Goal: Check status: Check status

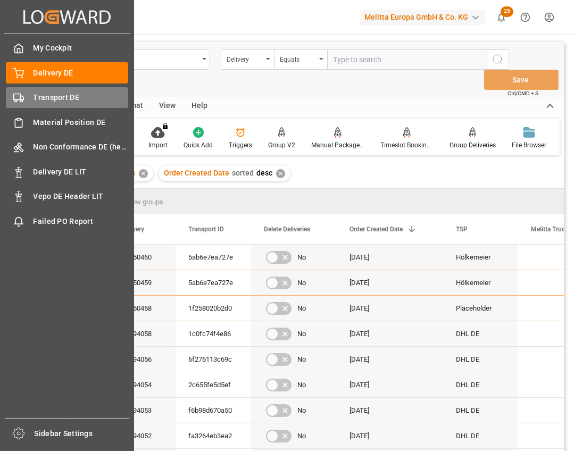
click at [27, 95] on div "Transport DE Transport DE" at bounding box center [67, 97] width 122 height 21
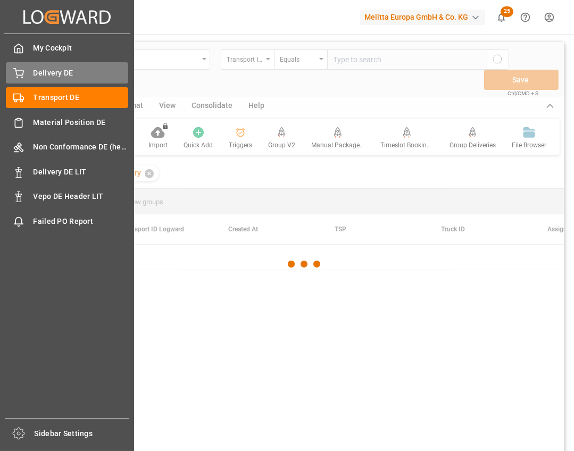
click at [46, 66] on div "Delivery DE Delivery DE" at bounding box center [67, 72] width 122 height 21
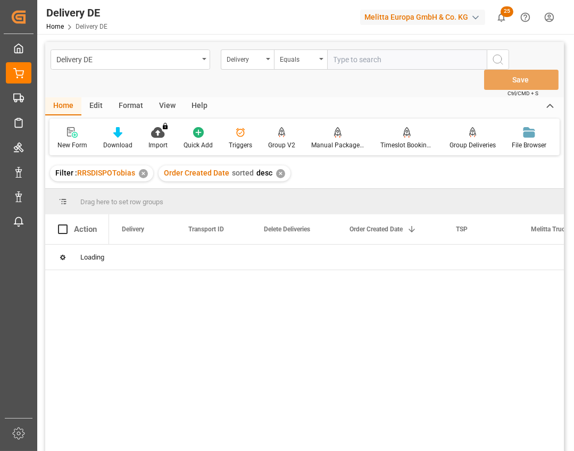
click at [357, 59] on input "text" at bounding box center [407, 59] width 160 height 20
paste input "92544878"
type input "92544878"
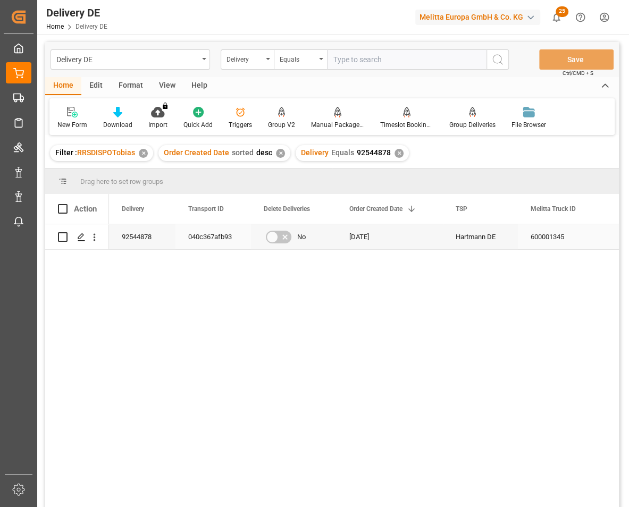
click at [218, 239] on div "040c367afb93" at bounding box center [214, 236] width 76 height 25
click at [429, 58] on input "text" at bounding box center [407, 59] width 160 height 20
paste input "92550337"
type input "92550337"
click at [498, 63] on circle "search button" at bounding box center [497, 59] width 9 height 9
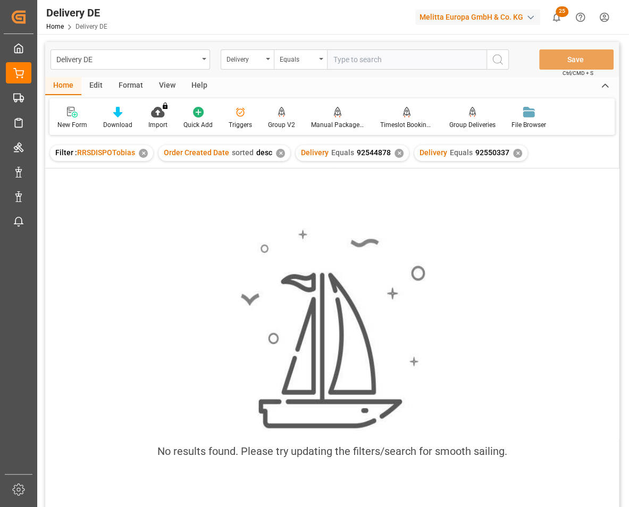
click at [397, 151] on div "✕" at bounding box center [399, 153] width 9 height 9
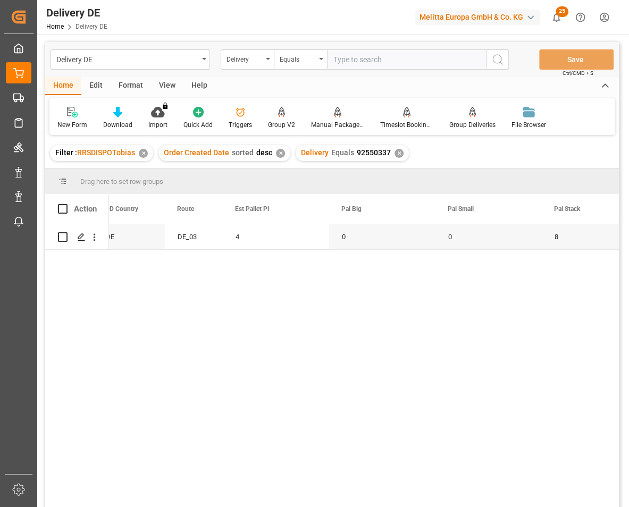
scroll to position [0, 1297]
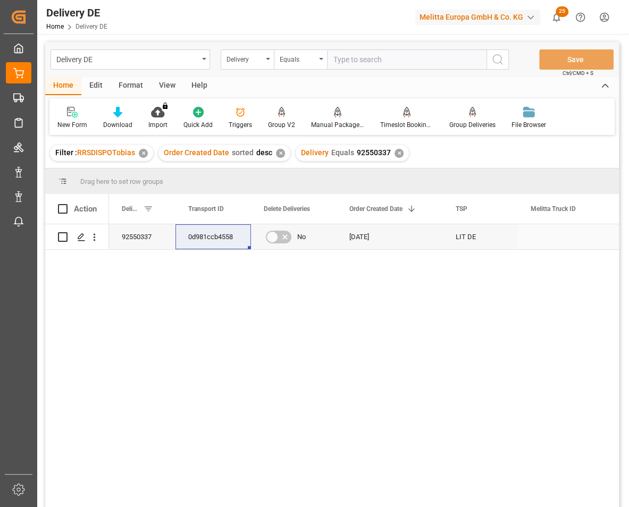
click at [143, 237] on div "92550337" at bounding box center [142, 236] width 66 height 25
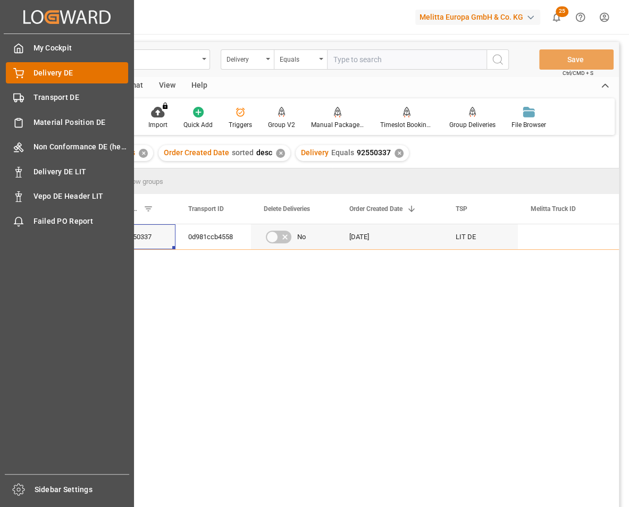
click at [34, 76] on span "Delivery DE" at bounding box center [81, 73] width 95 height 11
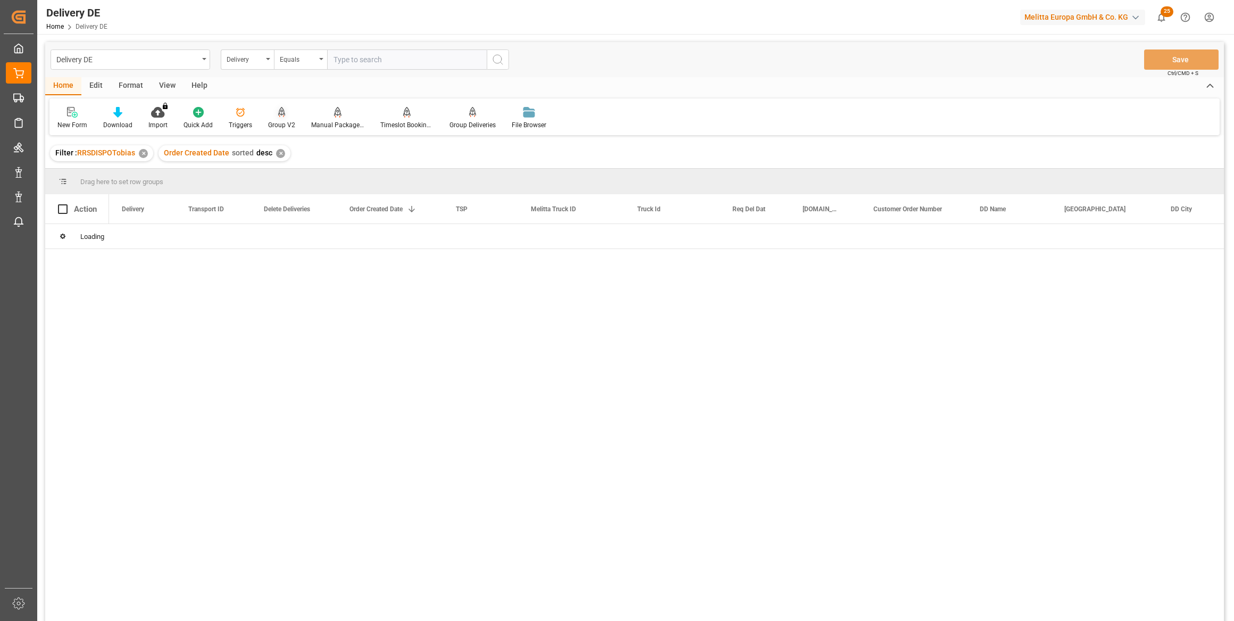
click at [281, 116] on icon at bounding box center [281, 117] width 5 height 2
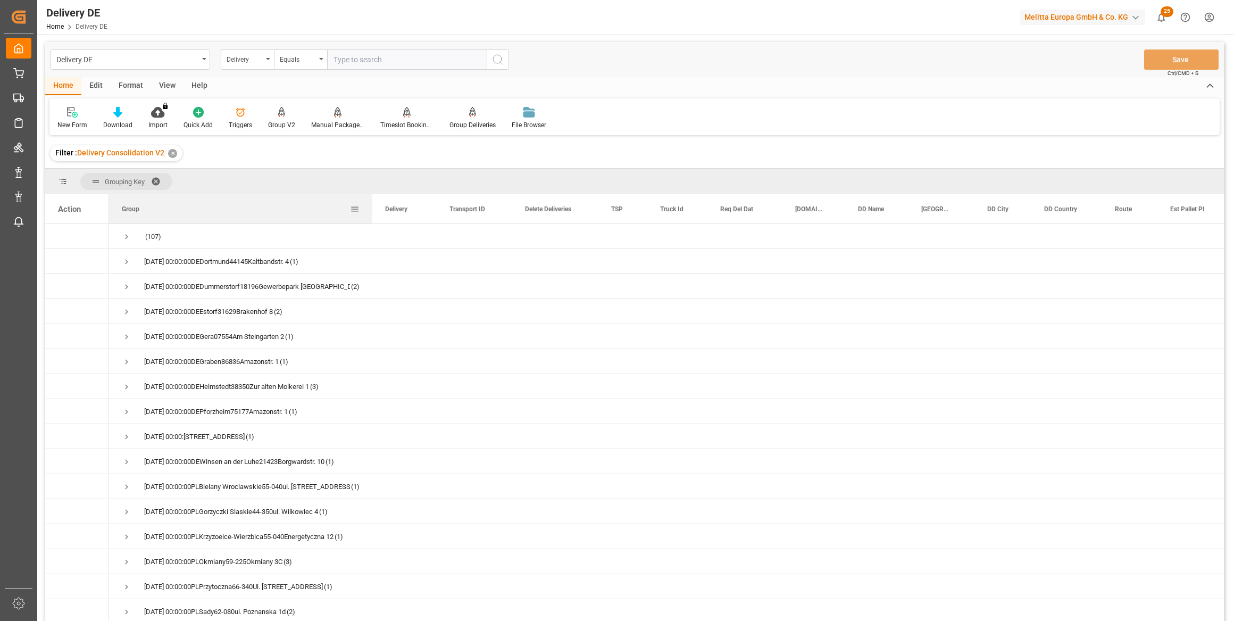
drag, startPoint x: 214, startPoint y: 208, endPoint x: 398, endPoint y: 207, distance: 184.0
click at [374, 207] on div at bounding box center [372, 208] width 4 height 29
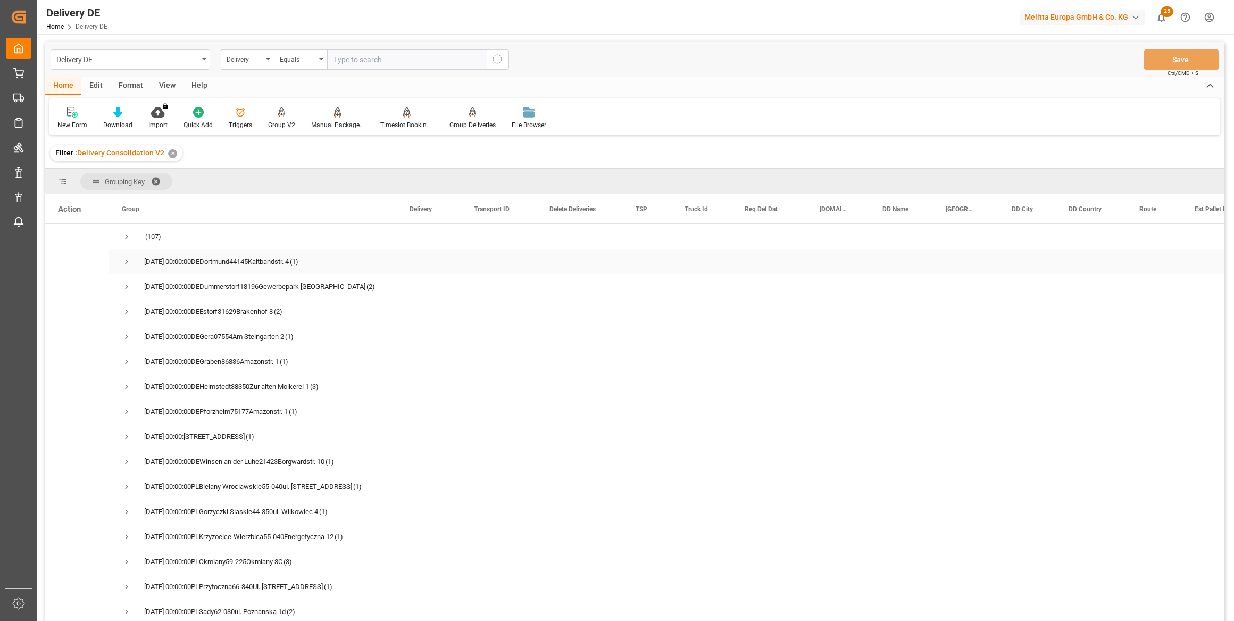
click at [127, 261] on span "Press SPACE to select this row." at bounding box center [127, 262] width 10 height 10
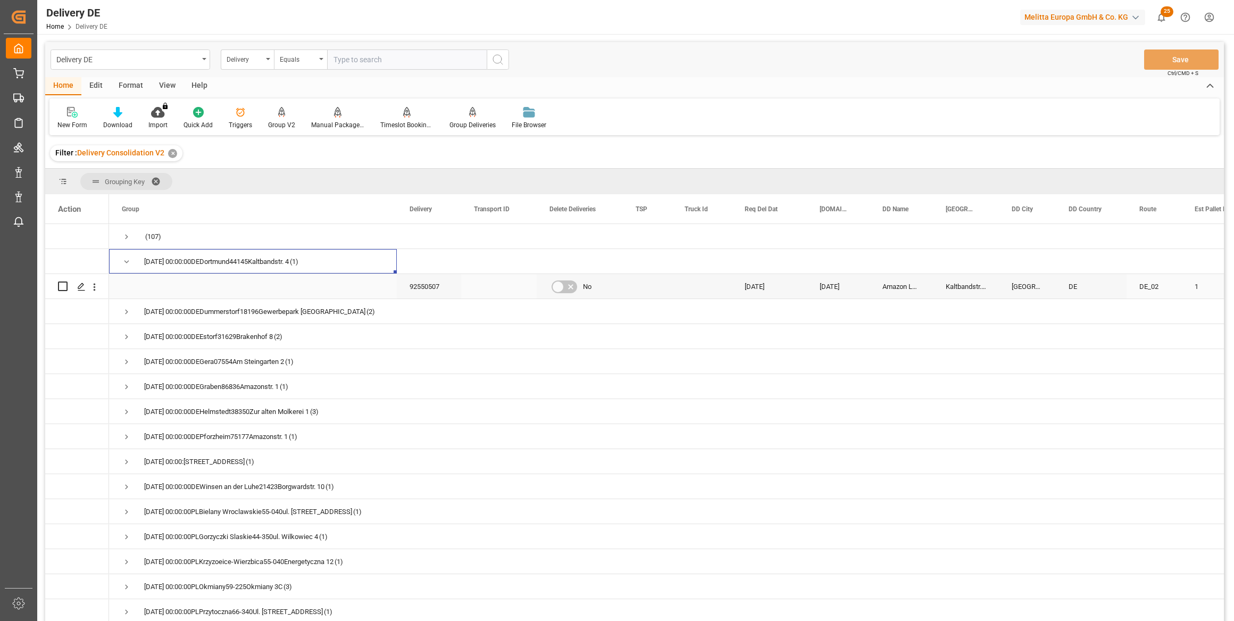
click at [61, 282] on input "Press Space to toggle row selection (unchecked)" at bounding box center [63, 286] width 10 height 10
checkbox input "true"
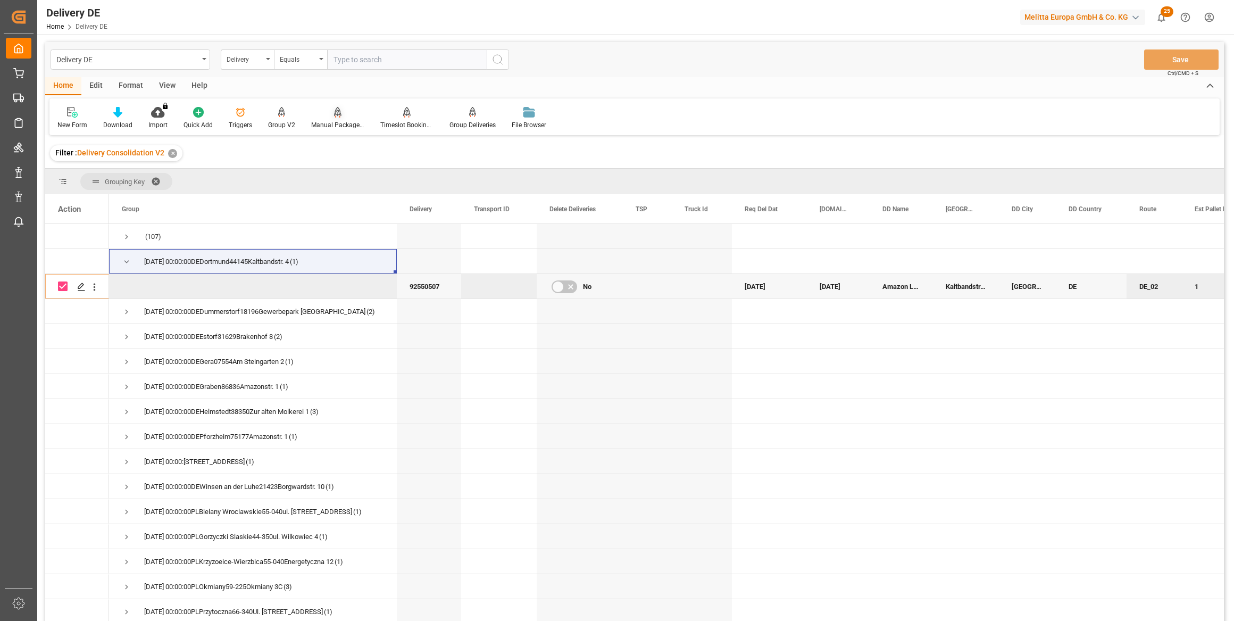
click at [334, 115] on icon at bounding box center [337, 111] width 7 height 9
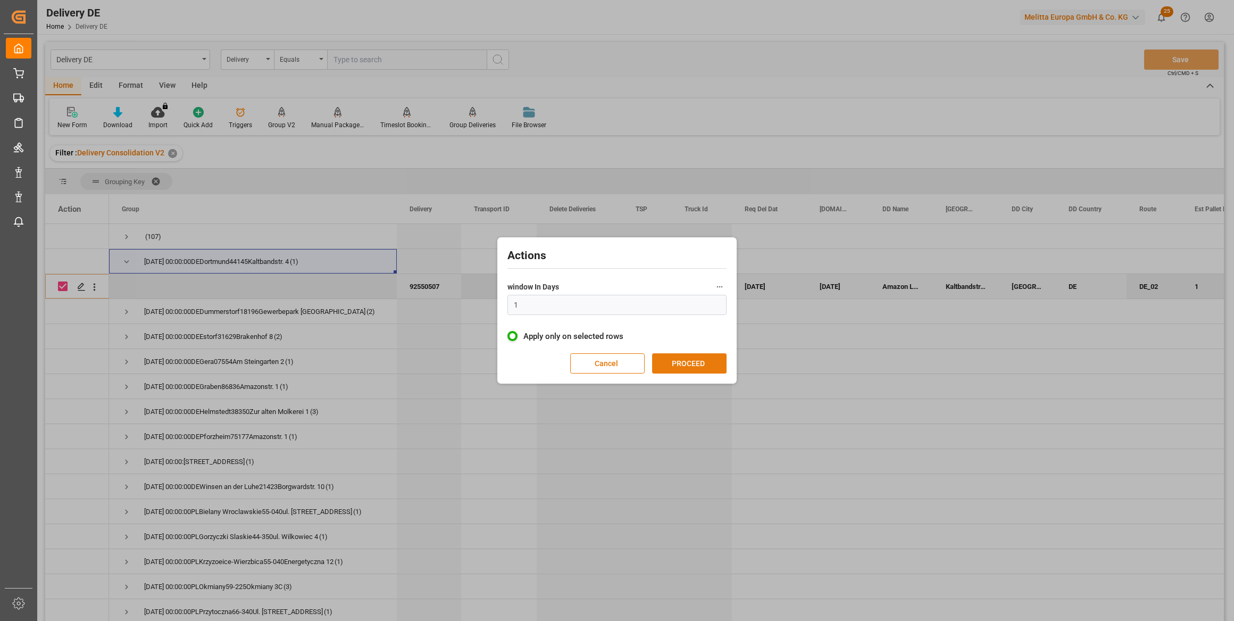
click at [675, 368] on button "PROCEED" at bounding box center [689, 363] width 74 height 20
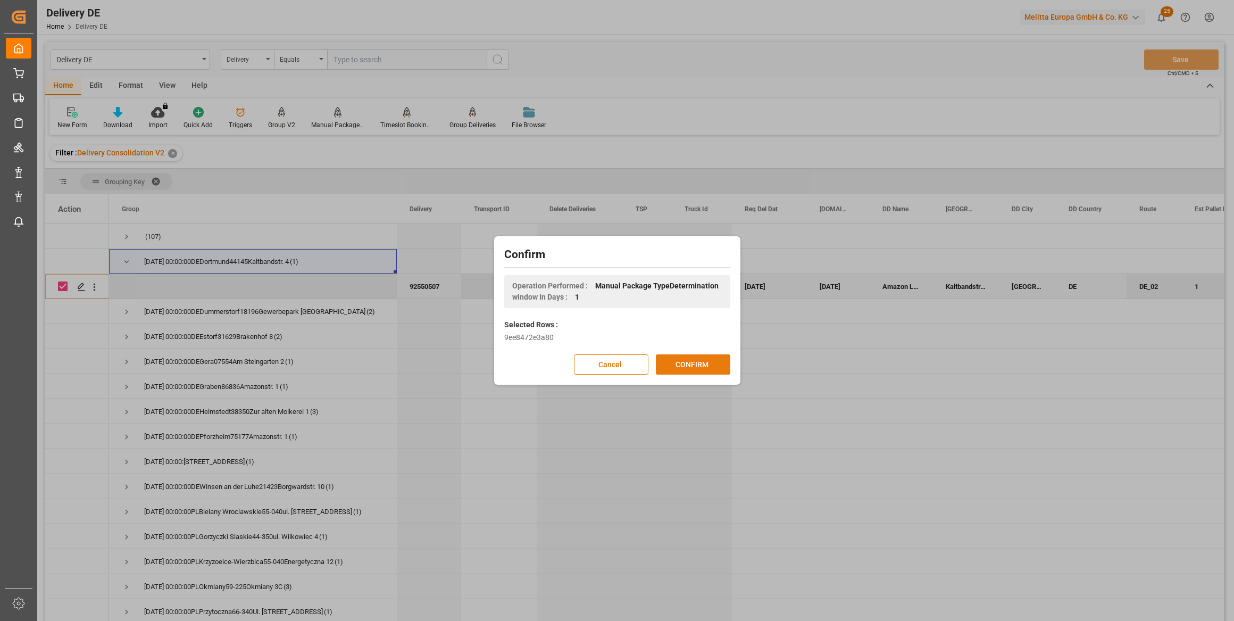
click at [678, 367] on button "CONFIRM" at bounding box center [693, 364] width 74 height 20
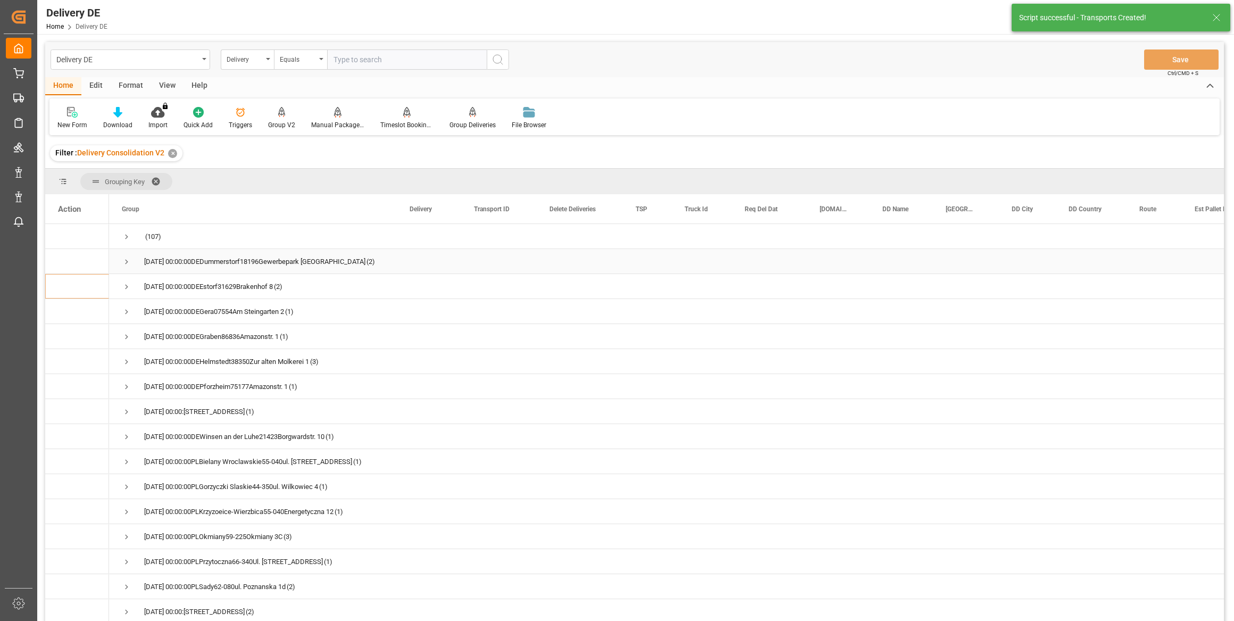
click at [126, 260] on span "Press SPACE to select this row." at bounding box center [127, 262] width 10 height 10
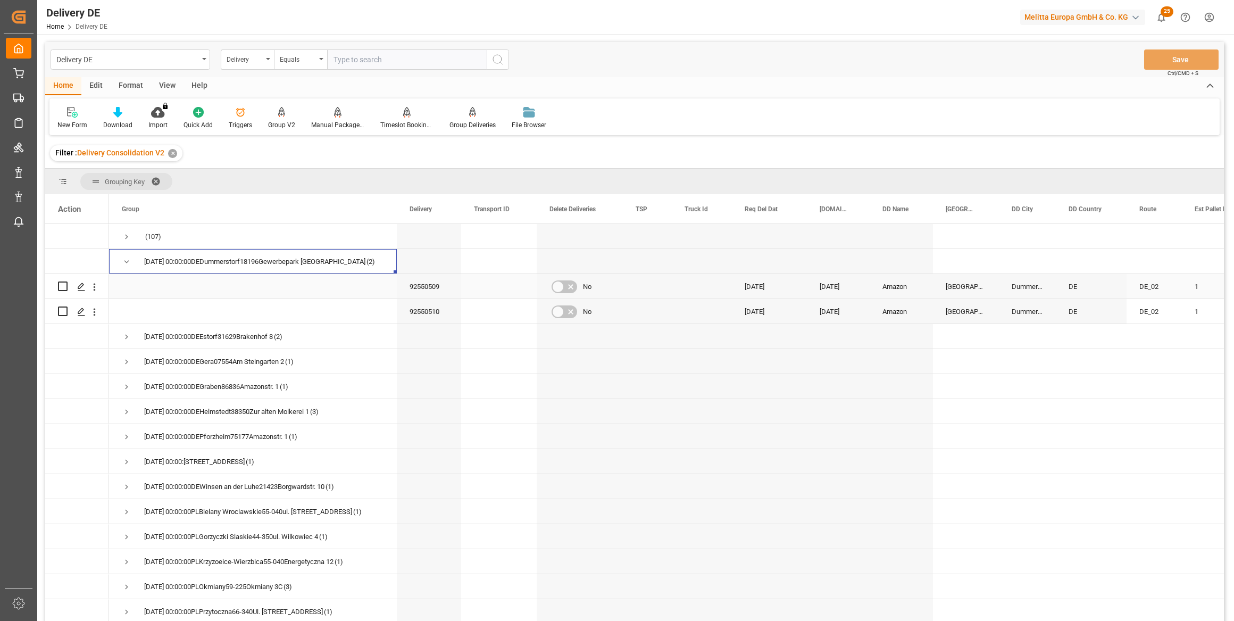
click at [65, 286] on input "Press Space to toggle row selection (unchecked)" at bounding box center [63, 286] width 10 height 10
checkbox input "true"
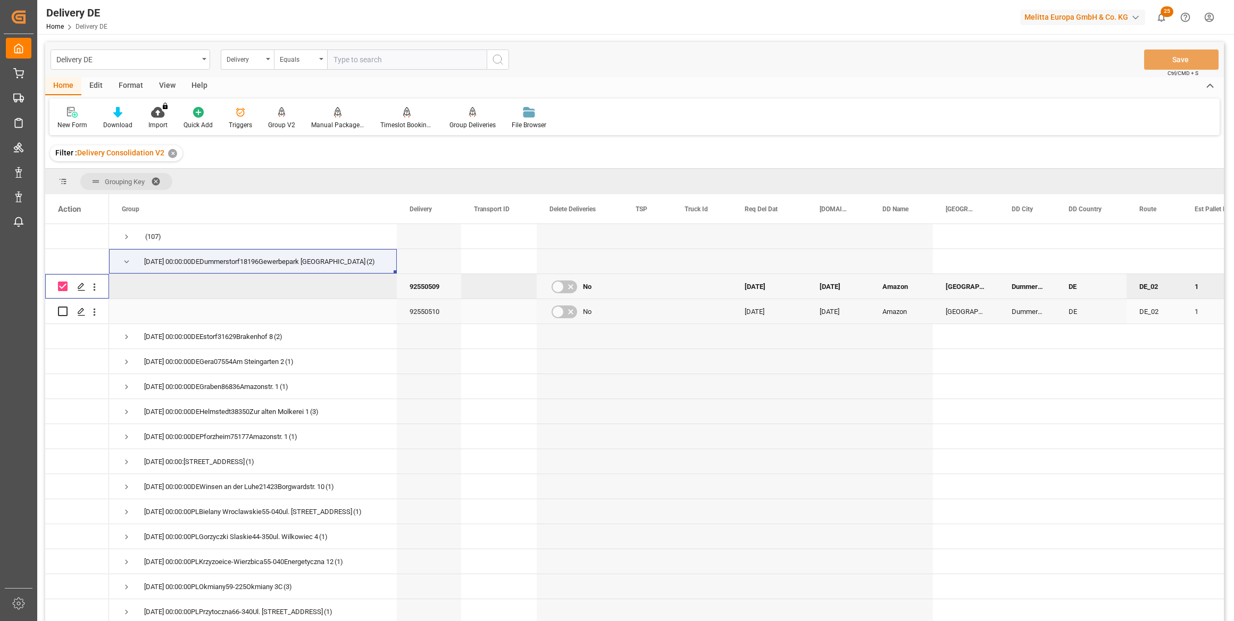
click at [62, 311] on input "Press Space to toggle row selection (unchecked)" at bounding box center [63, 311] width 10 height 10
checkbox input "true"
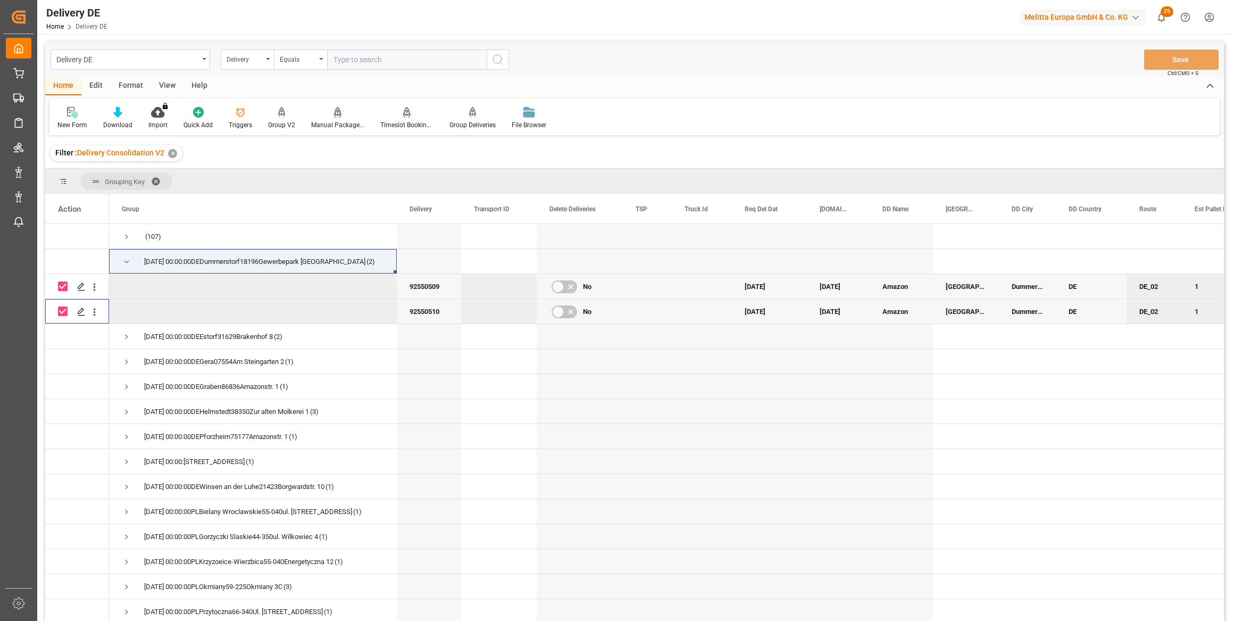
click at [335, 119] on div "Manual Package TypeDetermination" at bounding box center [337, 117] width 69 height 23
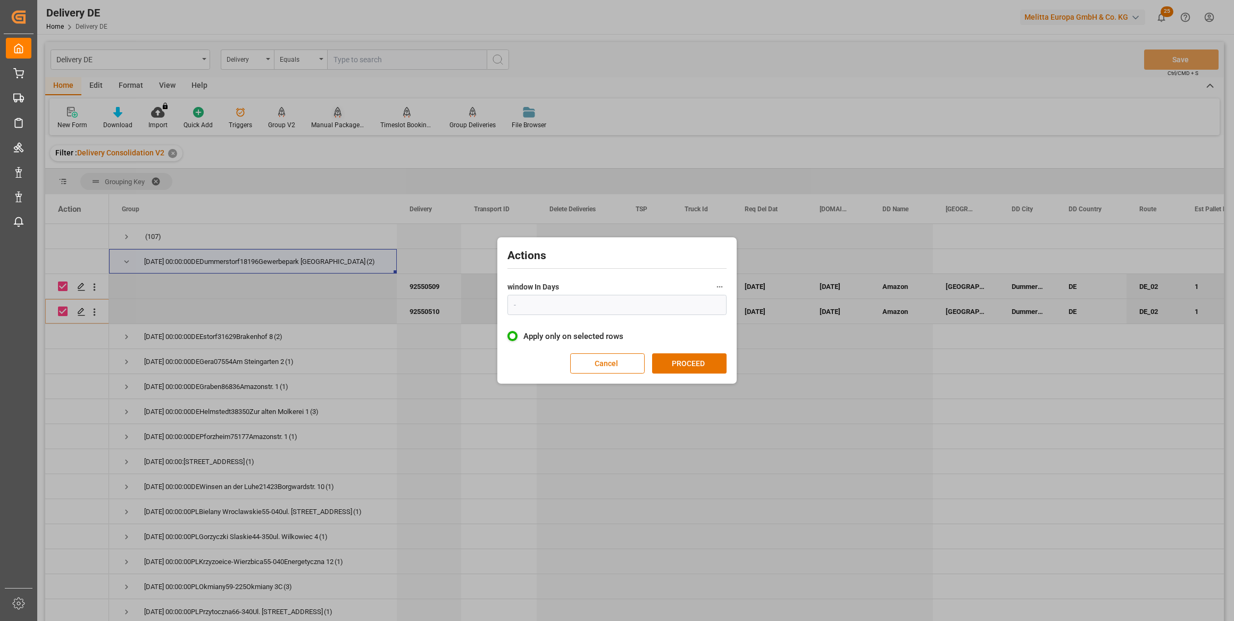
type input "1"
click at [686, 361] on button "PROCEED" at bounding box center [689, 363] width 74 height 20
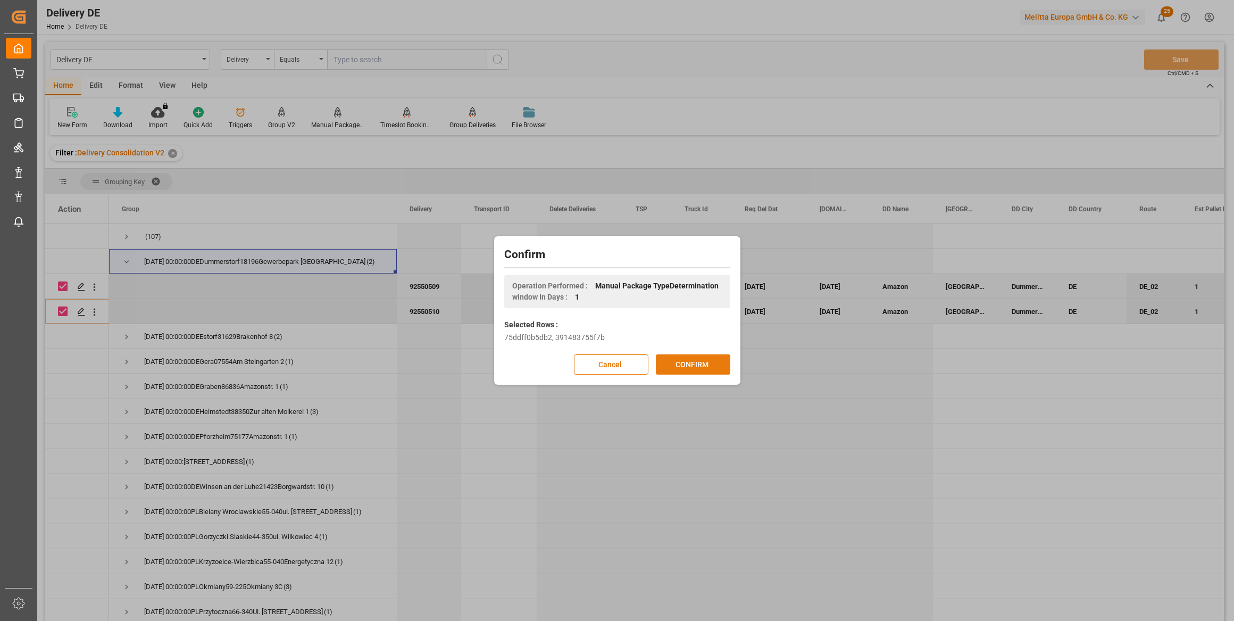
click at [688, 361] on button "CONFIRM" at bounding box center [693, 364] width 74 height 20
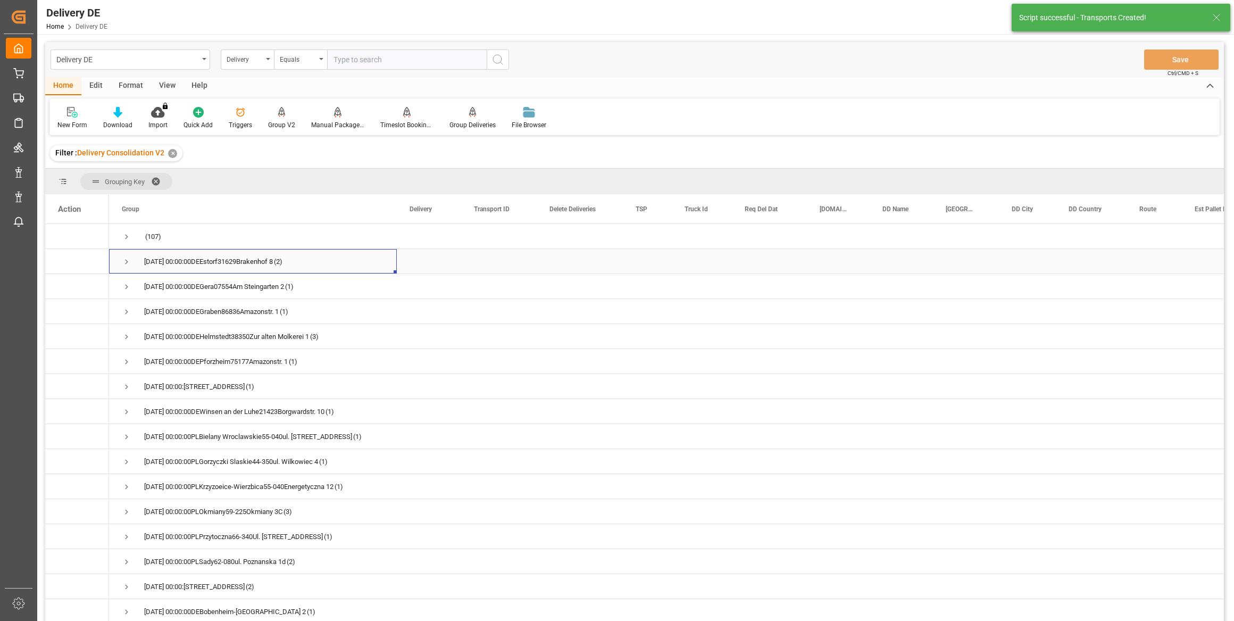
click at [126, 257] on span "Press SPACE to select this row." at bounding box center [127, 262] width 10 height 10
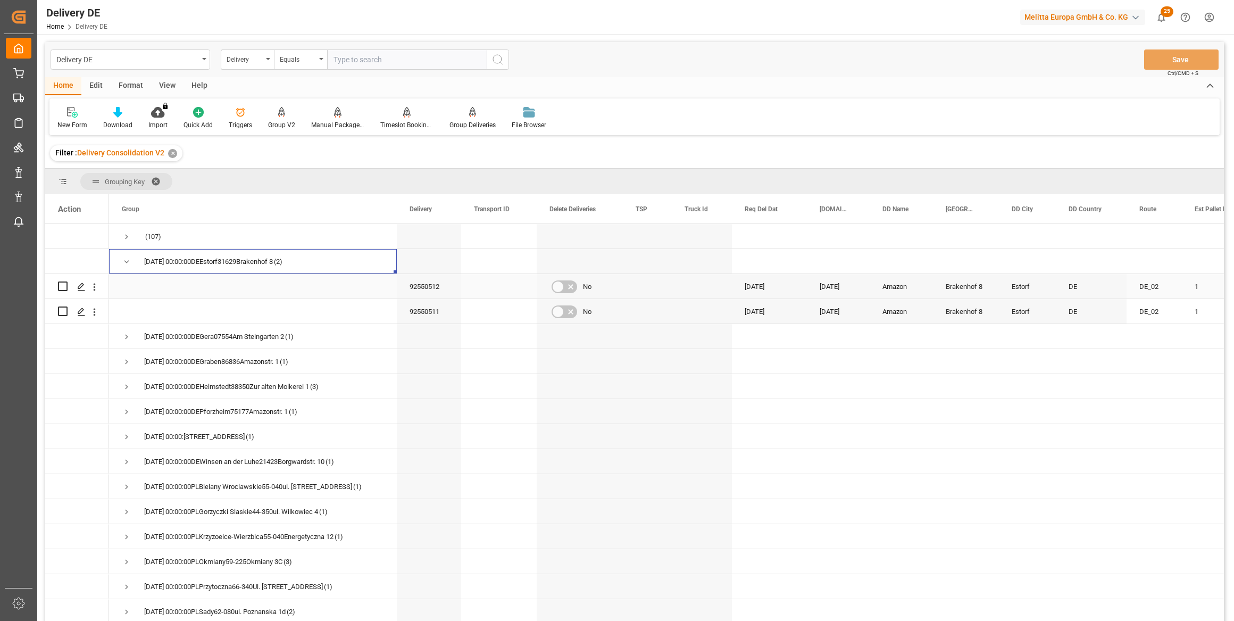
click at [64, 287] on input "Press Space to toggle row selection (unchecked)" at bounding box center [63, 286] width 10 height 10
checkbox input "true"
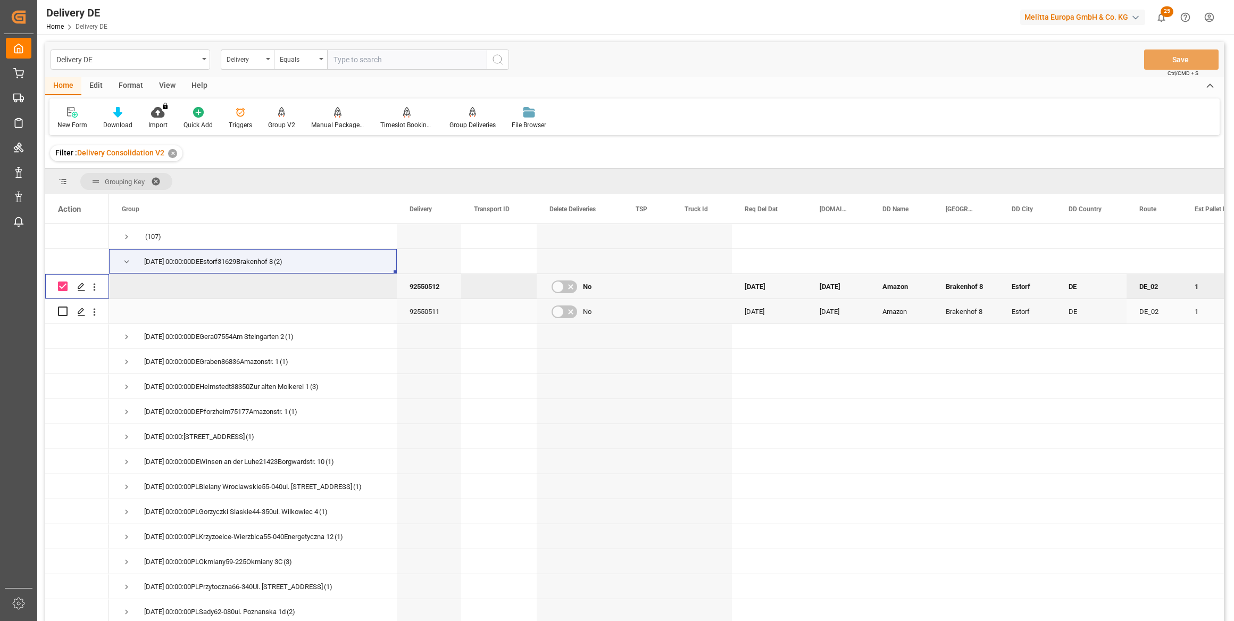
click at [63, 313] on input "Press Space to toggle row selection (unchecked)" at bounding box center [63, 311] width 10 height 10
checkbox input "true"
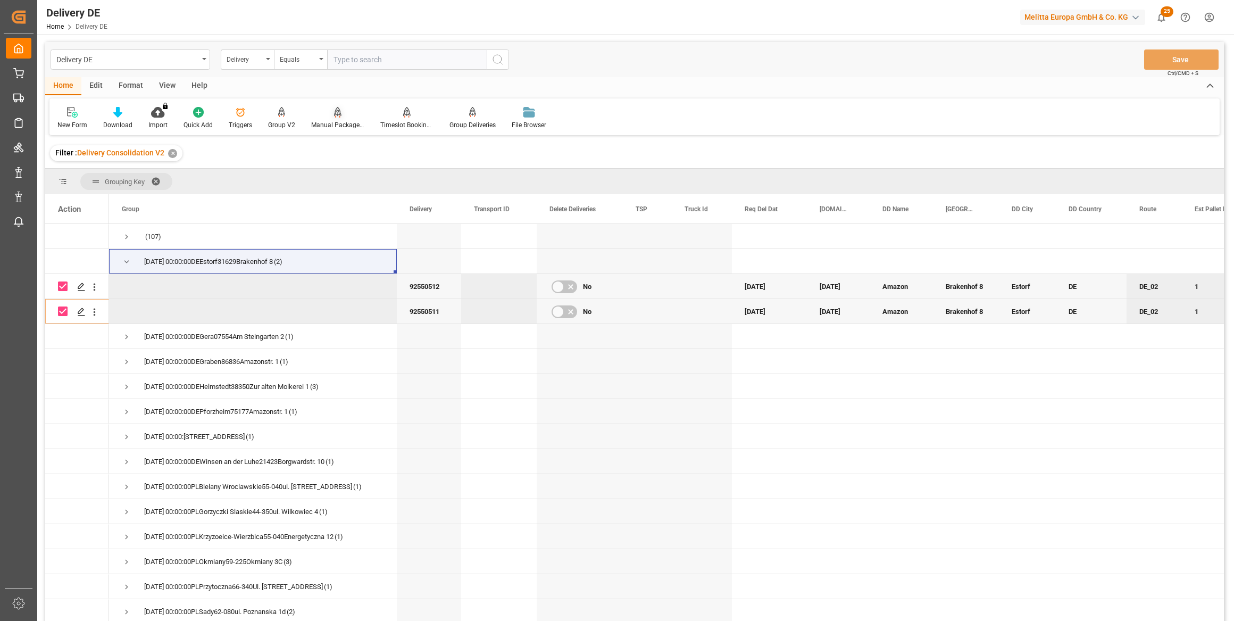
click at [343, 127] on div "Manual Package TypeDetermination" at bounding box center [337, 125] width 53 height 10
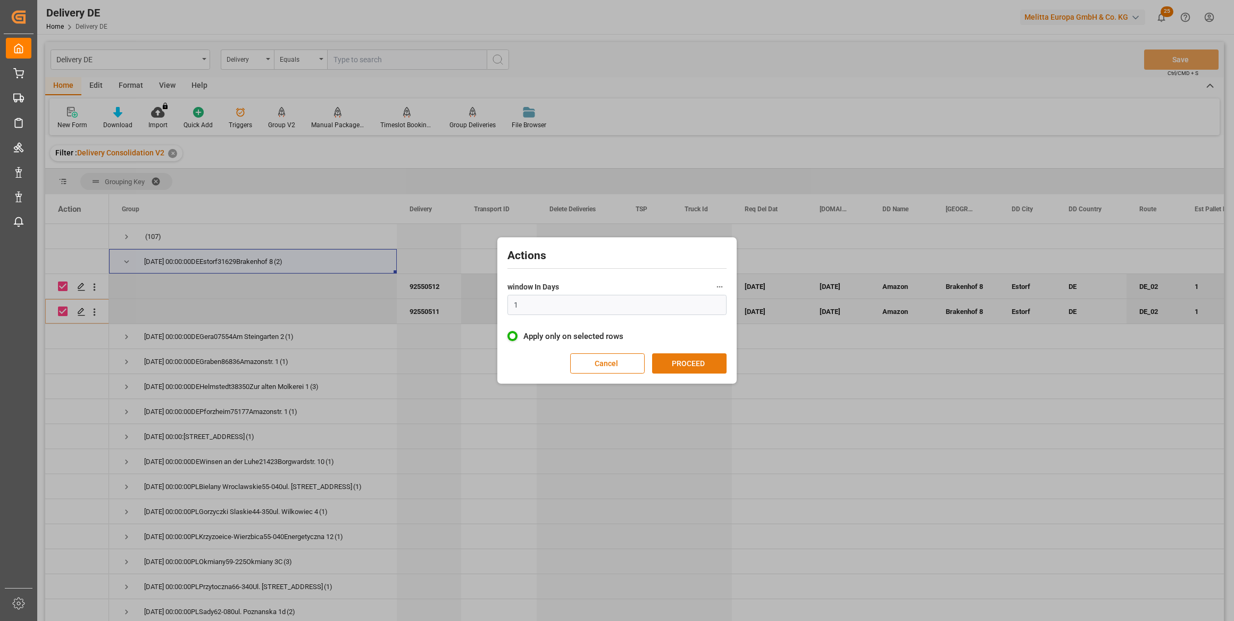
click at [679, 363] on button "PROCEED" at bounding box center [689, 363] width 74 height 20
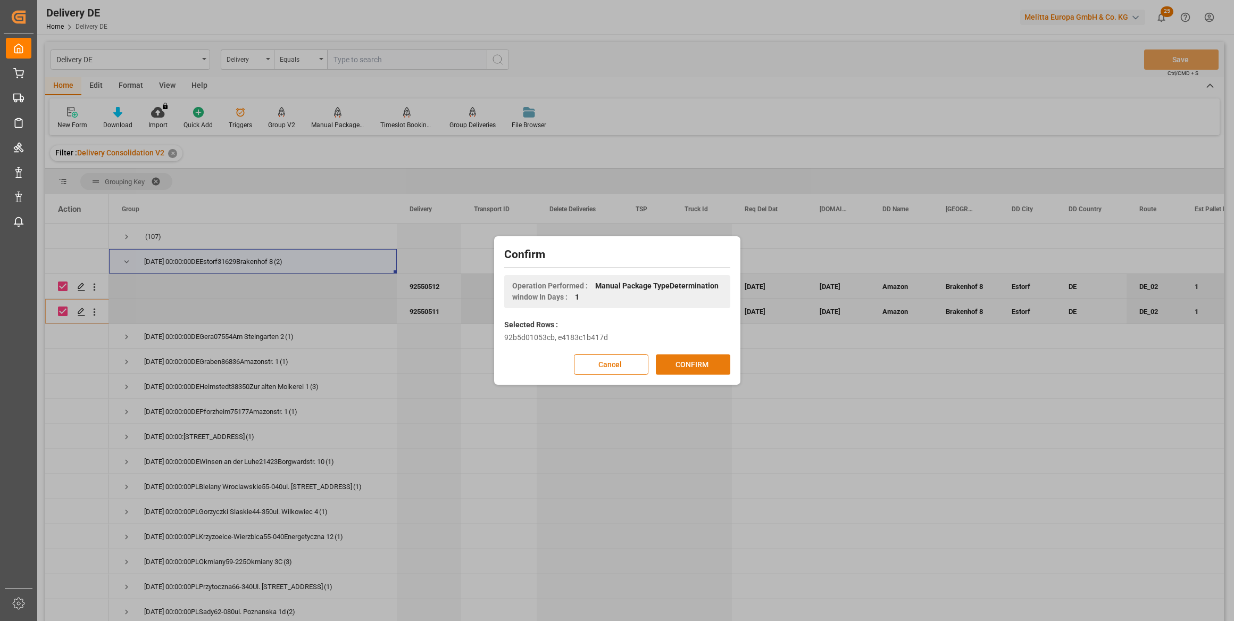
click at [691, 362] on button "CONFIRM" at bounding box center [693, 364] width 74 height 20
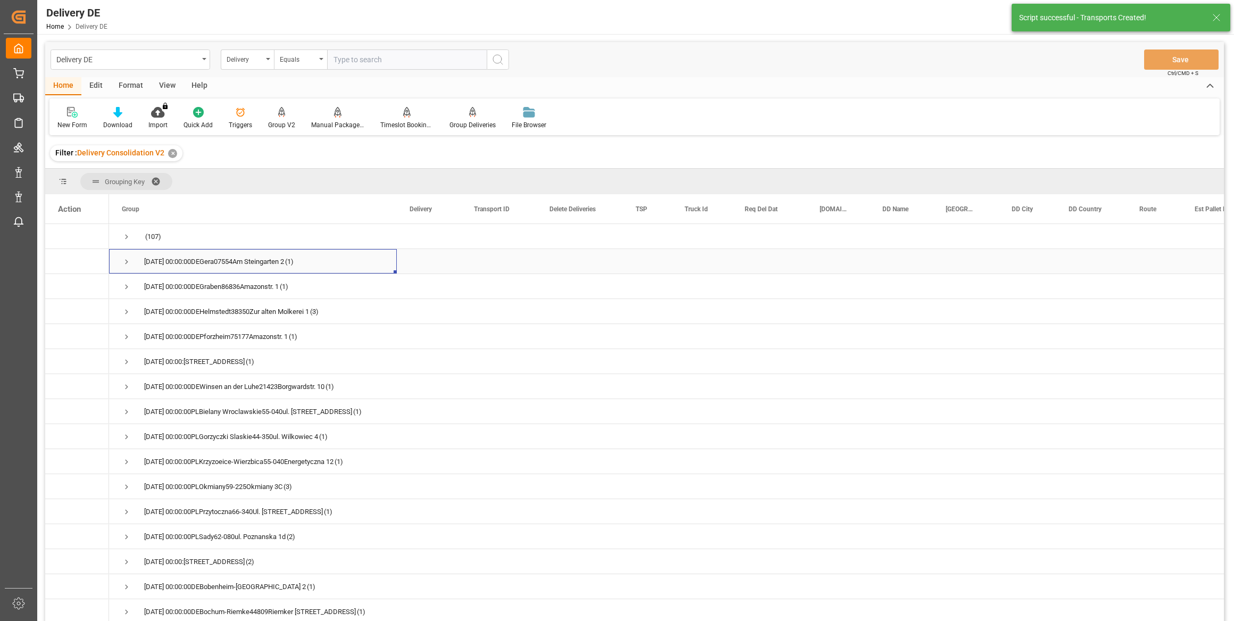
click at [126, 260] on span "Press SPACE to select this row." at bounding box center [127, 262] width 10 height 10
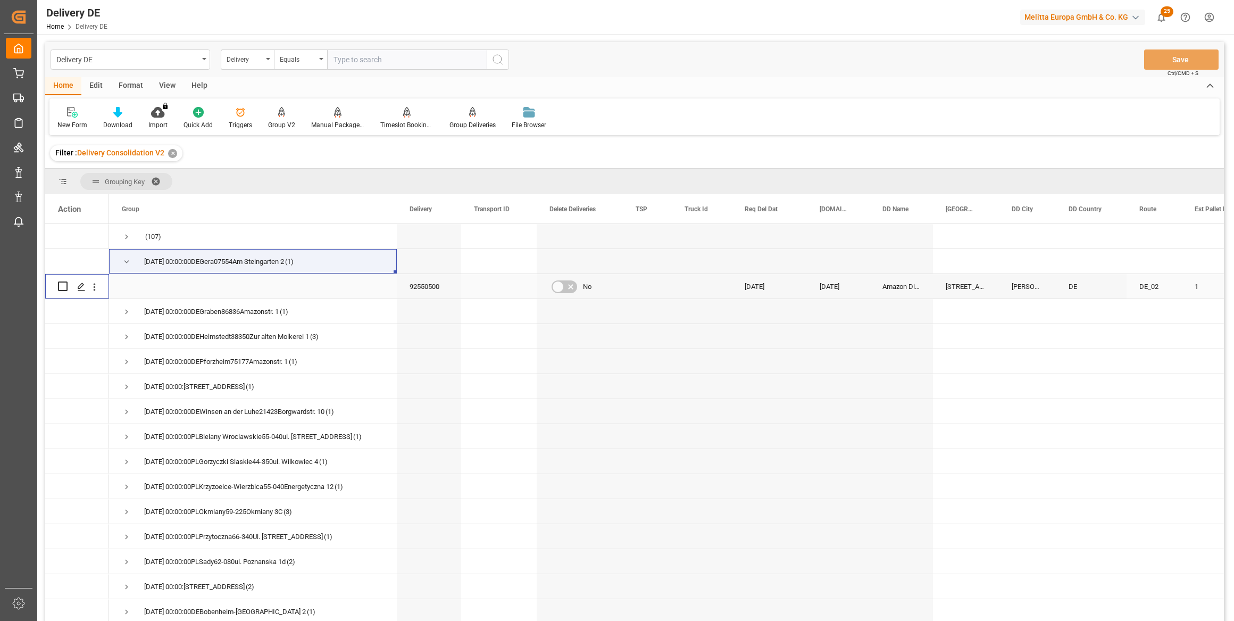
click at [65, 284] on input "Press Space to toggle row selection (unchecked)" at bounding box center [63, 286] width 10 height 10
checkbox input "true"
click at [338, 119] on div "Manual Package TypeDetermination" at bounding box center [337, 117] width 69 height 23
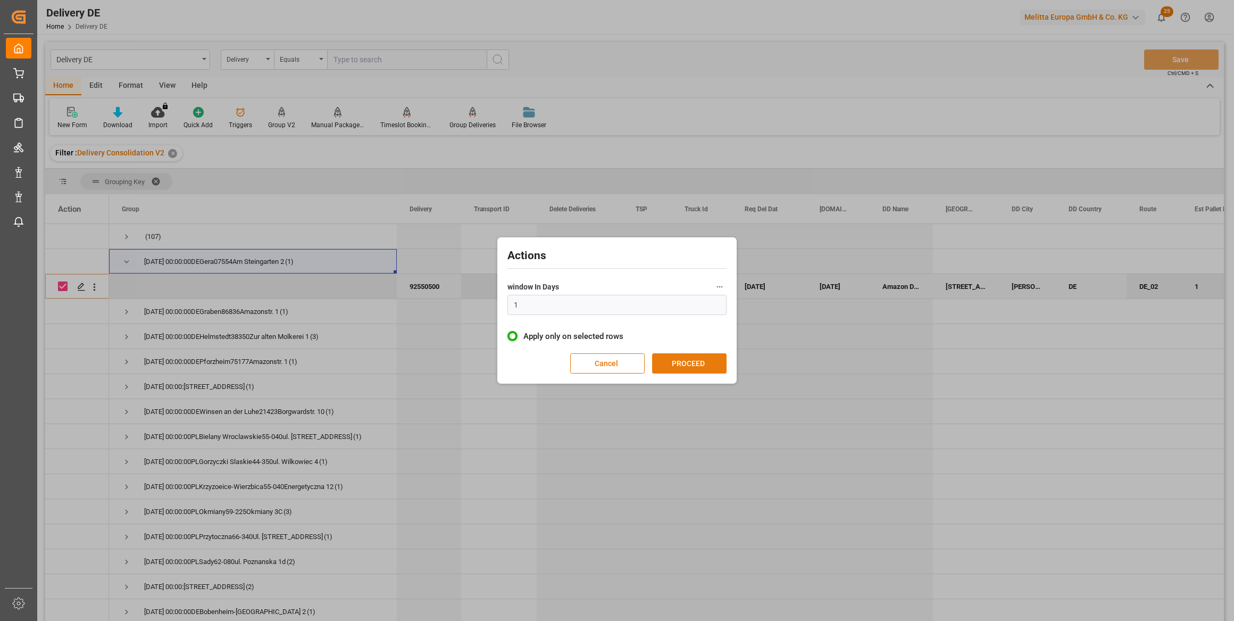
click at [699, 368] on button "PROCEED" at bounding box center [689, 363] width 74 height 20
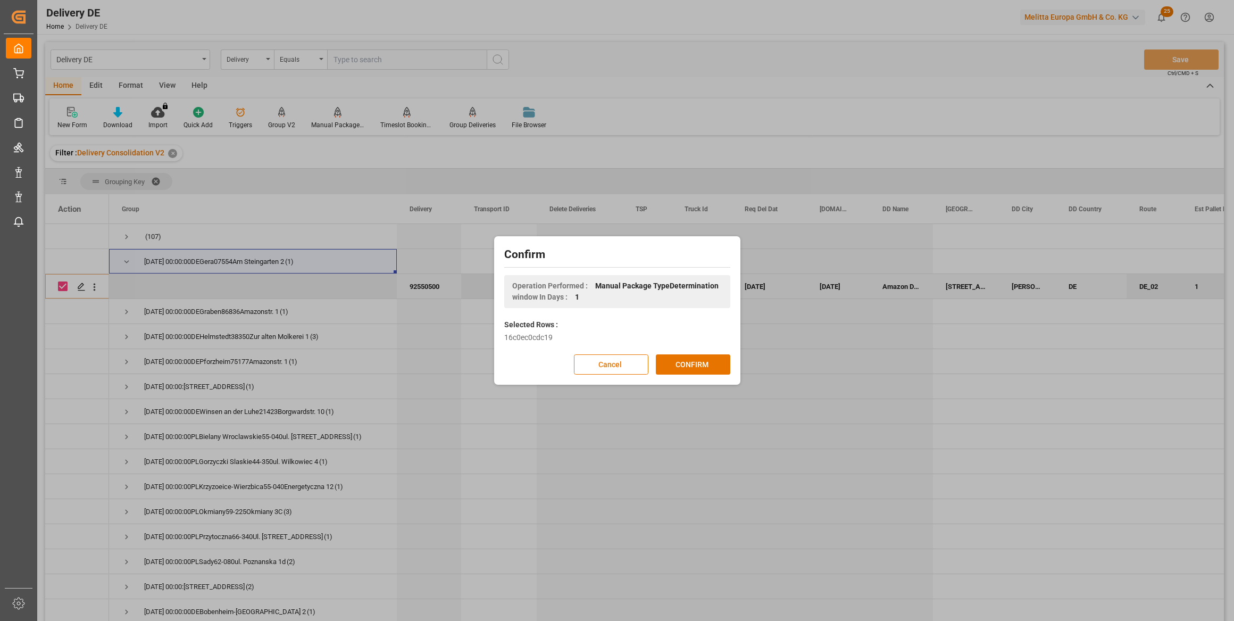
click at [699, 368] on button "CONFIRM" at bounding box center [693, 364] width 74 height 20
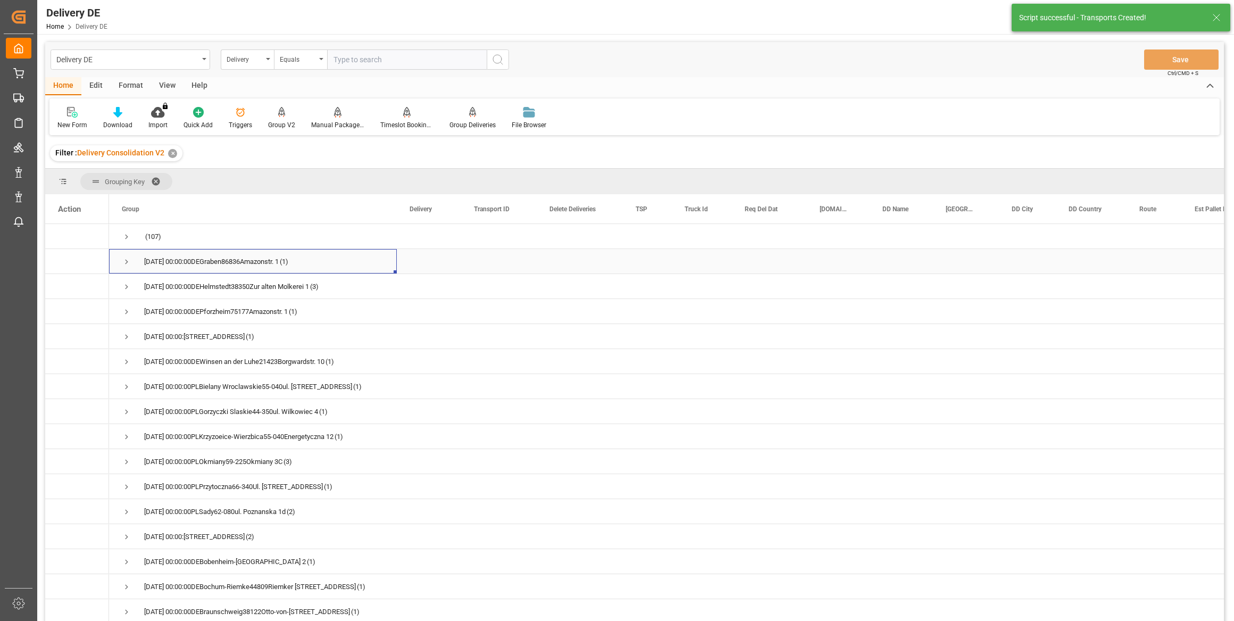
click at [126, 259] on span "Press SPACE to select this row." at bounding box center [127, 262] width 10 height 10
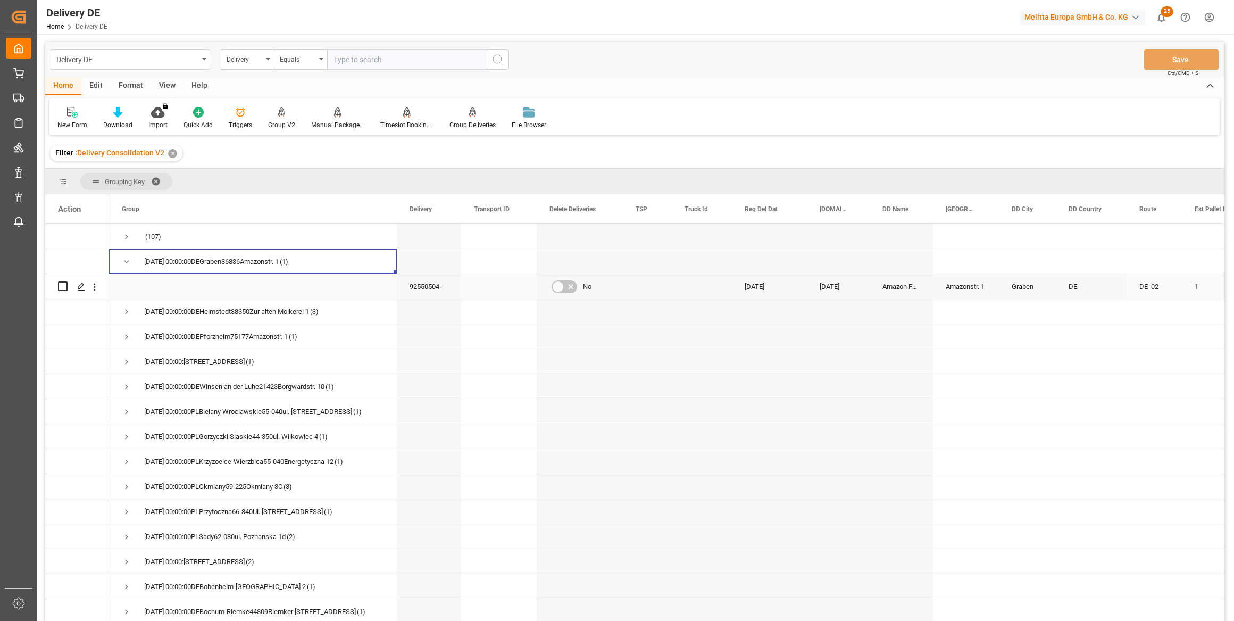
click at [63, 287] on input "Press Space to toggle row selection (unchecked)" at bounding box center [63, 286] width 10 height 10
checkbox input "true"
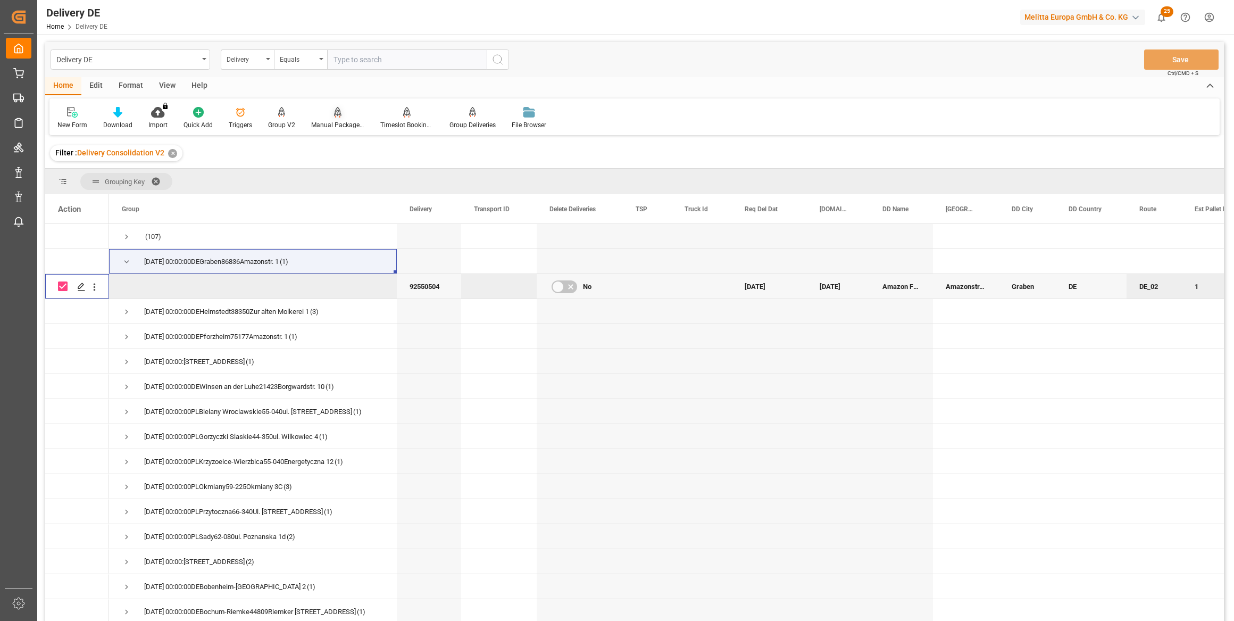
click at [340, 119] on div "Manual Package TypeDetermination" at bounding box center [337, 117] width 69 height 23
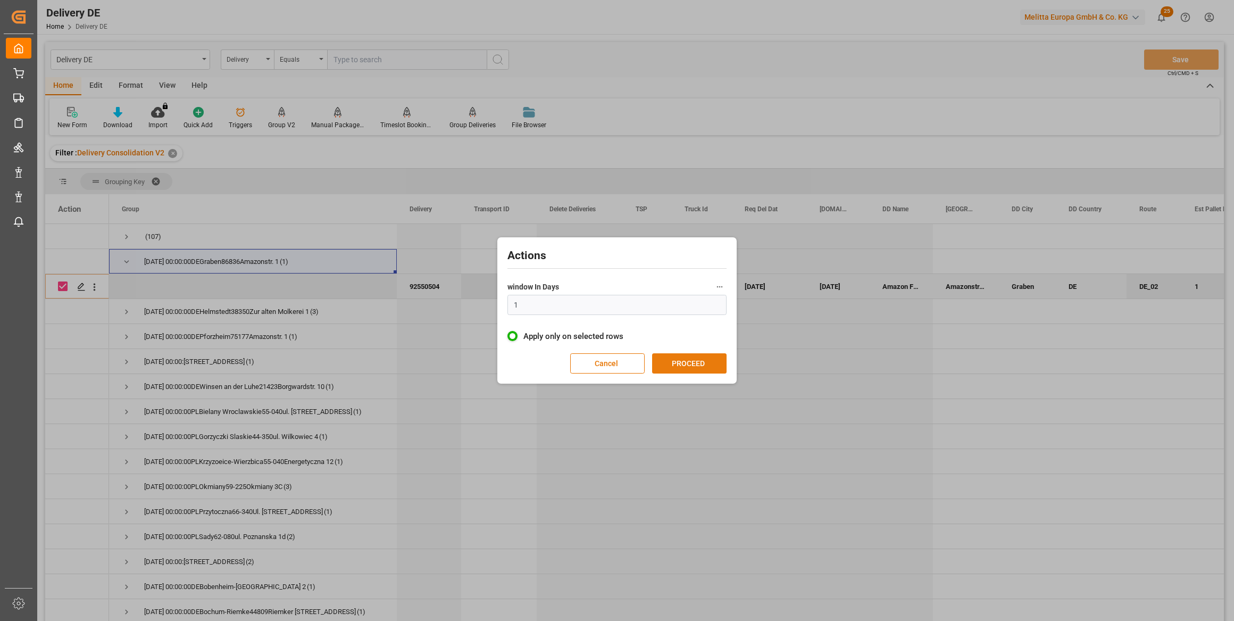
click at [689, 364] on button "PROCEED" at bounding box center [689, 363] width 74 height 20
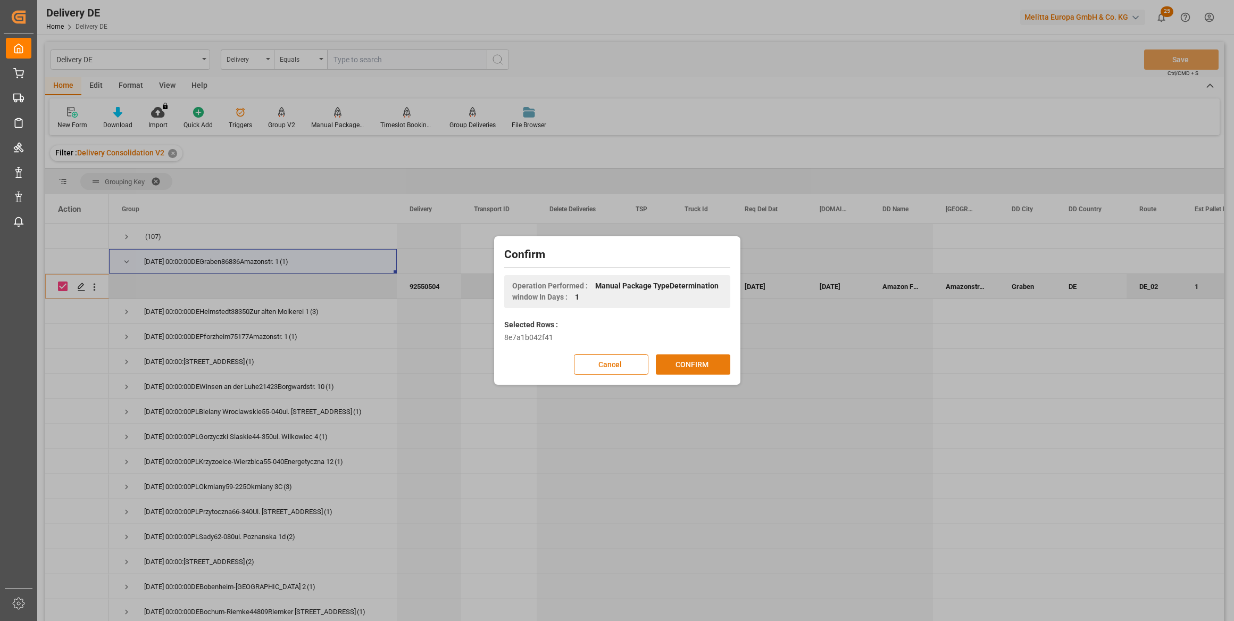
click at [691, 364] on button "CONFIRM" at bounding box center [693, 364] width 74 height 20
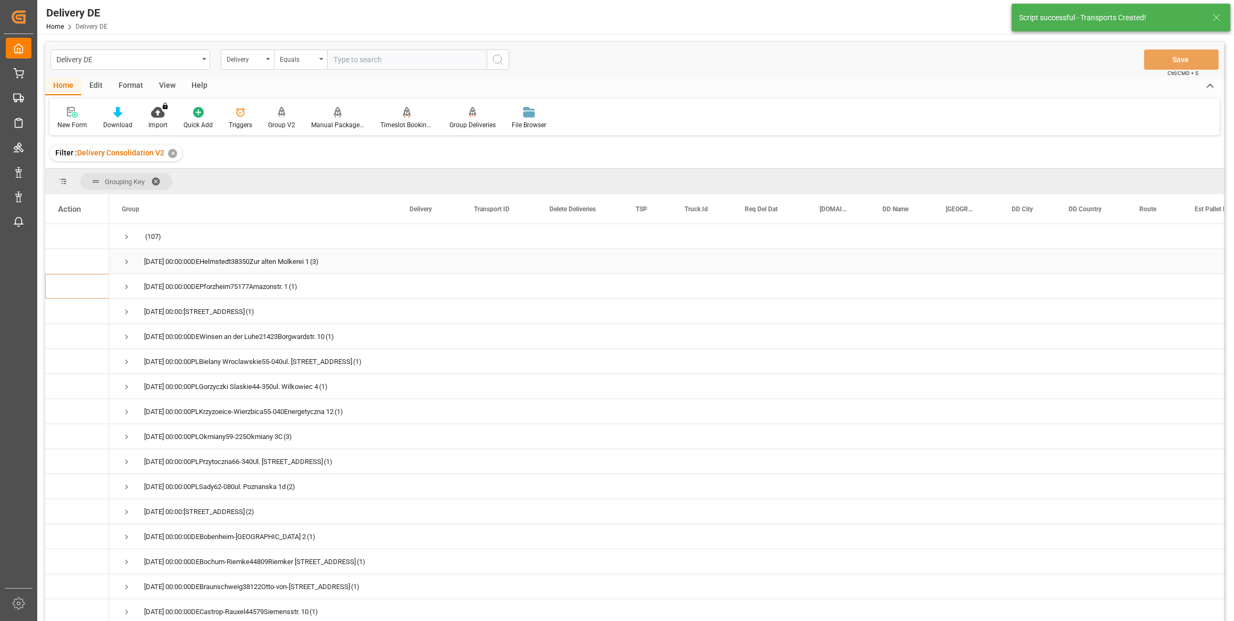
click at [131, 260] on span "Press SPACE to select this row." at bounding box center [127, 262] width 10 height 10
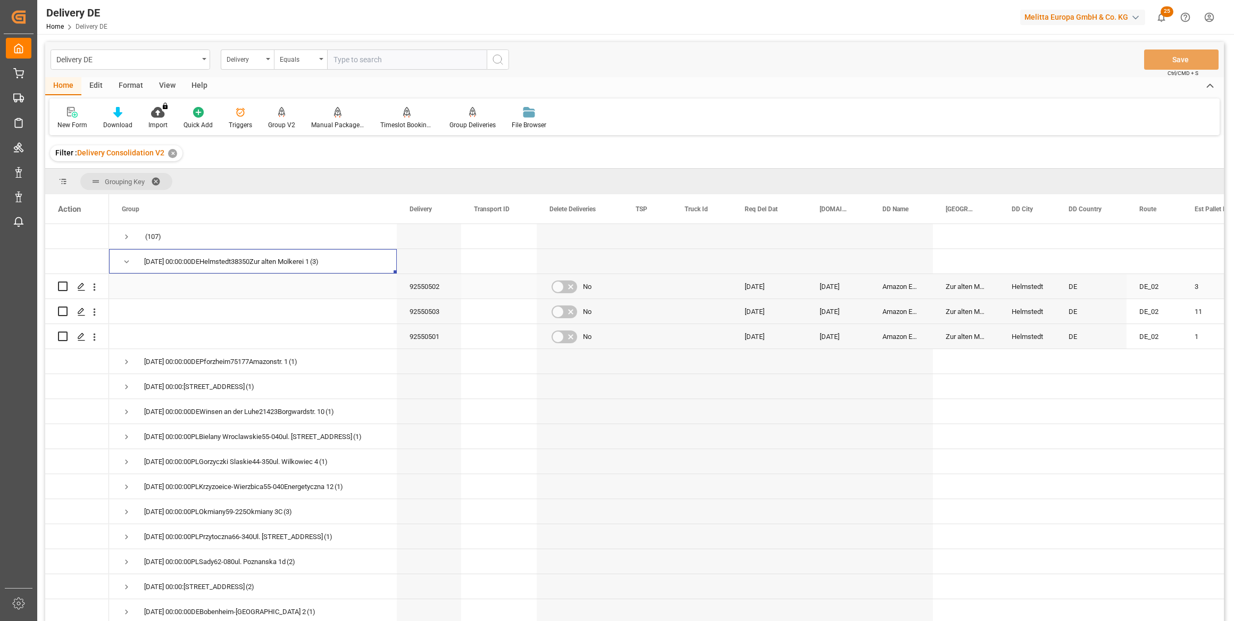
click at [63, 286] on input "Press Space to toggle row selection (unchecked)" at bounding box center [63, 286] width 10 height 10
checkbox input "true"
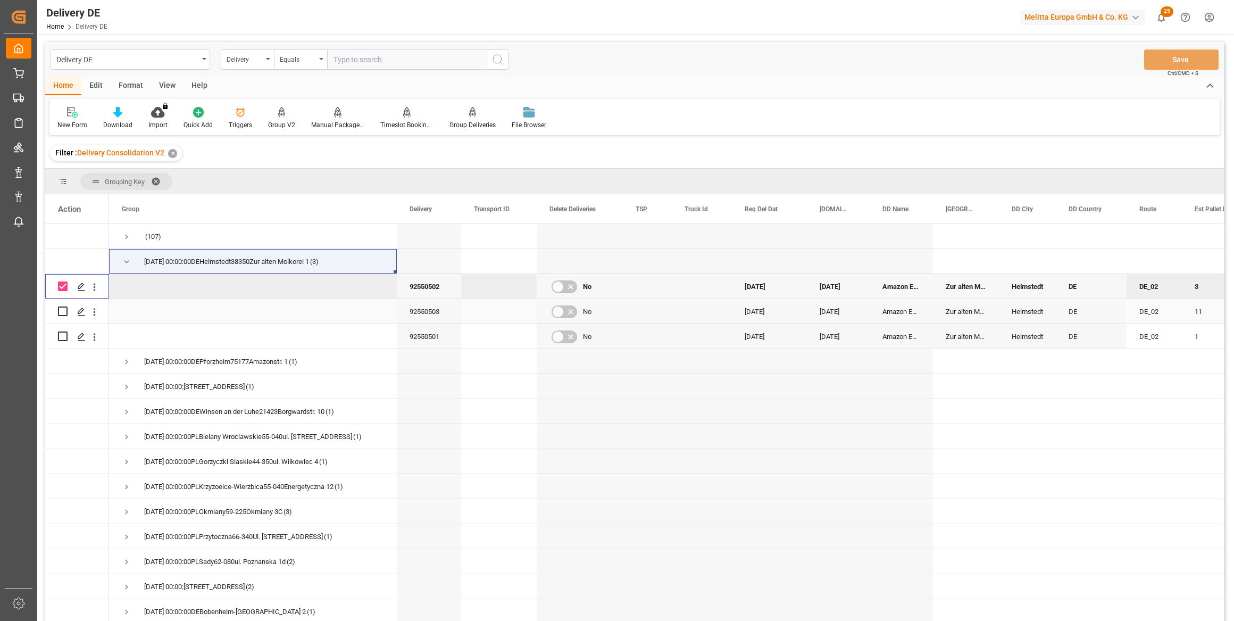
click at [62, 312] on input "Press Space to toggle row selection (unchecked)" at bounding box center [63, 311] width 10 height 10
checkbox input "true"
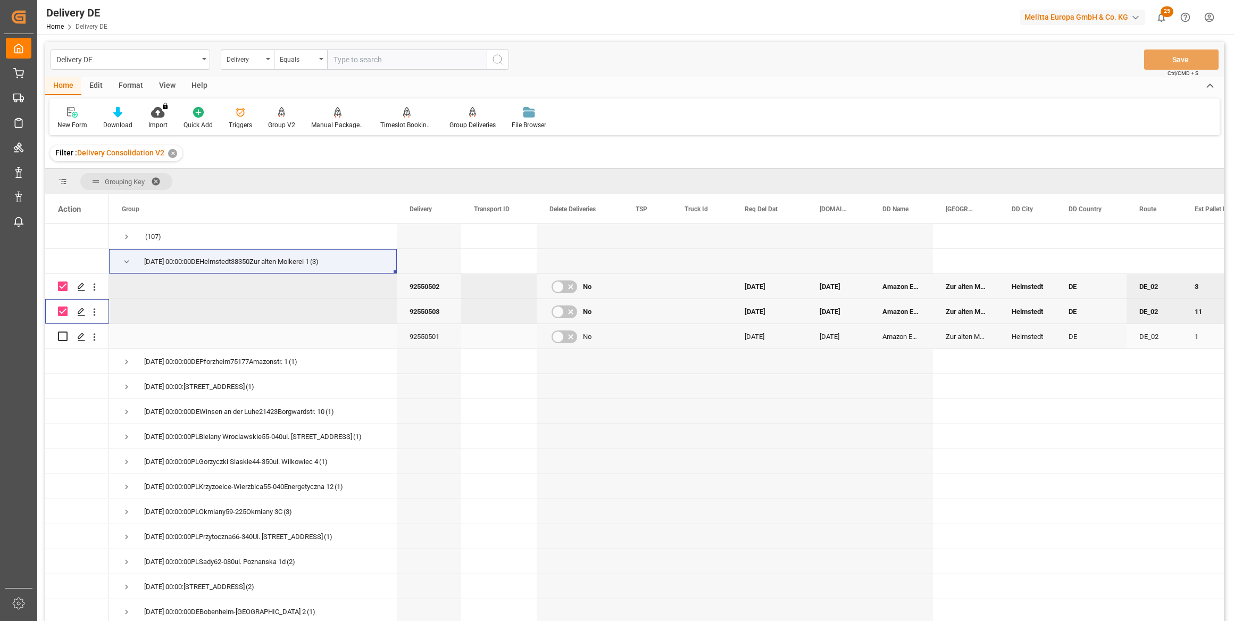
click at [59, 338] on input "Press Space to toggle row selection (unchecked)" at bounding box center [63, 336] width 10 height 10
checkbox input "true"
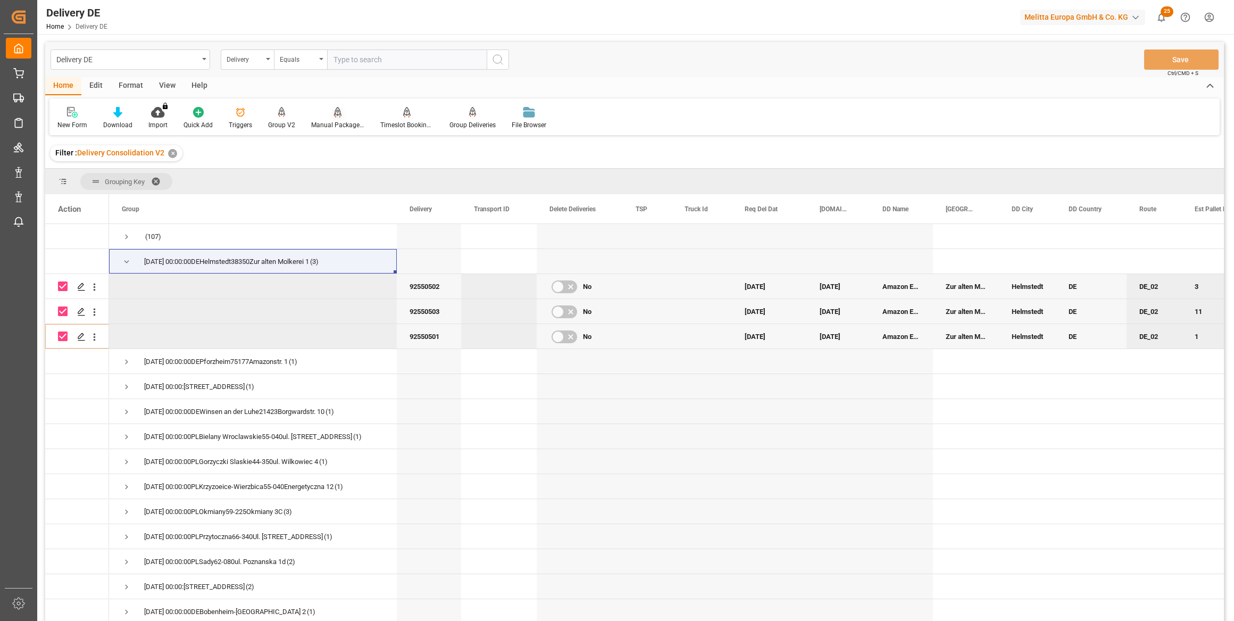
click at [337, 120] on div "Manual Package TypeDetermination" at bounding box center [337, 125] width 53 height 10
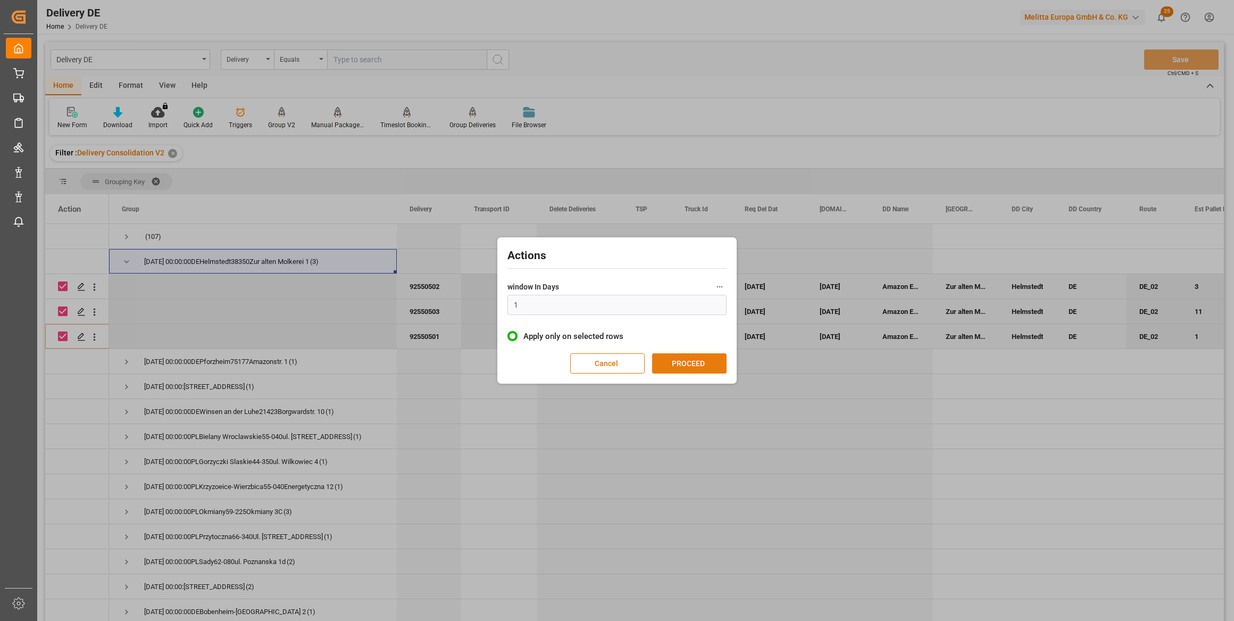
click at [667, 357] on button "PROCEED" at bounding box center [689, 363] width 74 height 20
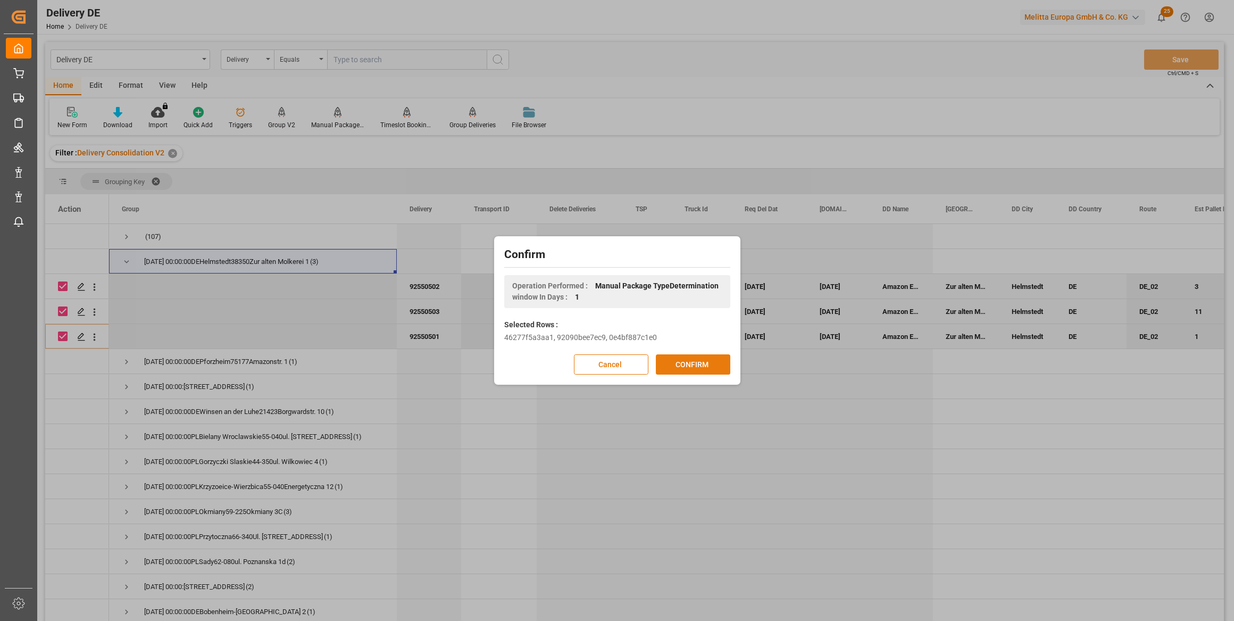
click at [681, 361] on button "CONFIRM" at bounding box center [693, 364] width 74 height 20
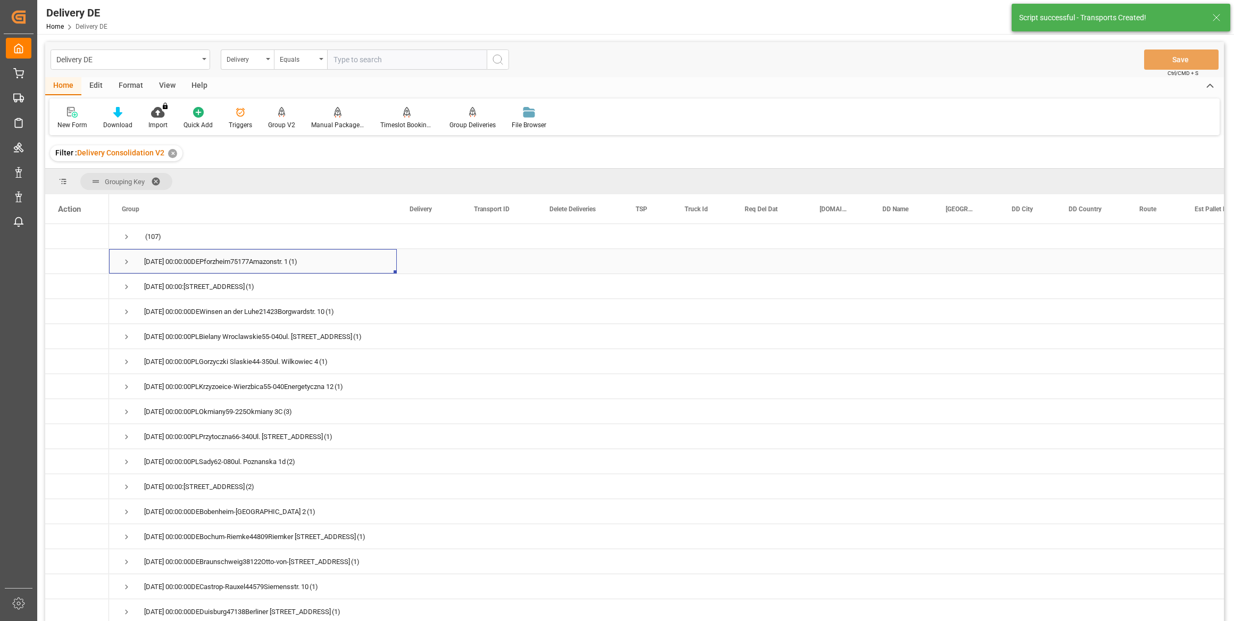
click at [127, 258] on span "Press SPACE to select this row." at bounding box center [127, 262] width 10 height 10
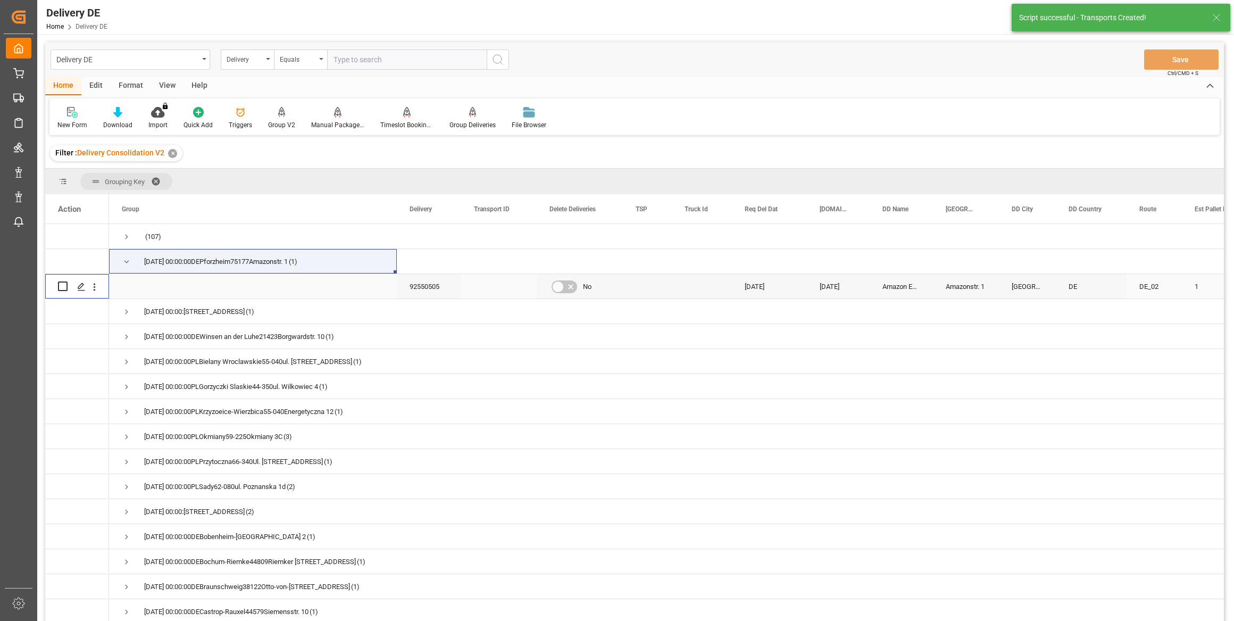
click at [64, 285] on input "Press Space to toggle row selection (unchecked)" at bounding box center [63, 286] width 10 height 10
checkbox input "true"
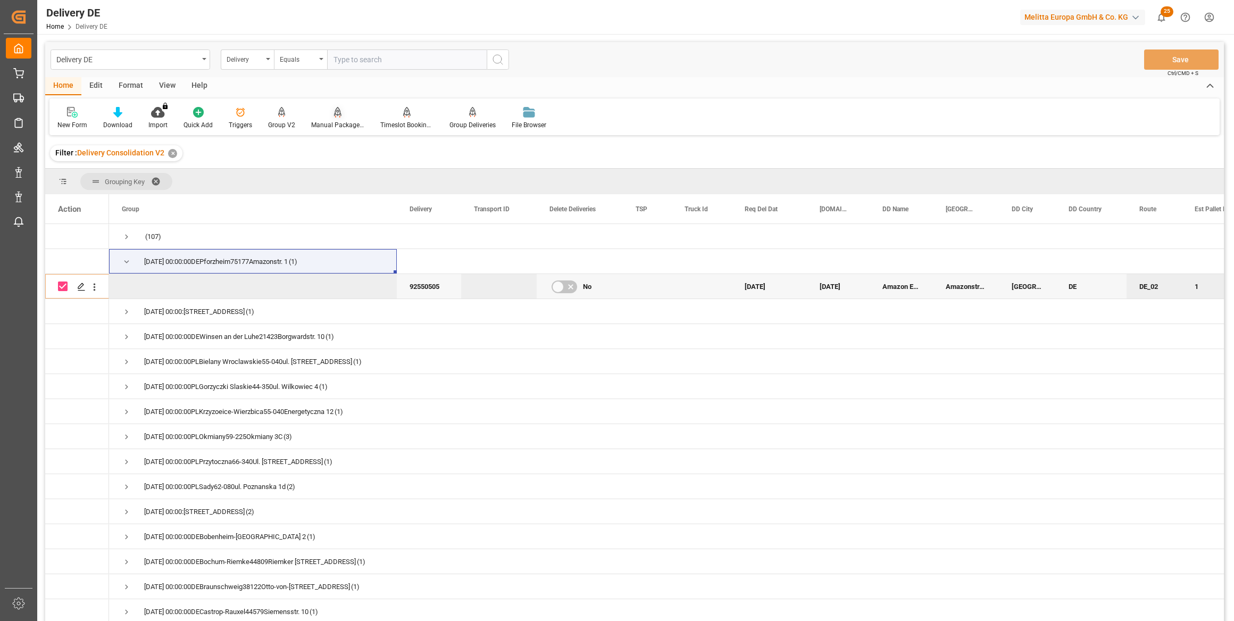
click at [330, 115] on div at bounding box center [337, 111] width 53 height 11
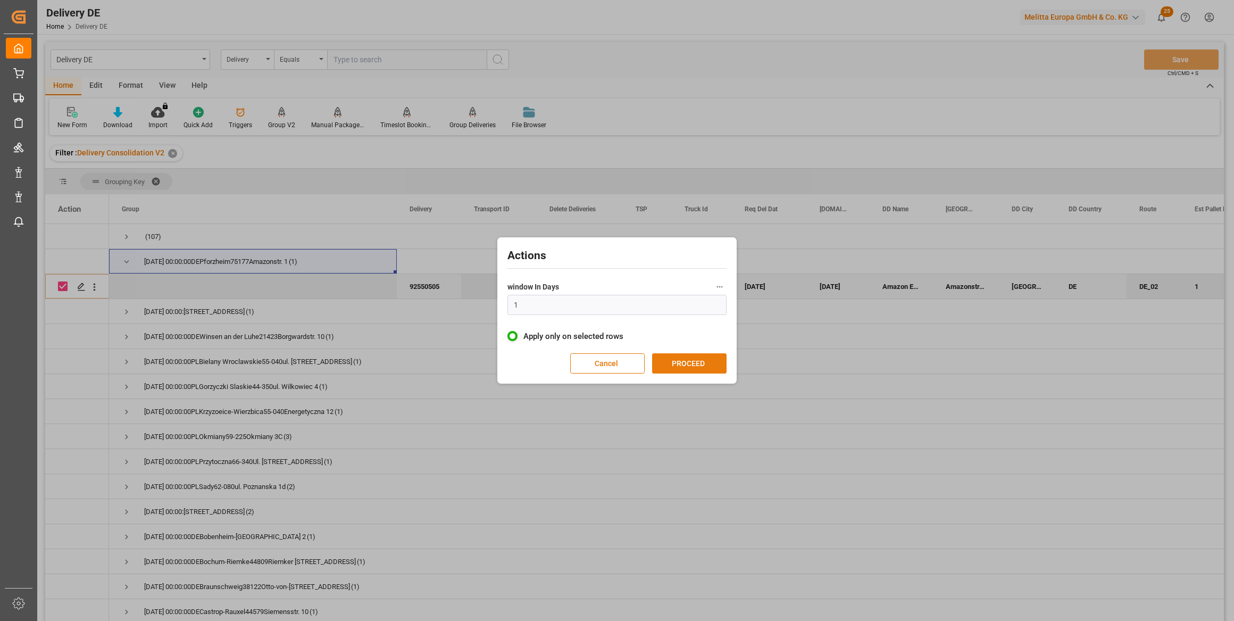
click at [692, 363] on button "PROCEED" at bounding box center [689, 363] width 74 height 20
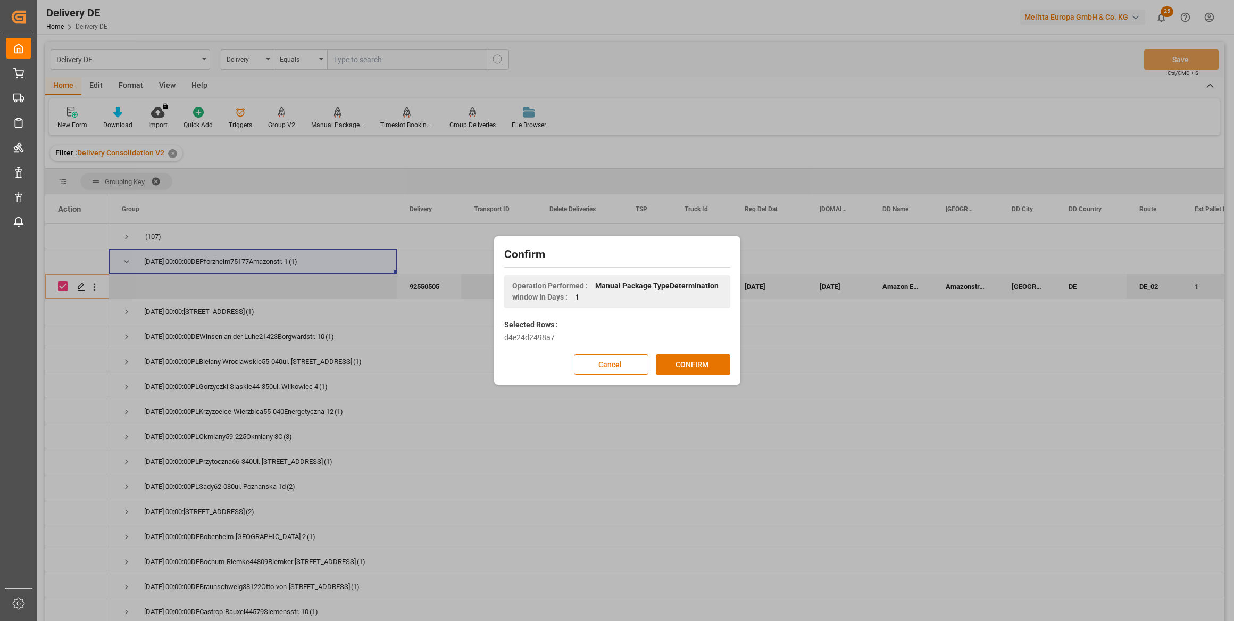
click at [692, 363] on button "CONFIRM" at bounding box center [693, 364] width 74 height 20
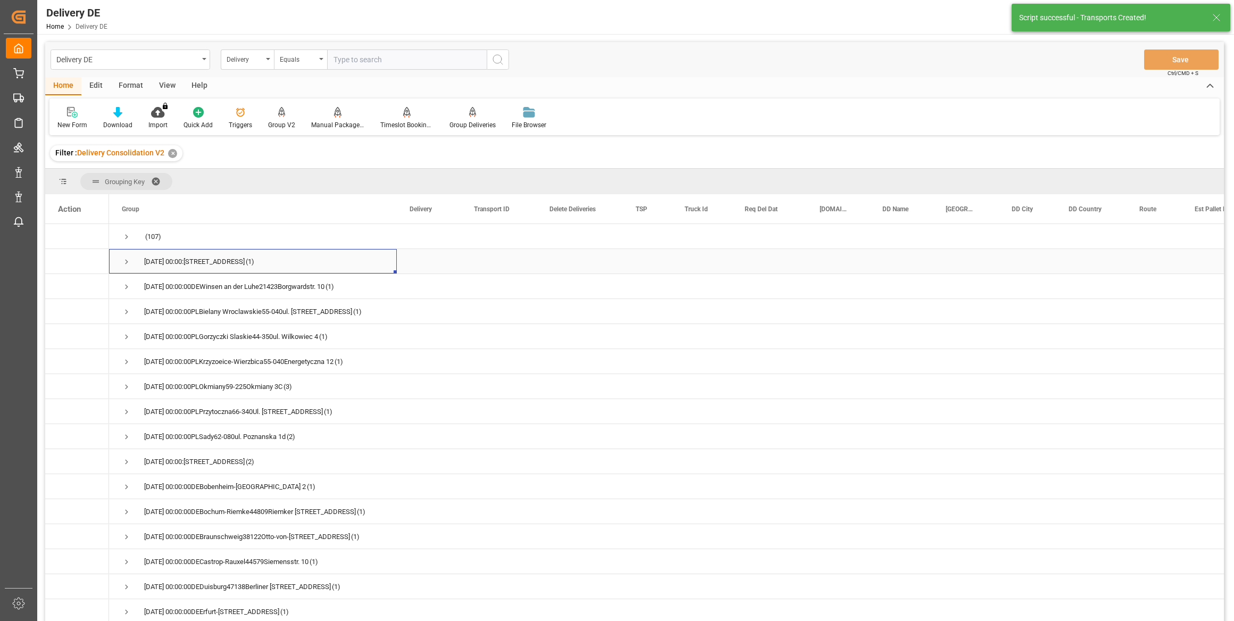
click at [124, 258] on span "Press SPACE to select this row." at bounding box center [127, 262] width 10 height 10
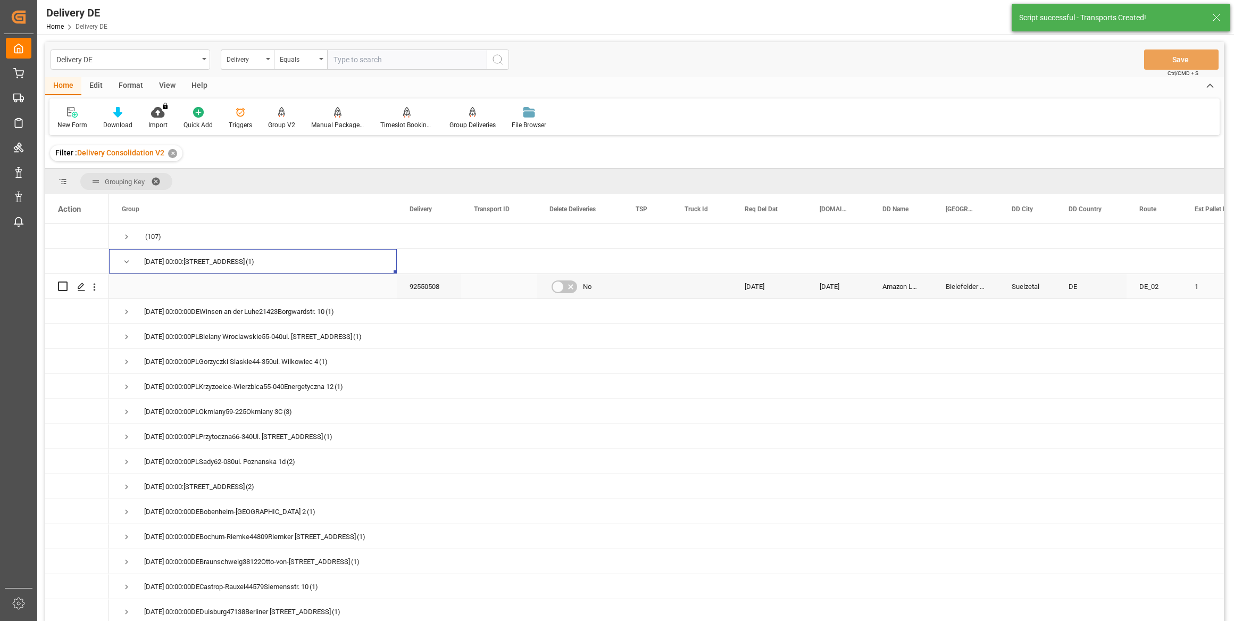
click at [60, 285] on input "Press Space to toggle row selection (unchecked)" at bounding box center [63, 286] width 10 height 10
checkbox input "true"
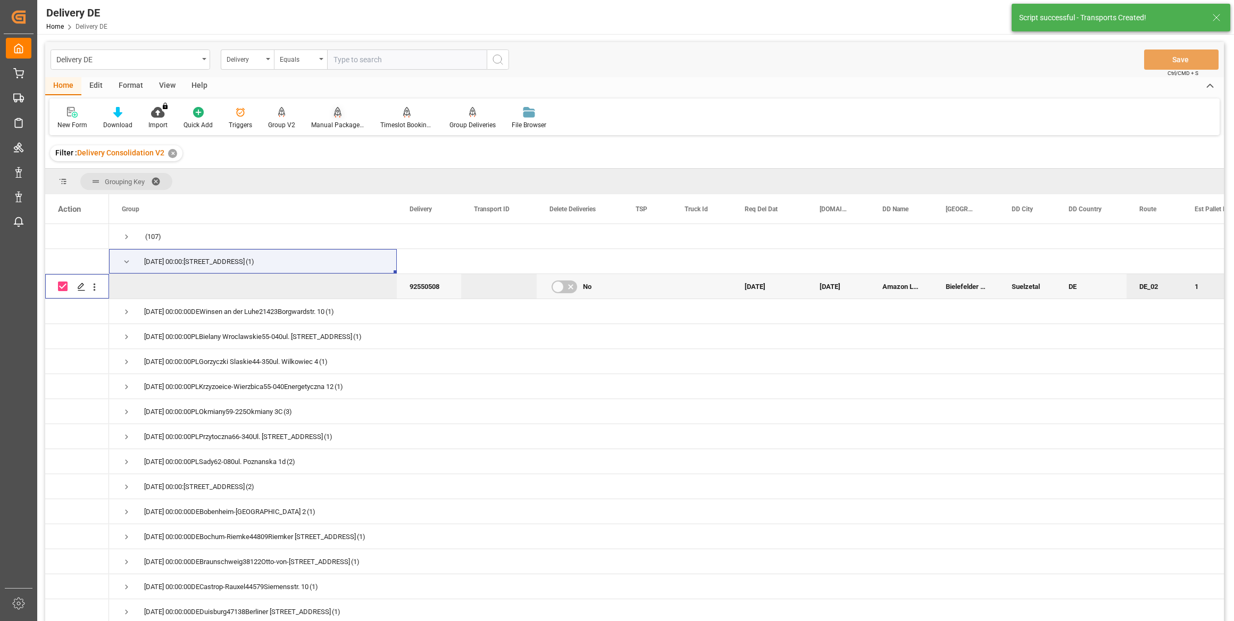
click at [340, 125] on div "Manual Package TypeDetermination" at bounding box center [337, 125] width 53 height 10
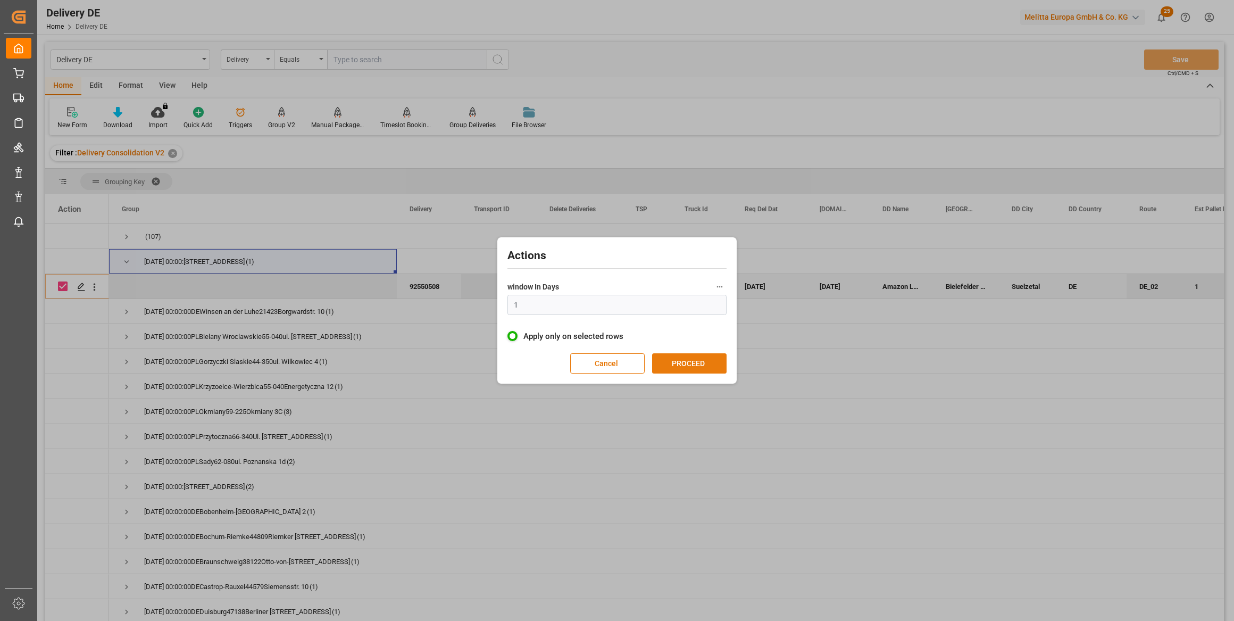
click at [680, 363] on button "PROCEED" at bounding box center [689, 363] width 74 height 20
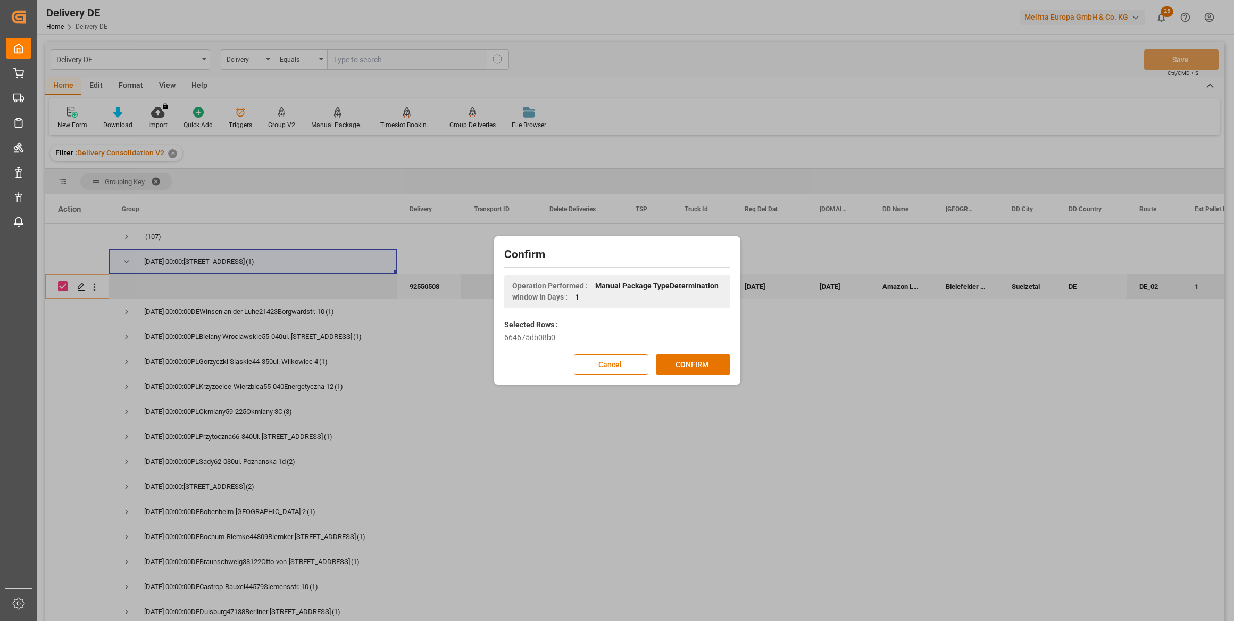
click at [682, 363] on button "CONFIRM" at bounding box center [693, 364] width 74 height 20
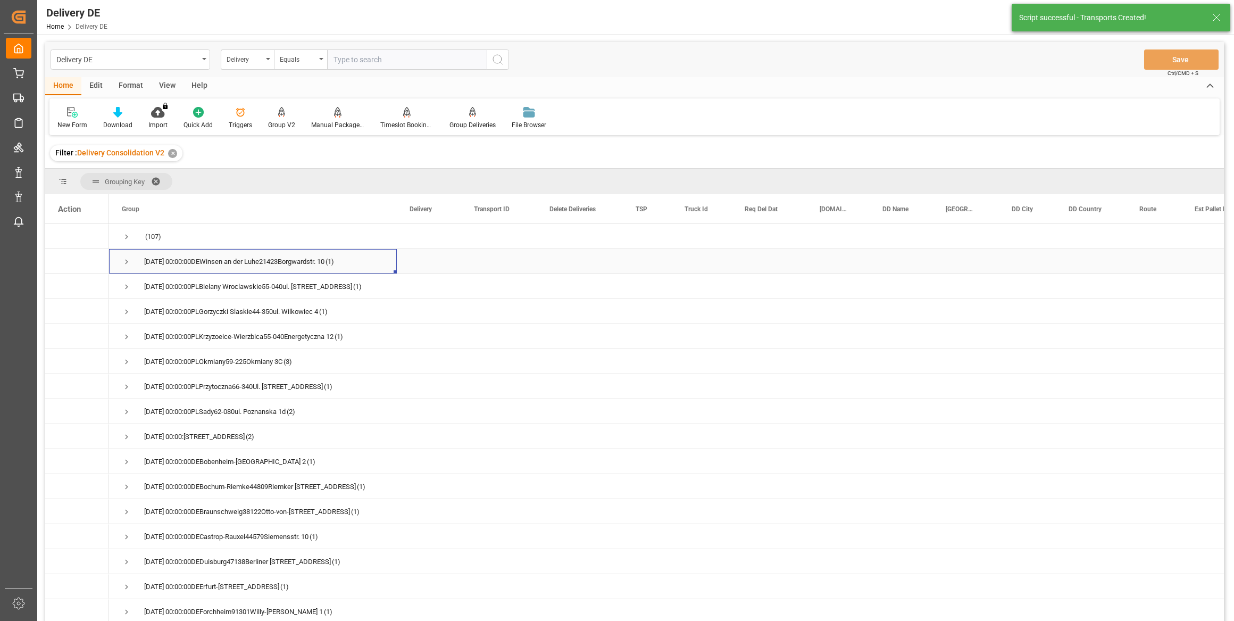
click at [128, 260] on span "Press SPACE to select this row." at bounding box center [127, 262] width 10 height 10
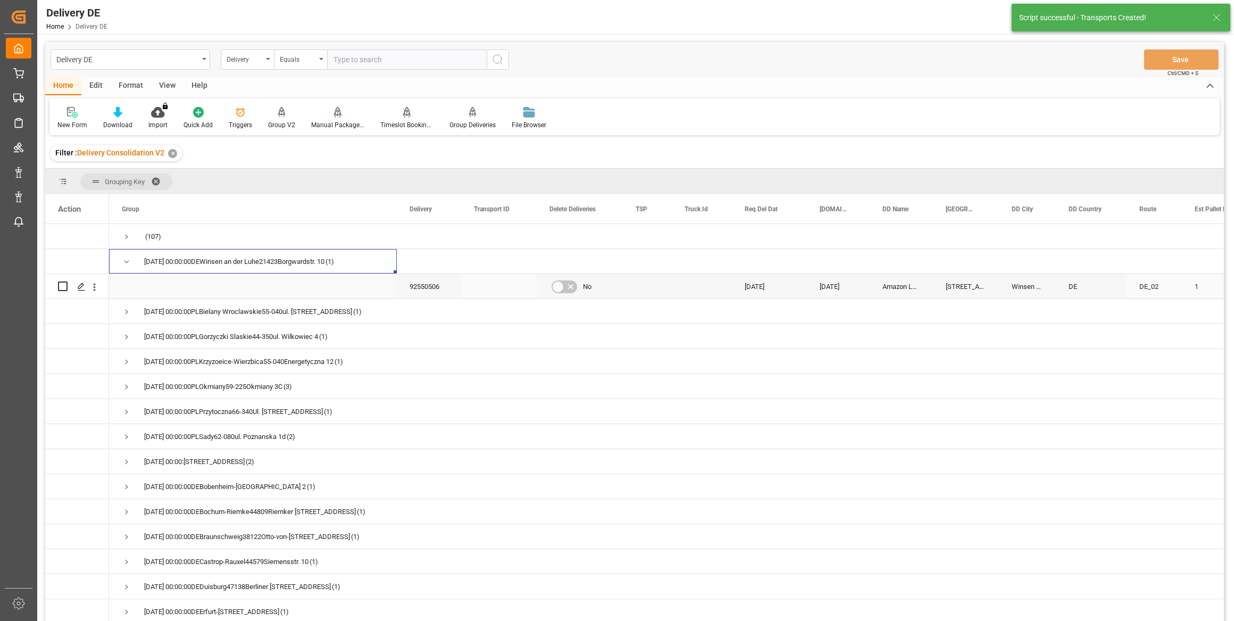
click at [64, 286] on input "Press Space to toggle row selection (unchecked)" at bounding box center [63, 286] width 10 height 10
checkbox input "true"
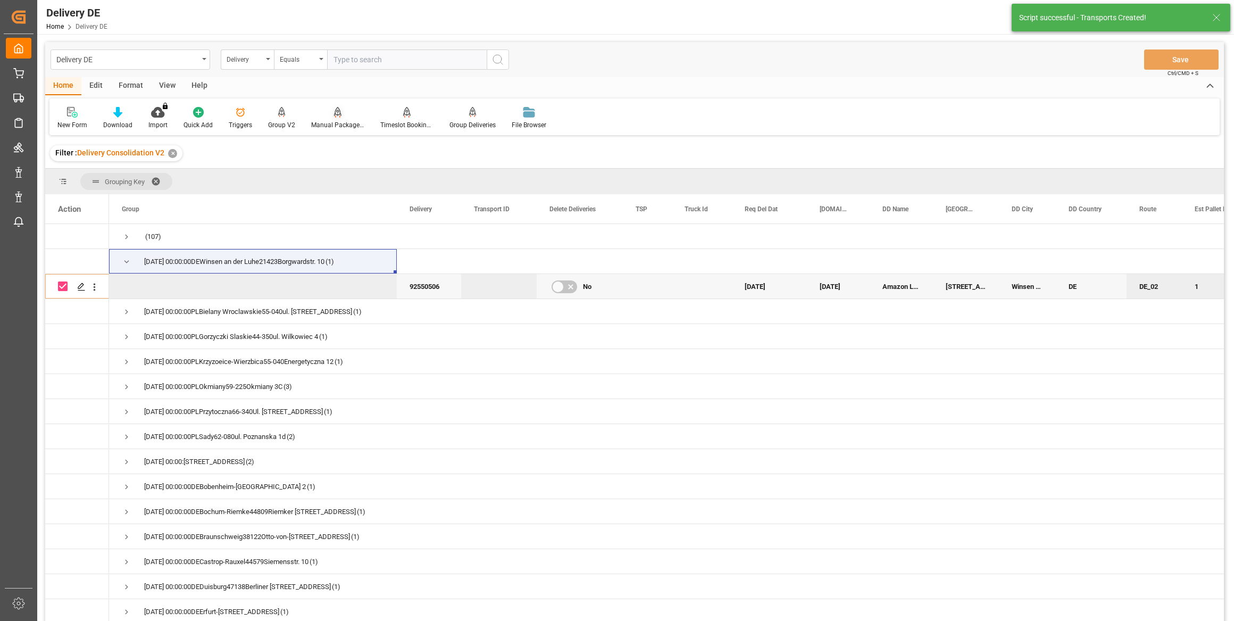
click at [335, 117] on icon at bounding box center [337, 117] width 5 height 2
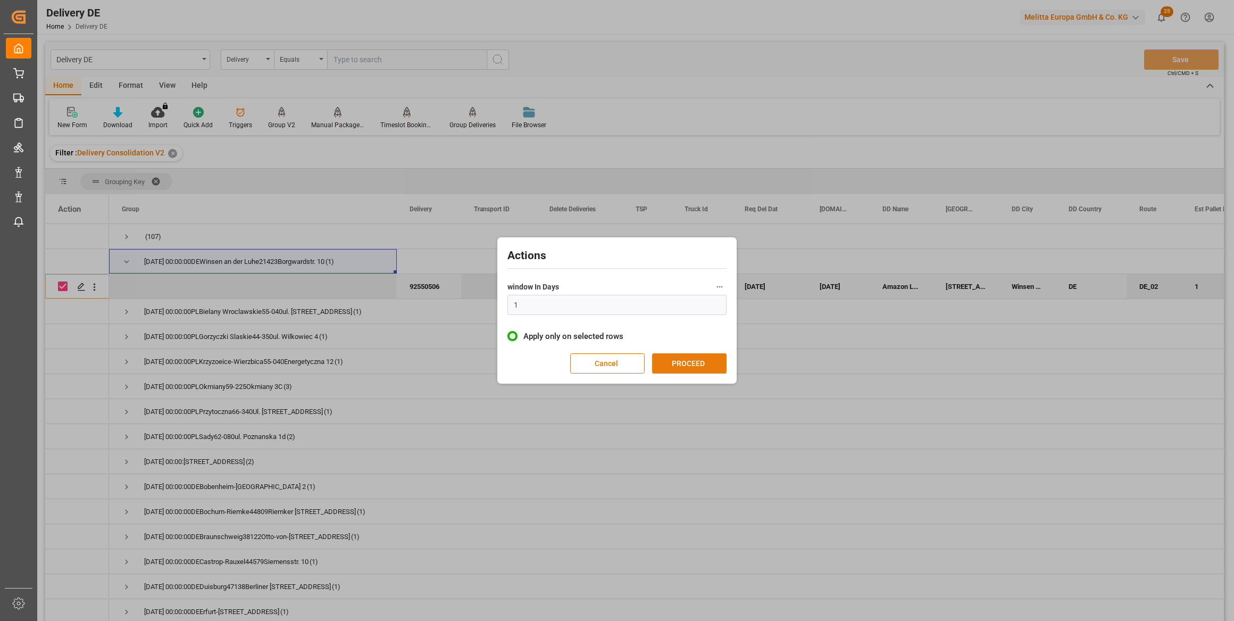
click at [667, 362] on button "PROCEED" at bounding box center [689, 363] width 74 height 20
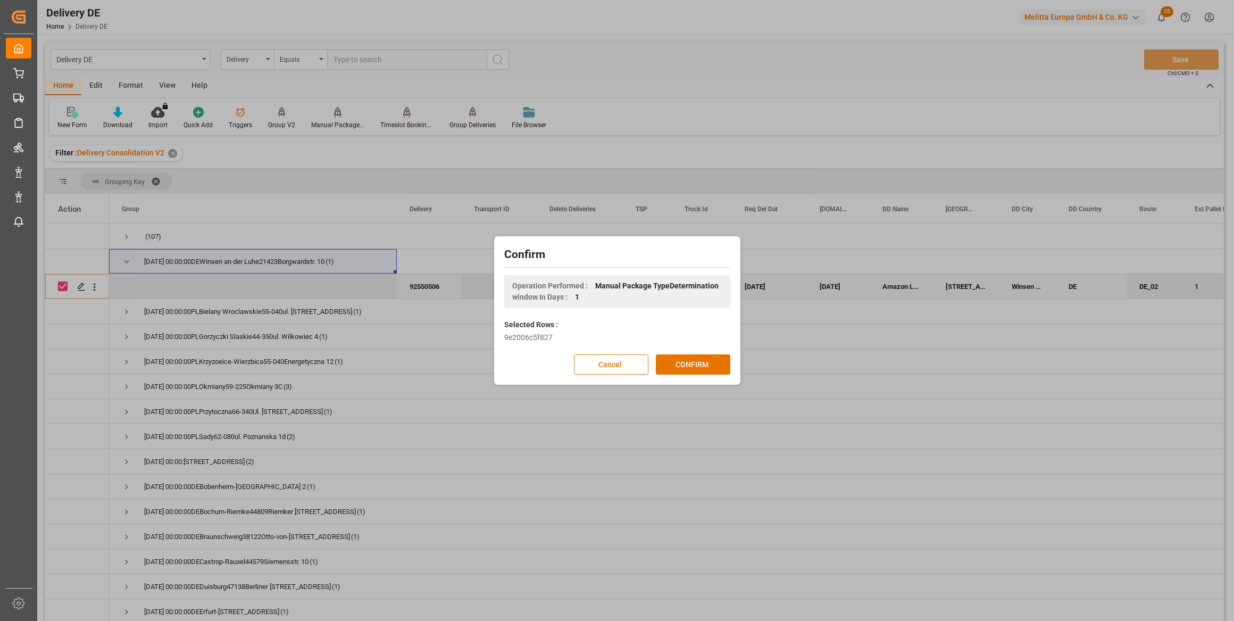
click at [667, 362] on button "CONFIRM" at bounding box center [693, 364] width 74 height 20
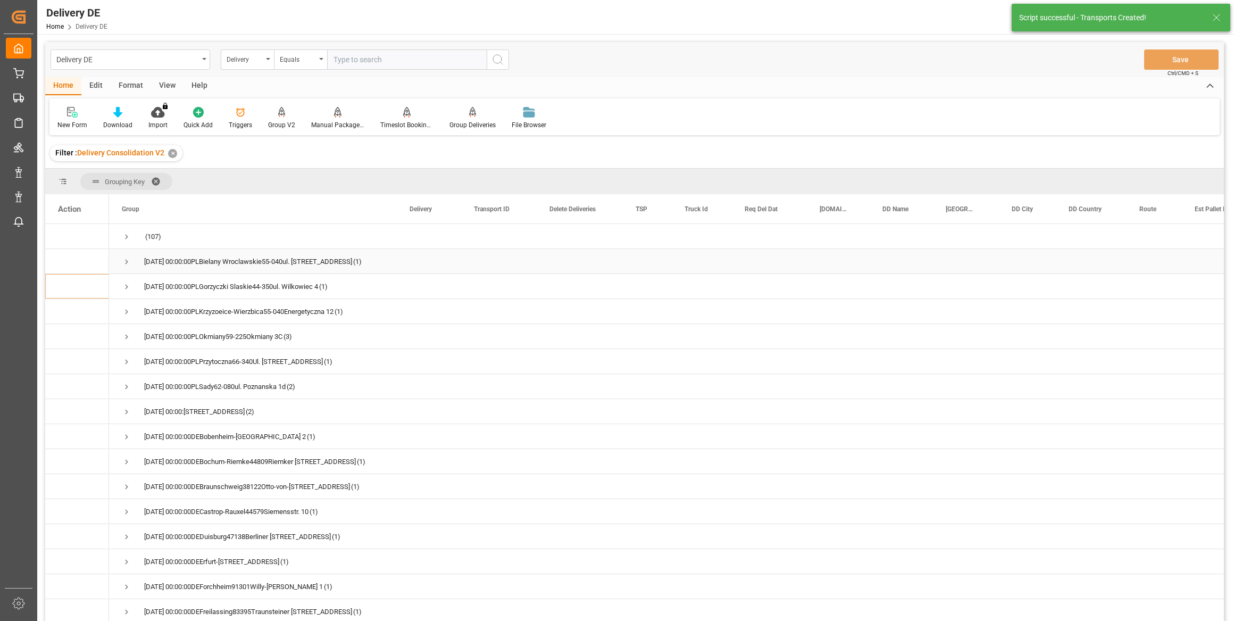
click at [125, 260] on span "Press SPACE to select this row." at bounding box center [127, 262] width 10 height 10
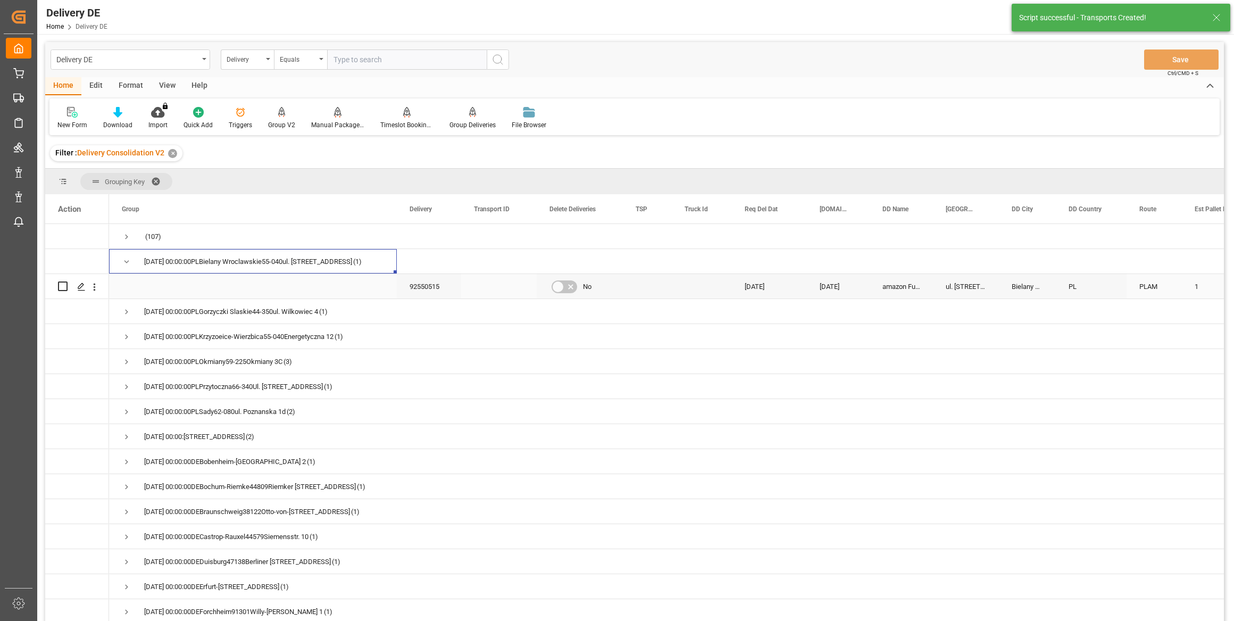
click at [63, 287] on input "Press Space to toggle row selection (unchecked)" at bounding box center [63, 286] width 10 height 10
checkbox input "true"
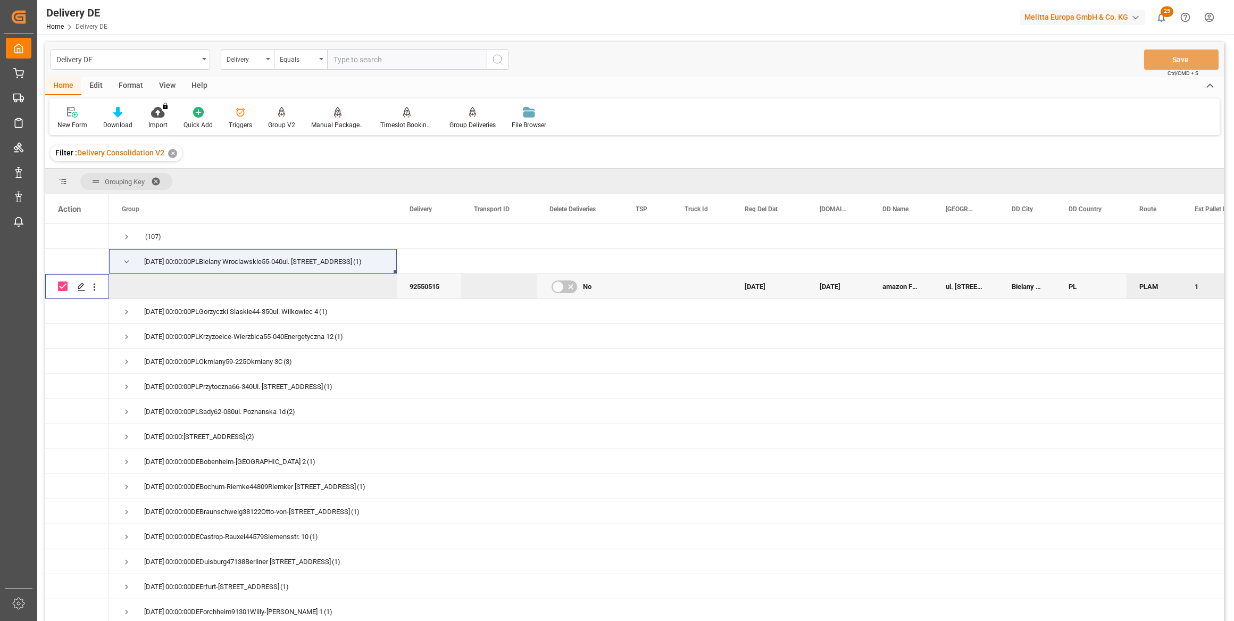
click at [328, 120] on div "Manual Package TypeDetermination" at bounding box center [337, 117] width 69 height 23
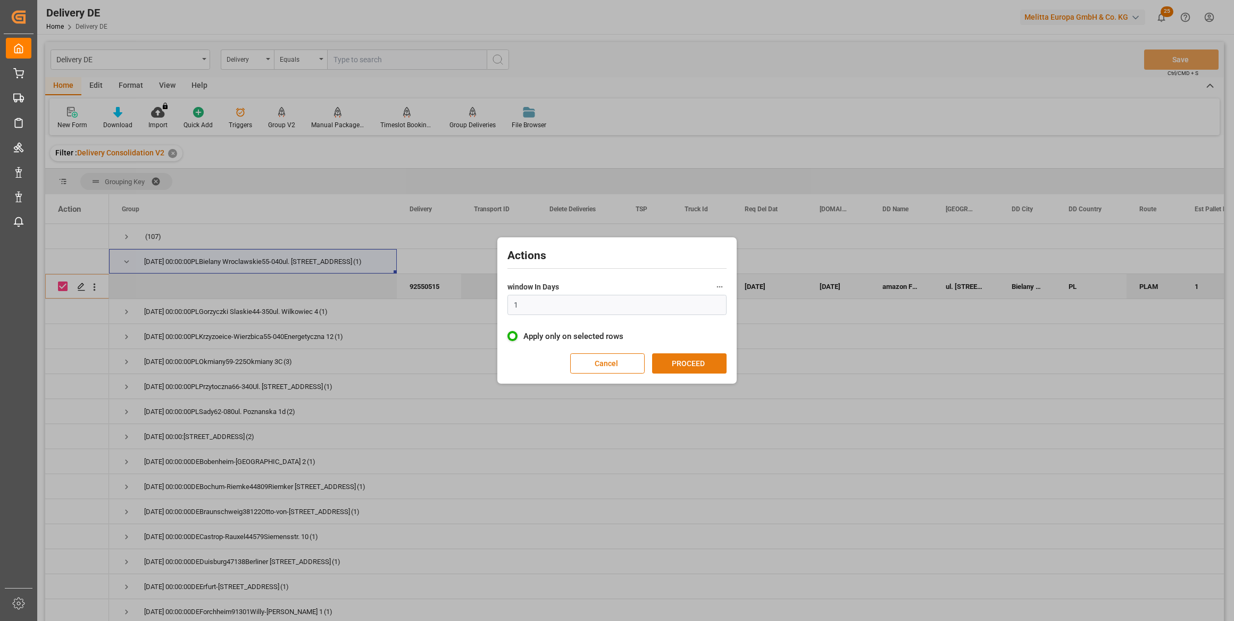
click at [671, 356] on button "PROCEED" at bounding box center [689, 363] width 74 height 20
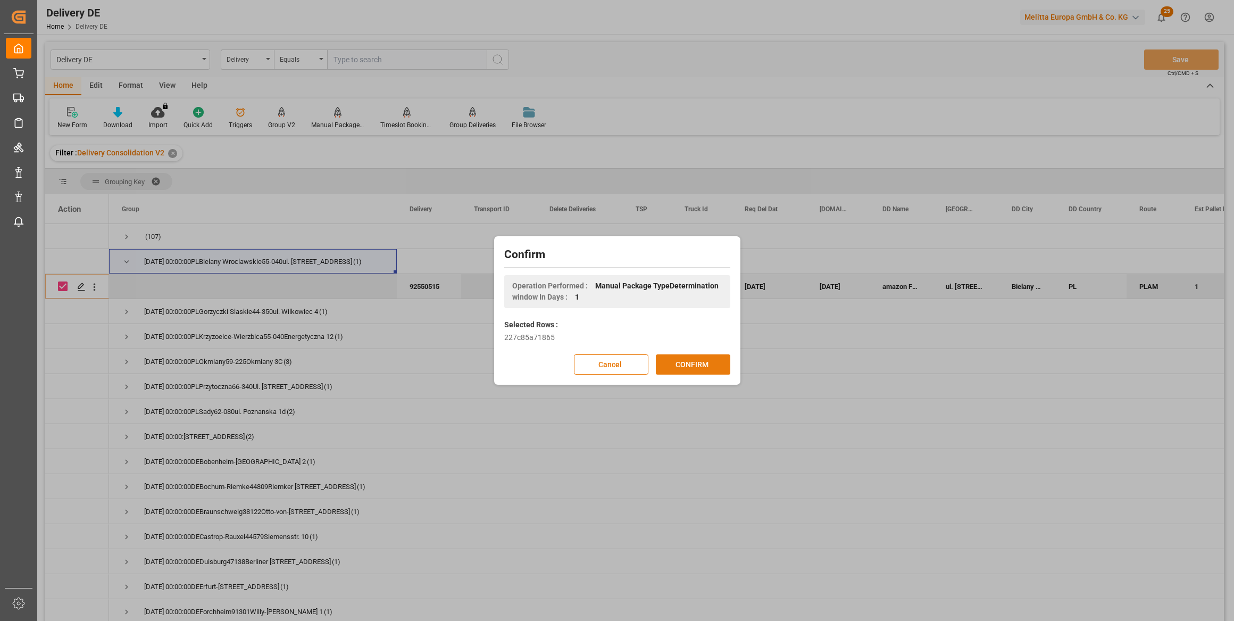
click at [676, 357] on button "CONFIRM" at bounding box center [693, 364] width 74 height 20
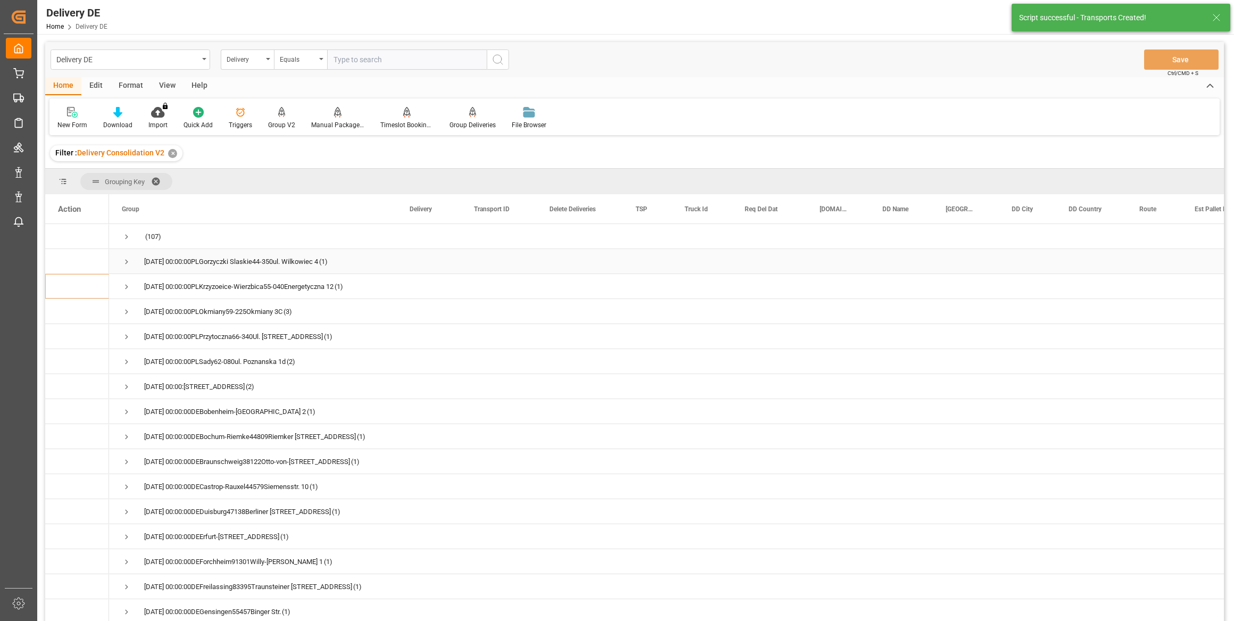
click at [128, 258] on span "Press SPACE to select this row." at bounding box center [127, 262] width 10 height 10
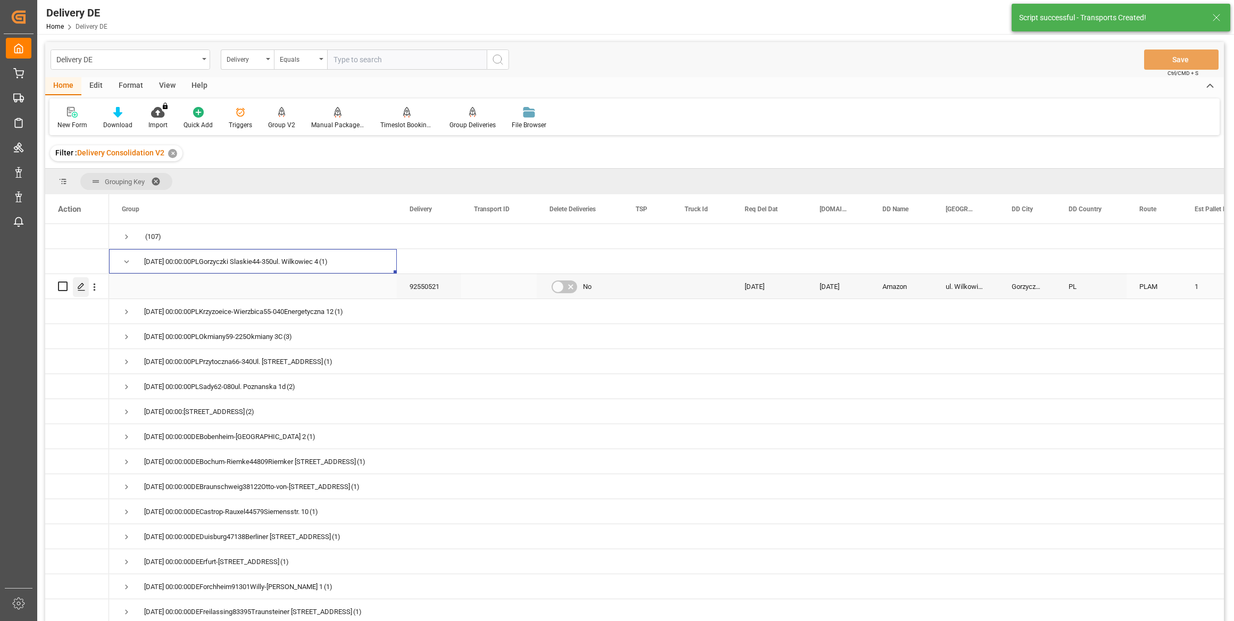
drag, startPoint x: 61, startPoint y: 283, endPoint x: 74, endPoint y: 278, distance: 14.3
click at [61, 283] on input "Press Space to toggle row selection (unchecked)" at bounding box center [63, 286] width 10 height 10
checkbox input "true"
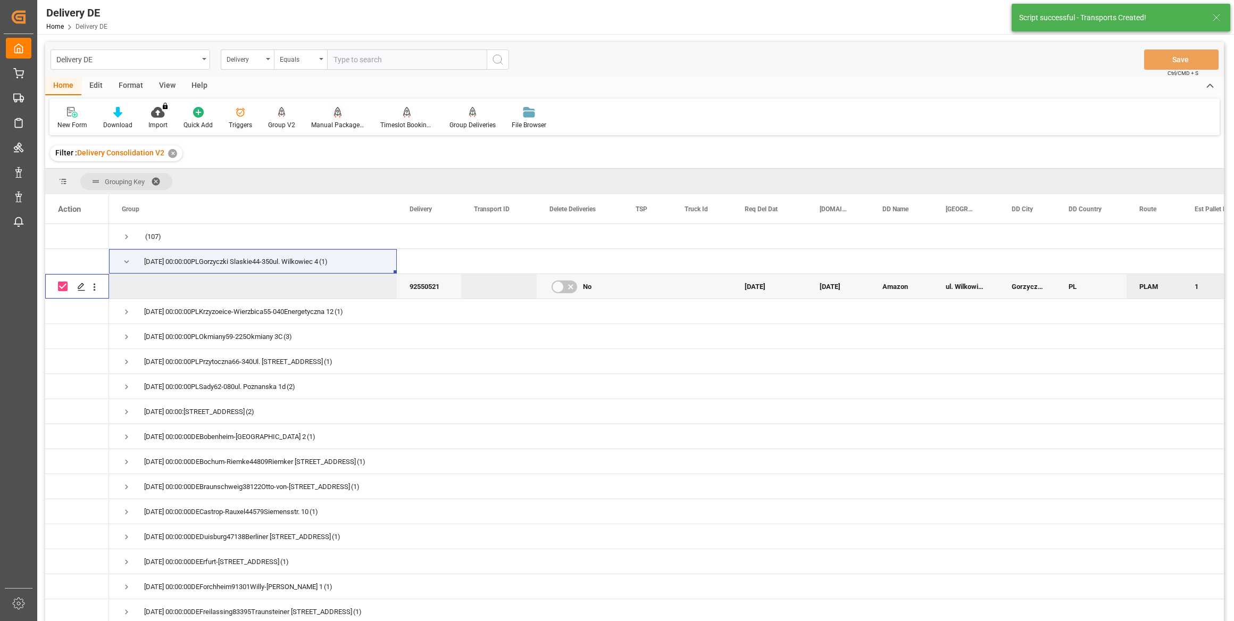
click at [335, 122] on div "Manual Package TypeDetermination" at bounding box center [337, 125] width 53 height 10
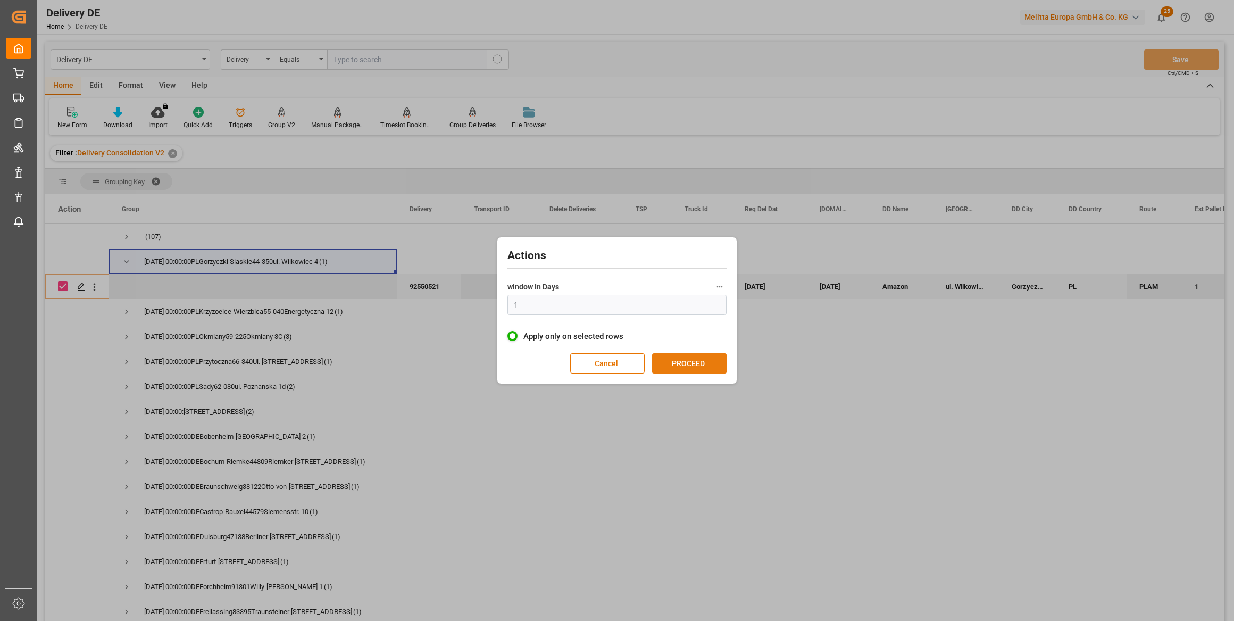
click at [692, 365] on button "PROCEED" at bounding box center [689, 363] width 74 height 20
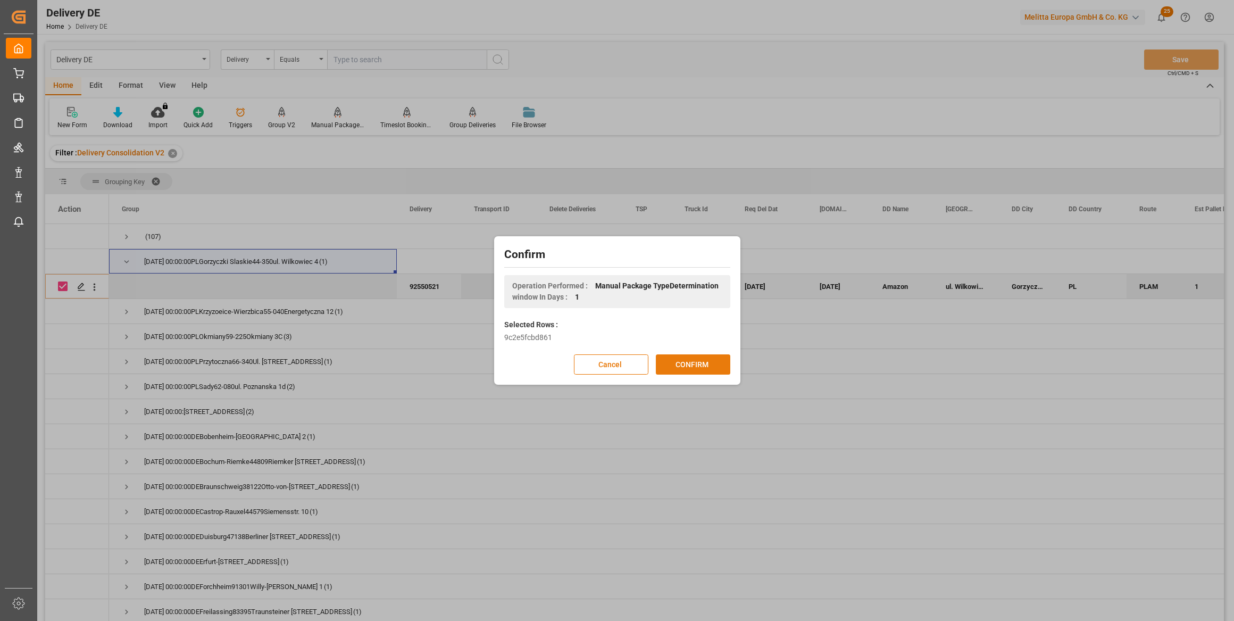
click at [712, 363] on button "CONFIRM" at bounding box center [693, 364] width 74 height 20
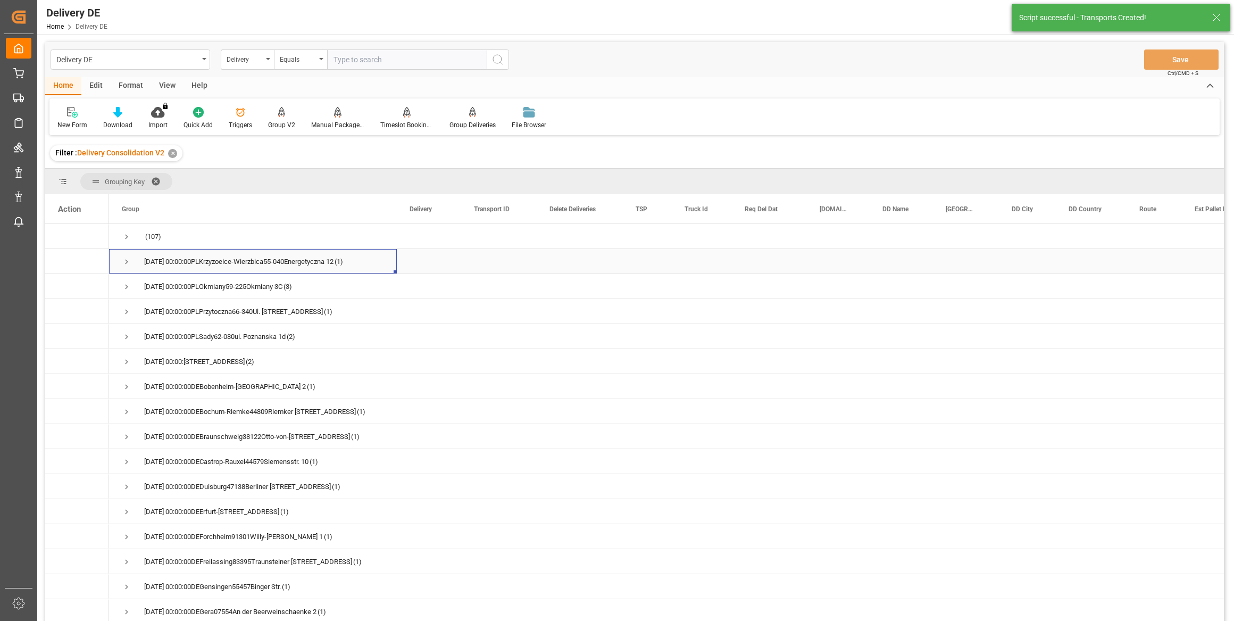
click at [124, 259] on span "Press SPACE to select this row." at bounding box center [127, 262] width 10 height 10
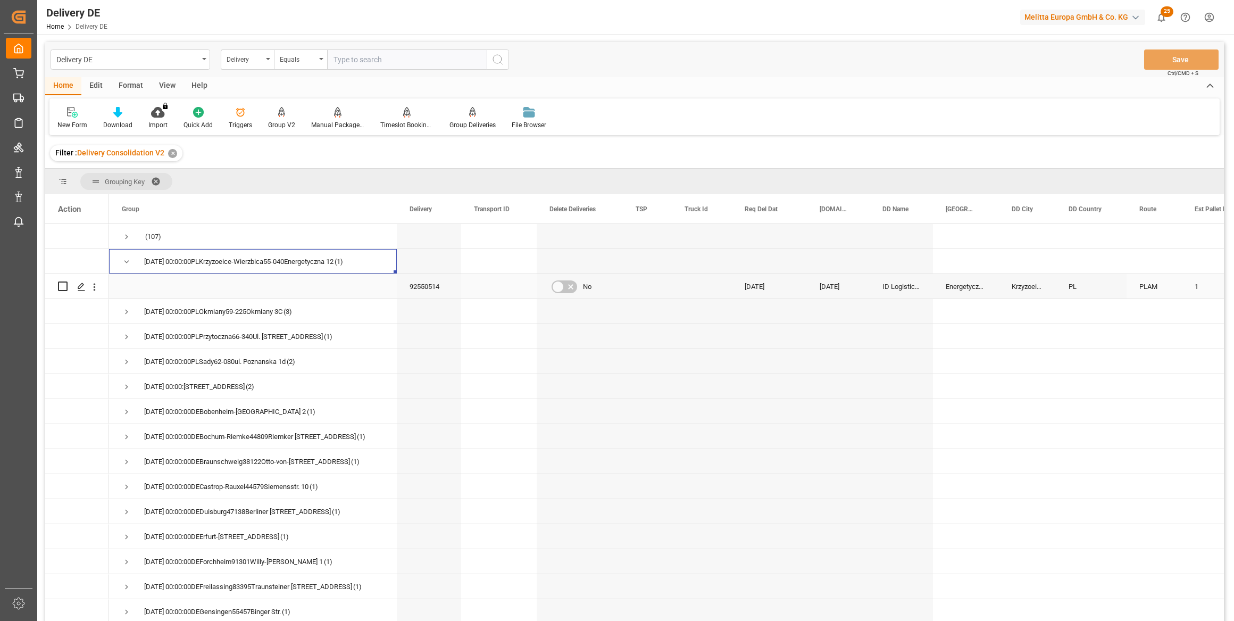
click at [65, 284] on div "Press SPACE to select this row." at bounding box center [77, 285] width 38 height 23
click at [60, 286] on input "Press Space to toggle row selection (unchecked)" at bounding box center [63, 286] width 10 height 10
checkbox input "true"
click at [340, 120] on div "Manual Package TypeDetermination" at bounding box center [337, 125] width 53 height 10
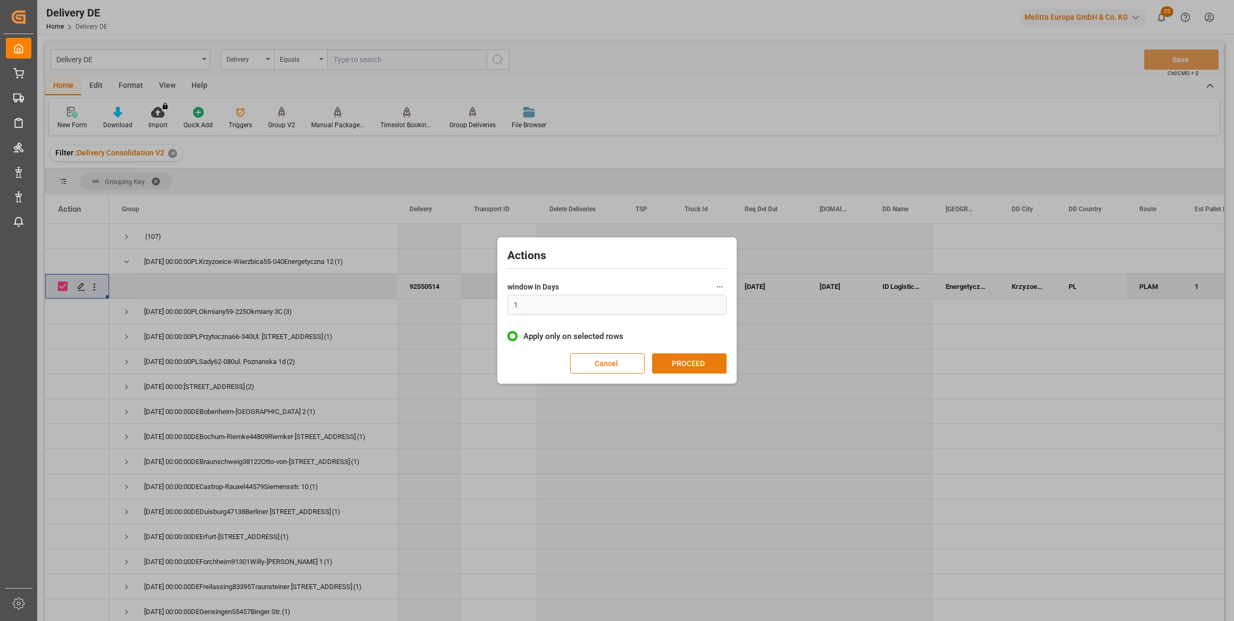
click at [702, 366] on button "PROCEED" at bounding box center [689, 363] width 74 height 20
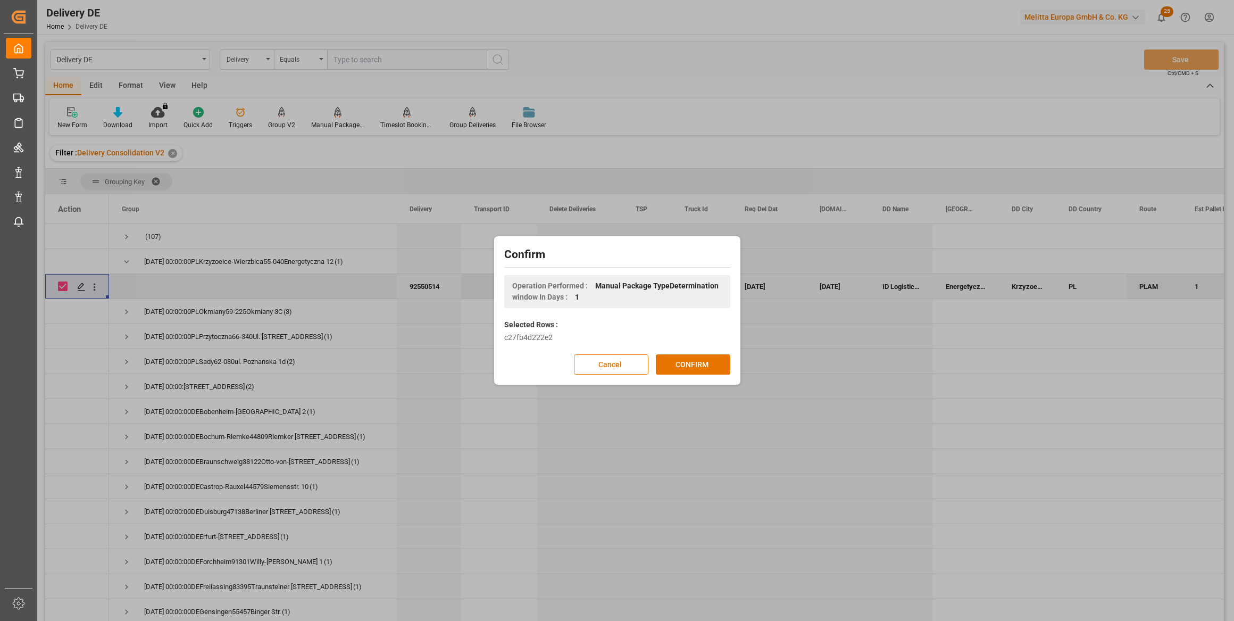
click at [702, 366] on button "CONFIRM" at bounding box center [693, 364] width 74 height 20
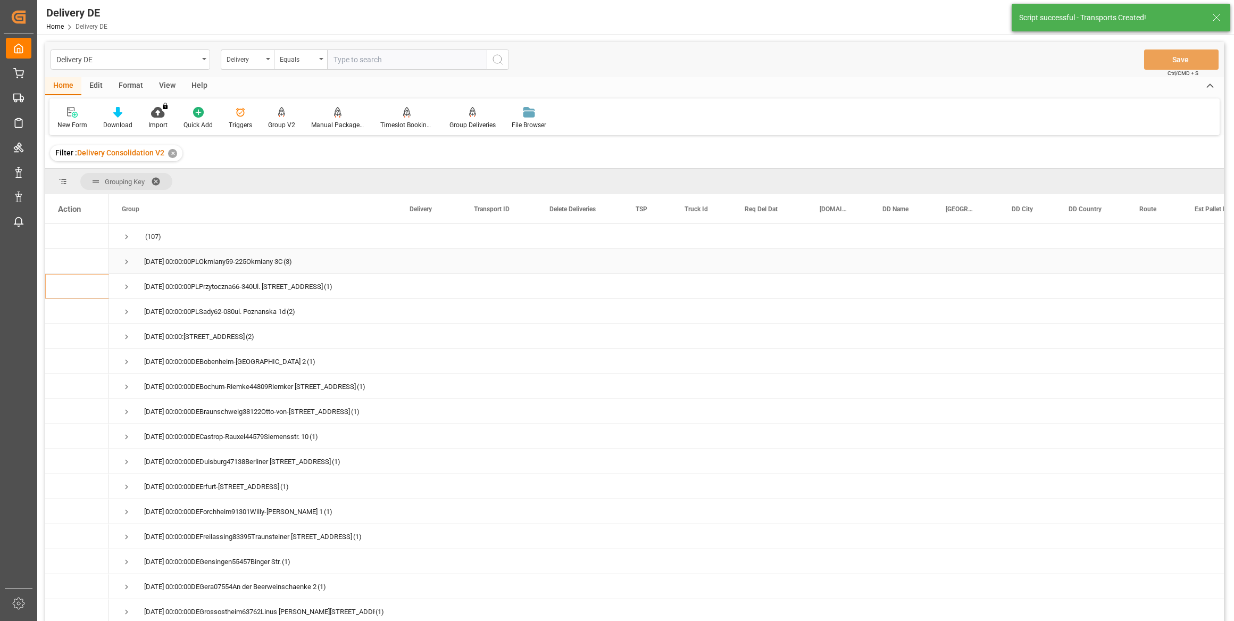
click at [123, 261] on span "Press SPACE to select this row." at bounding box center [127, 262] width 10 height 10
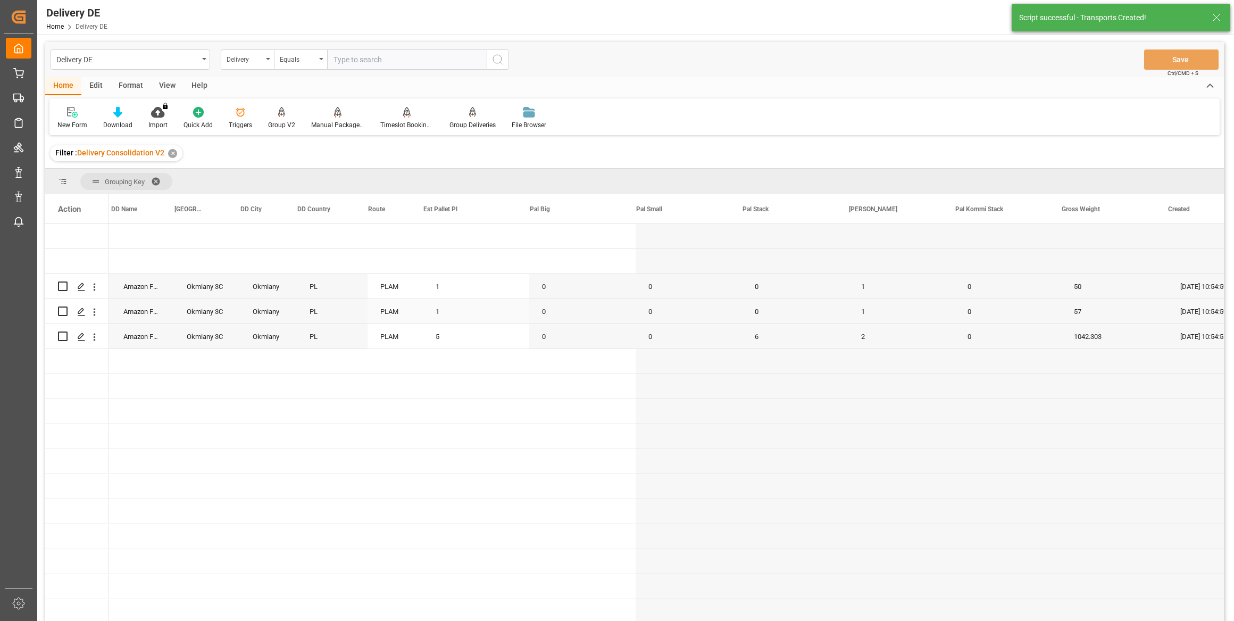
scroll to position [0, 774]
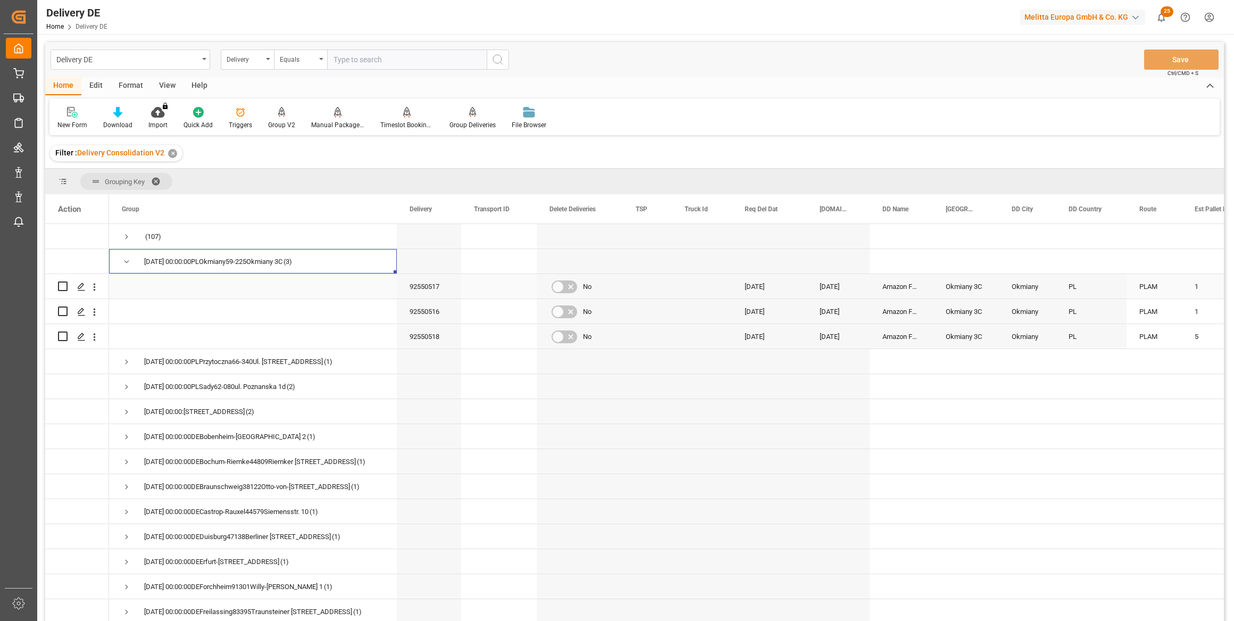
click at [63, 288] on input "Press Space to toggle row selection (unchecked)" at bounding box center [63, 286] width 10 height 10
checkbox input "true"
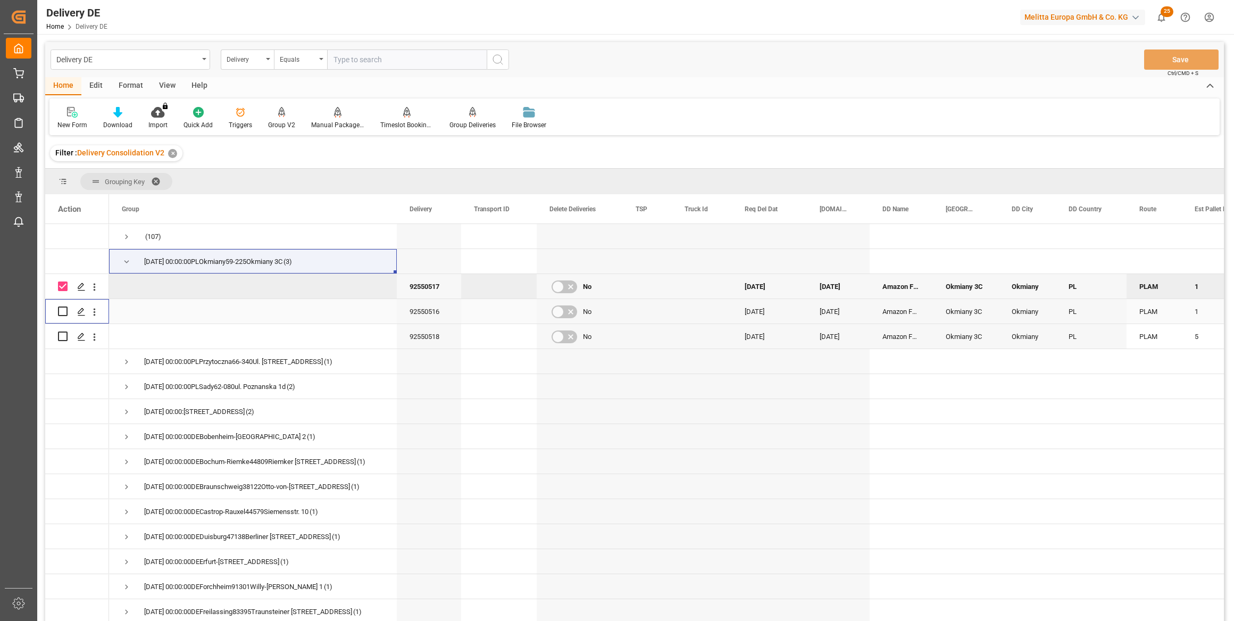
click at [61, 308] on input "Press Space to toggle row selection (unchecked)" at bounding box center [63, 311] width 10 height 10
checkbox input "true"
click at [64, 337] on input "Press Space to toggle row selection (unchecked)" at bounding box center [63, 336] width 10 height 10
checkbox input "true"
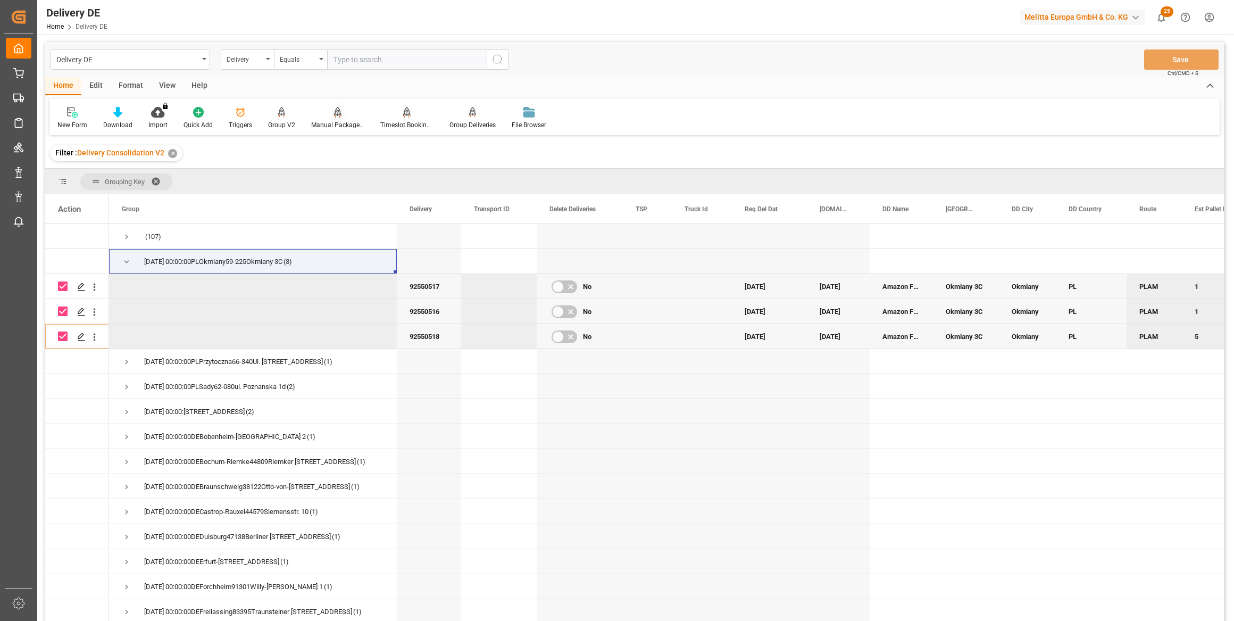
click at [330, 120] on div "Manual Package TypeDetermination" at bounding box center [337, 125] width 53 height 10
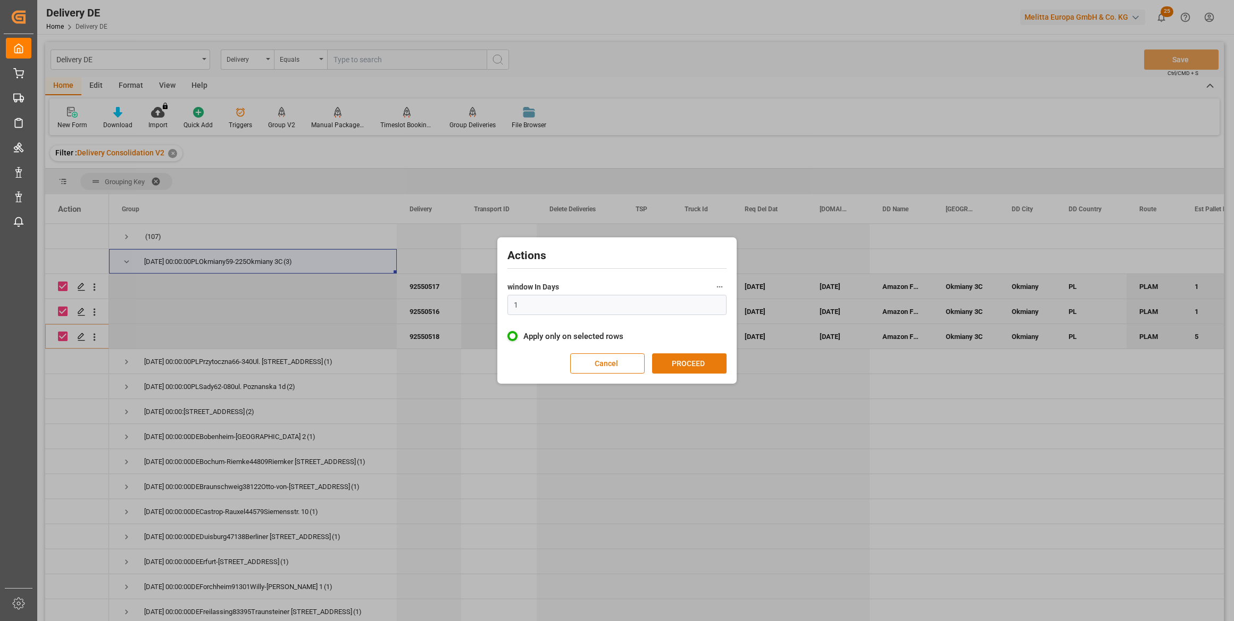
click at [703, 371] on button "PROCEED" at bounding box center [689, 363] width 74 height 20
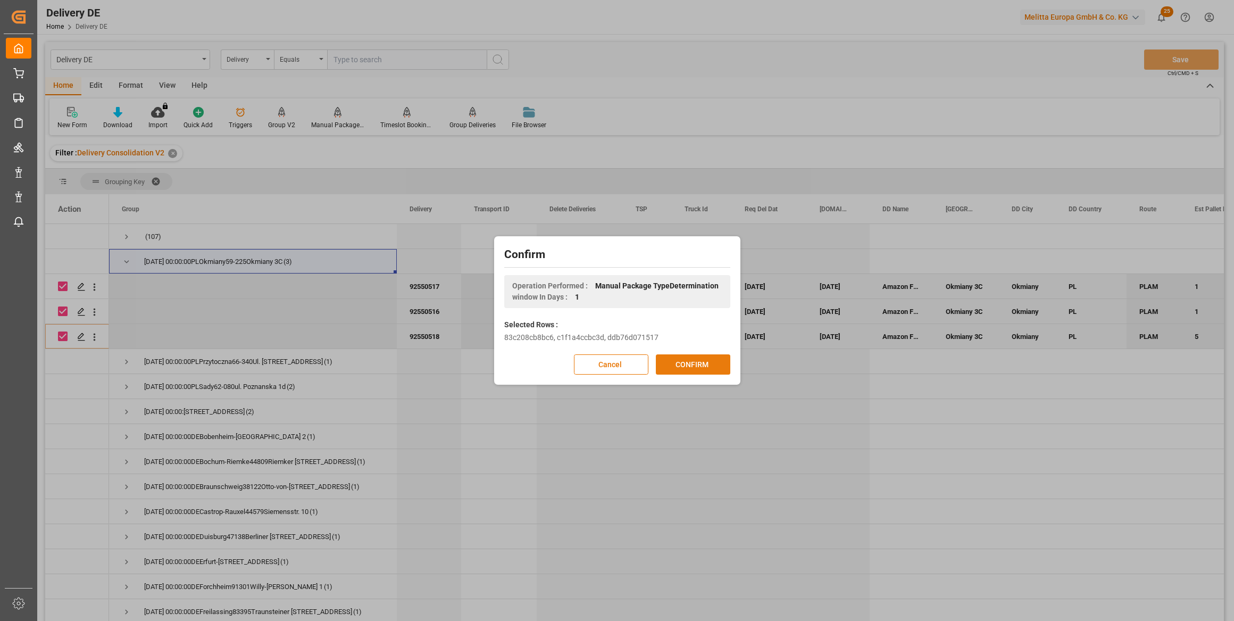
click at [703, 368] on button "CONFIRM" at bounding box center [693, 364] width 74 height 20
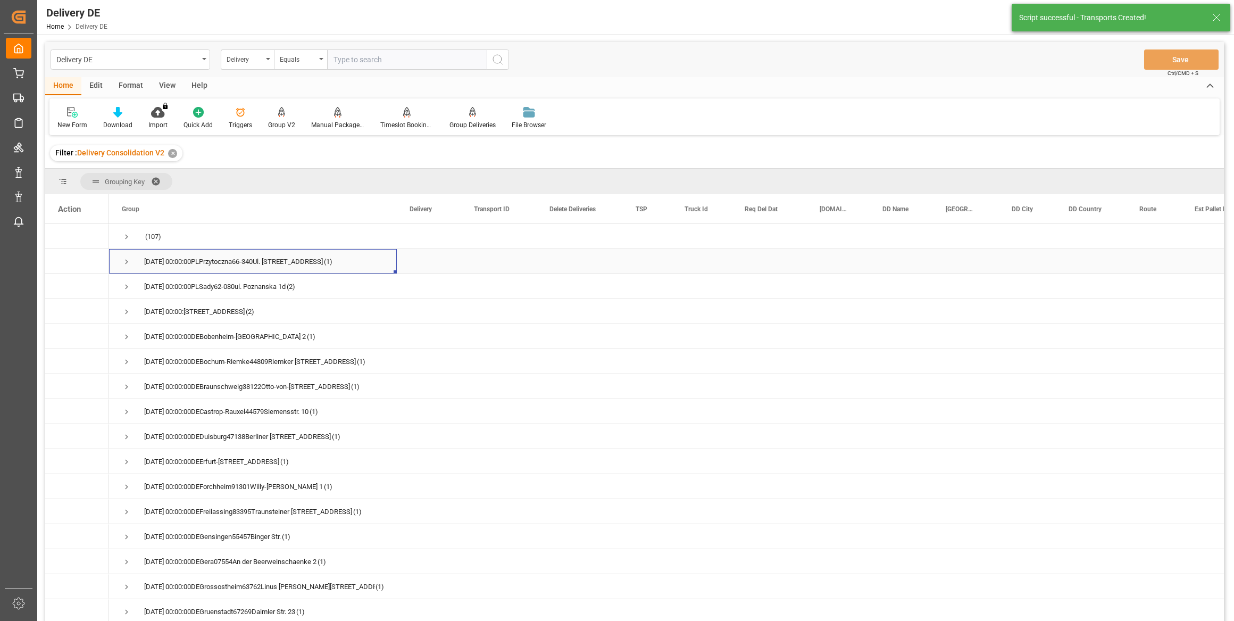
click at [130, 257] on span "Press SPACE to select this row." at bounding box center [127, 262] width 10 height 10
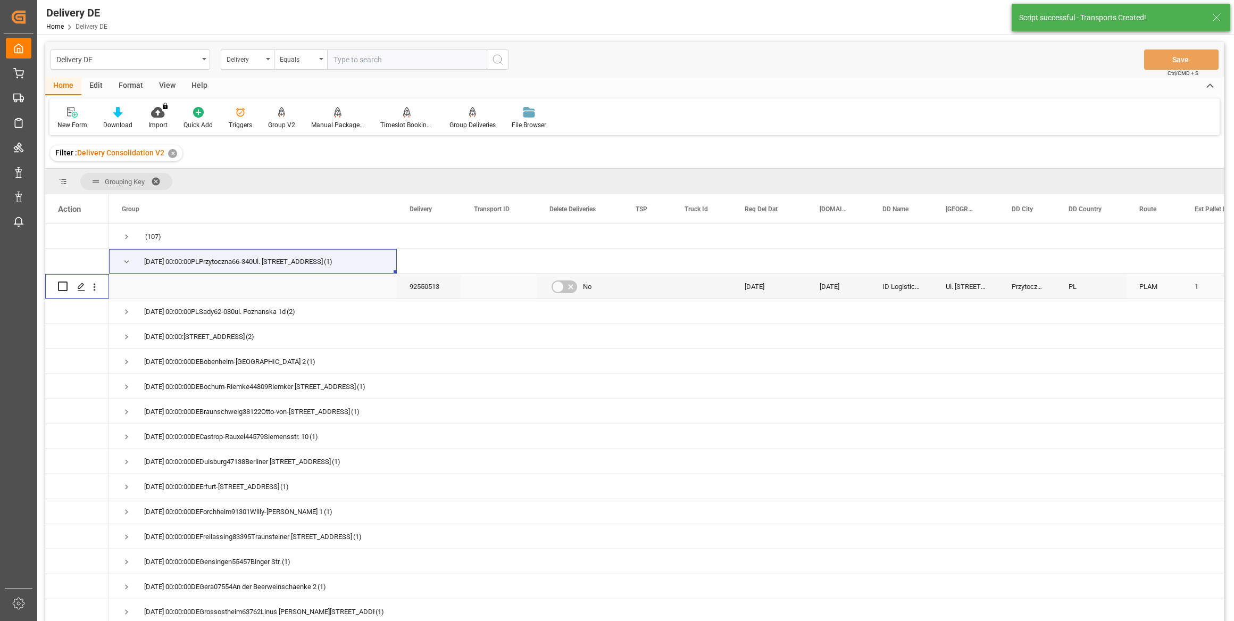
click at [63, 287] on input "Press Space to toggle row selection (unchecked)" at bounding box center [63, 286] width 10 height 10
checkbox input "true"
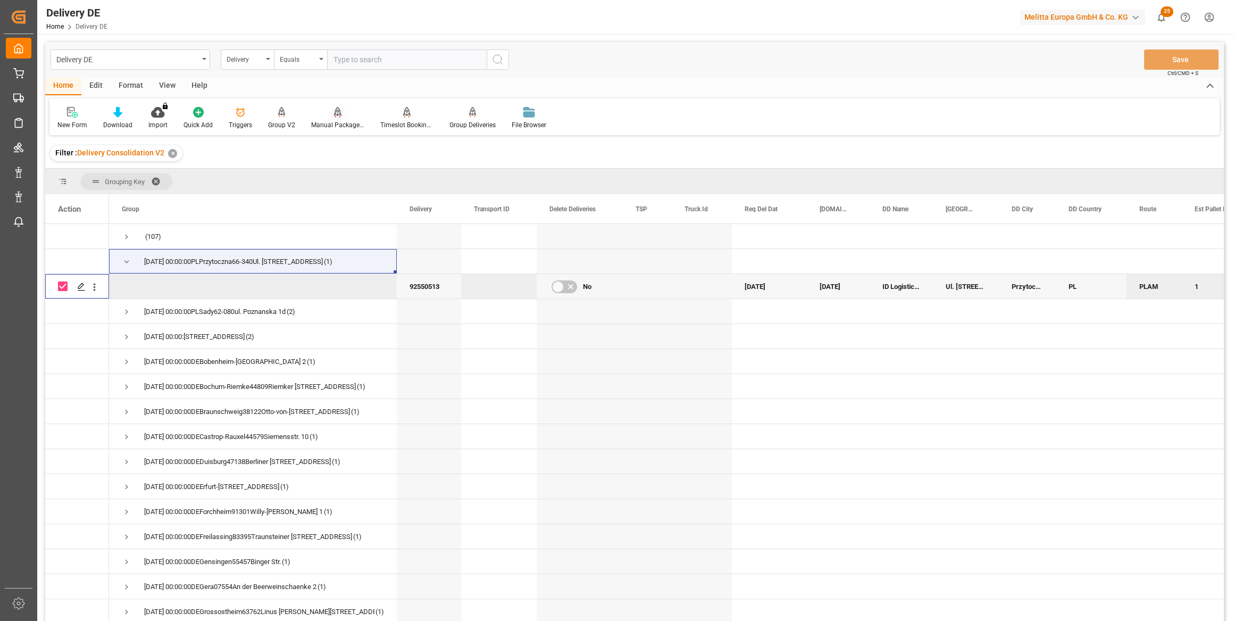
click at [333, 124] on div "Manual Package TypeDetermination" at bounding box center [337, 125] width 53 height 10
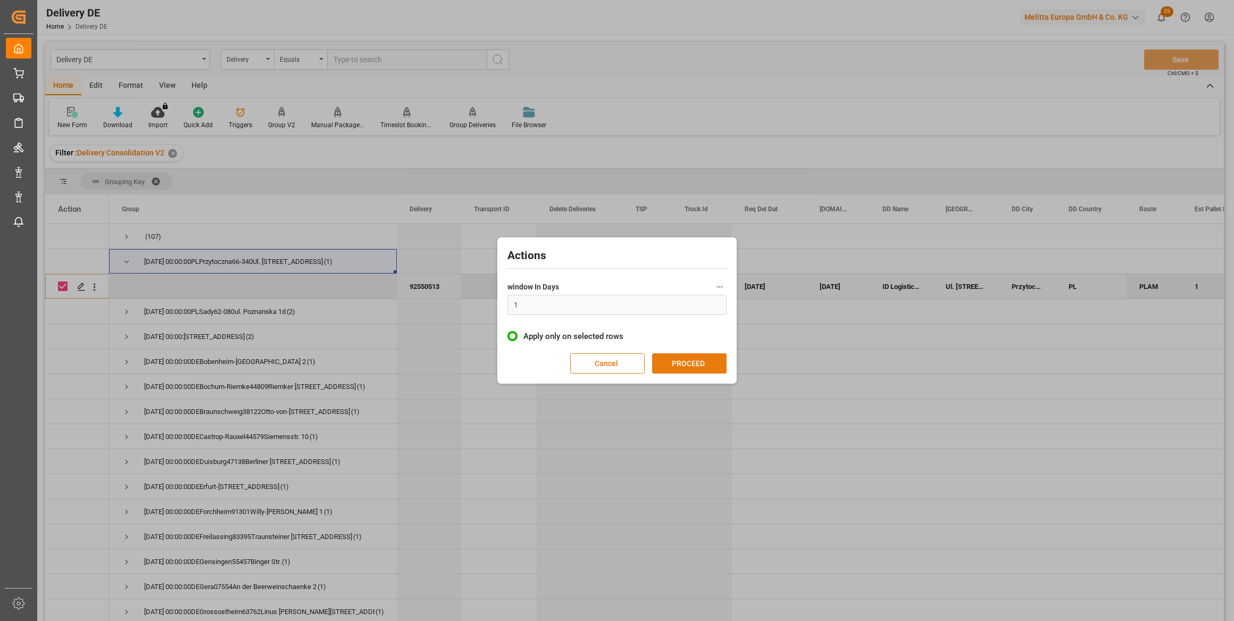
click at [698, 363] on button "PROCEED" at bounding box center [689, 363] width 74 height 20
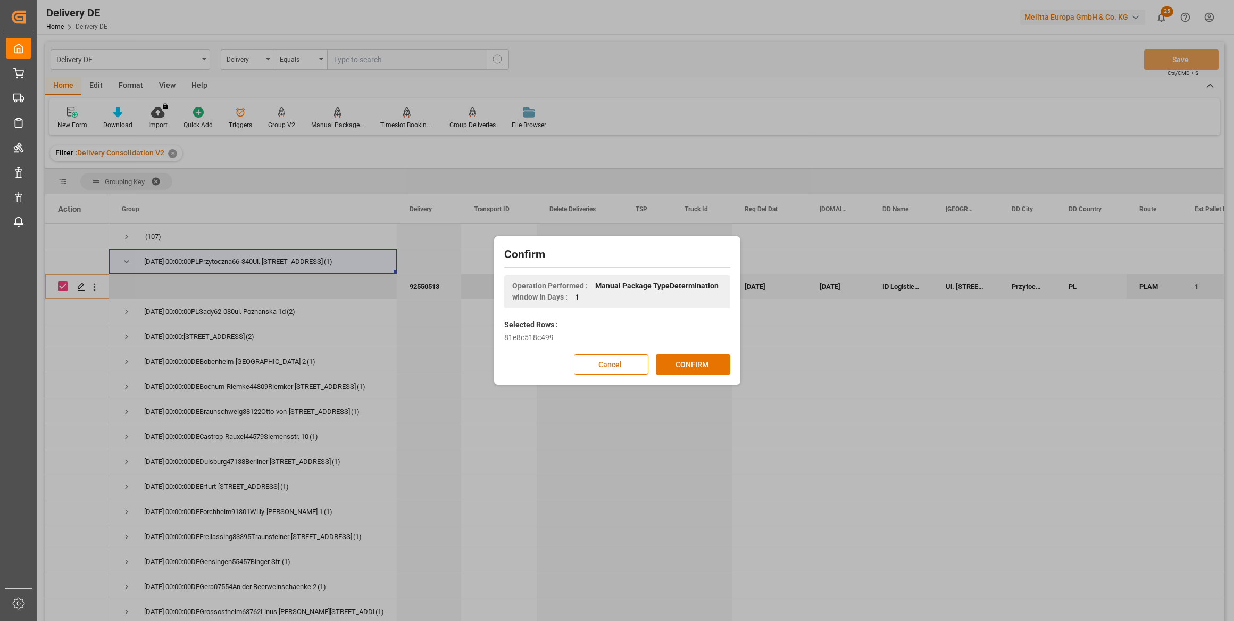
click at [698, 363] on button "CONFIRM" at bounding box center [693, 364] width 74 height 20
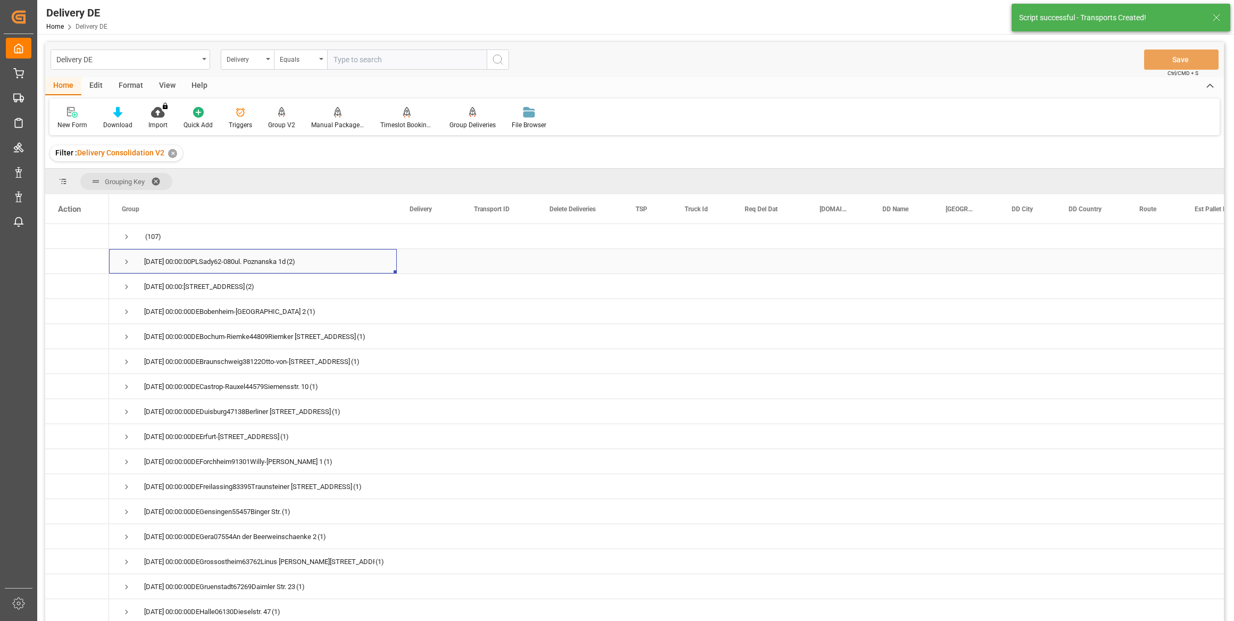
click at [128, 260] on span "Press SPACE to select this row." at bounding box center [127, 262] width 10 height 10
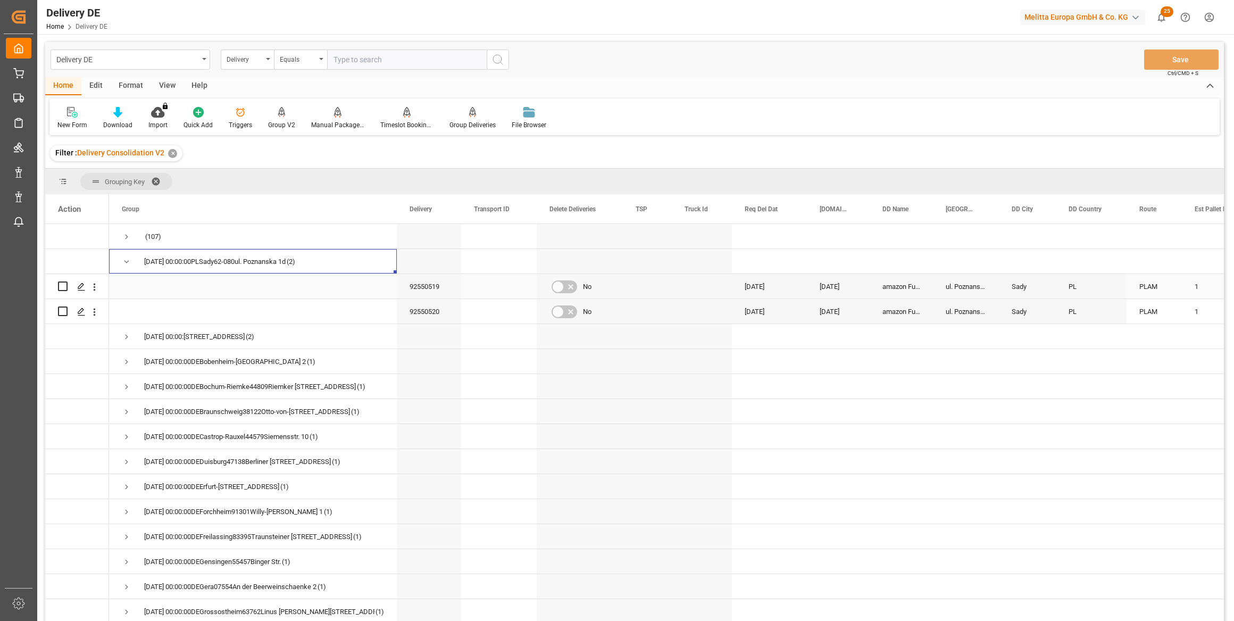
click at [64, 285] on input "Press Space to toggle row selection (unchecked)" at bounding box center [63, 286] width 10 height 10
checkbox input "true"
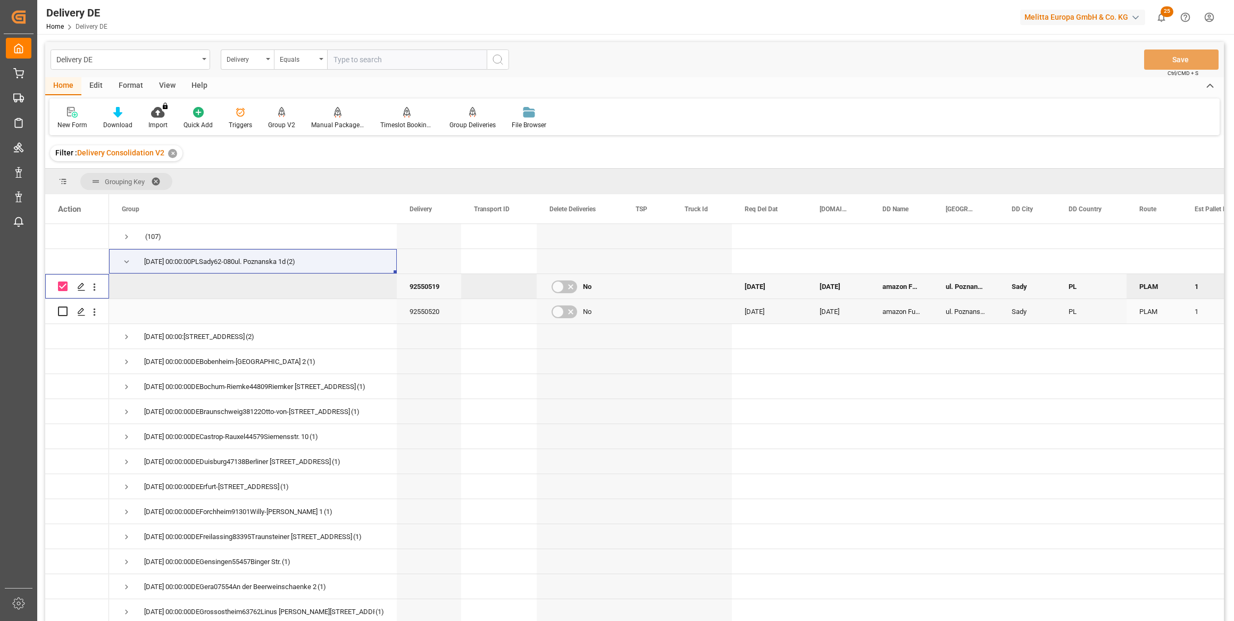
click at [61, 312] on input "Press Space to toggle row selection (unchecked)" at bounding box center [63, 311] width 10 height 10
checkbox input "true"
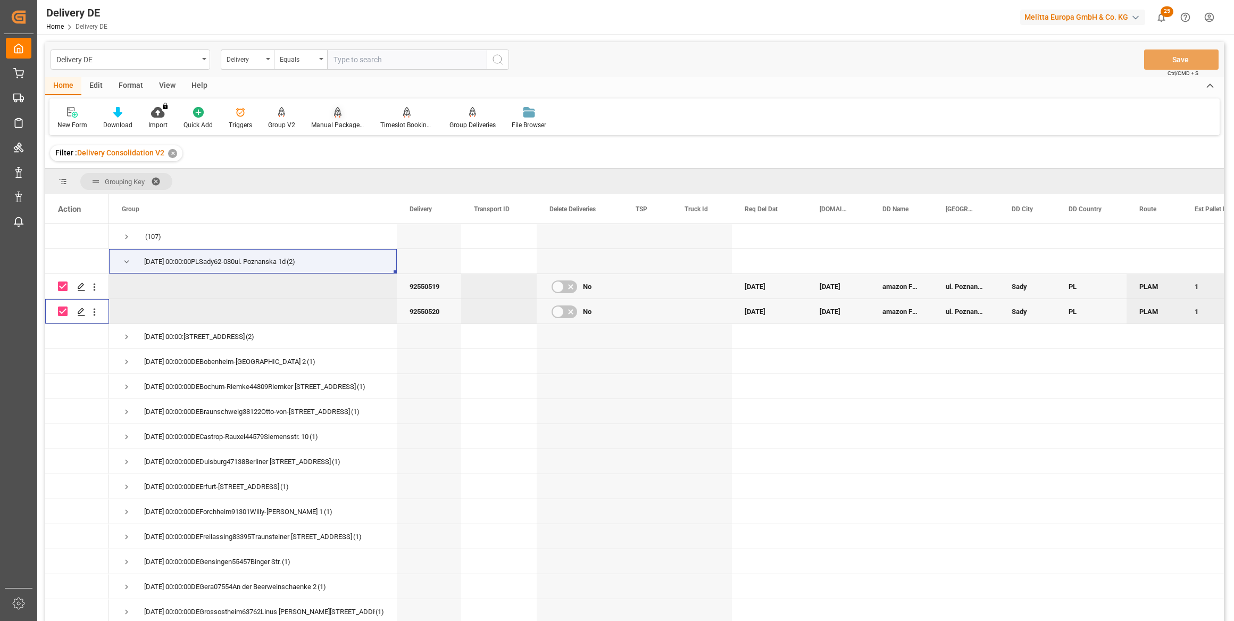
click at [330, 123] on div "Manual Package TypeDetermination" at bounding box center [337, 125] width 53 height 10
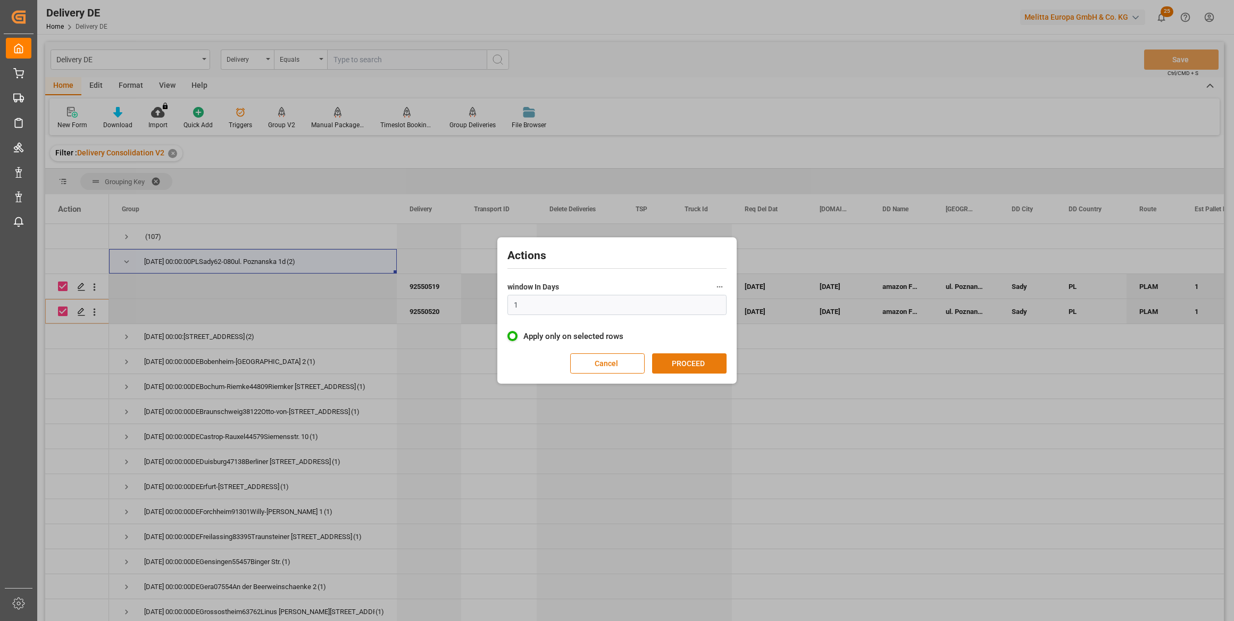
click at [708, 361] on button "PROCEED" at bounding box center [689, 363] width 74 height 20
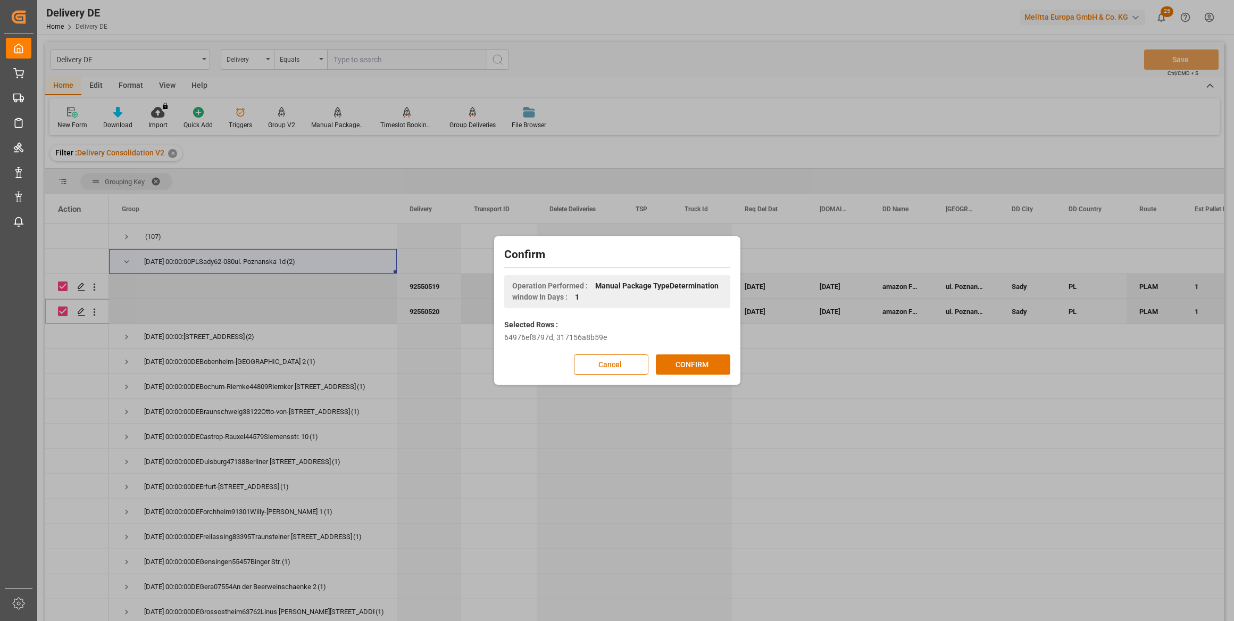
click at [708, 361] on button "CONFIRM" at bounding box center [693, 364] width 74 height 20
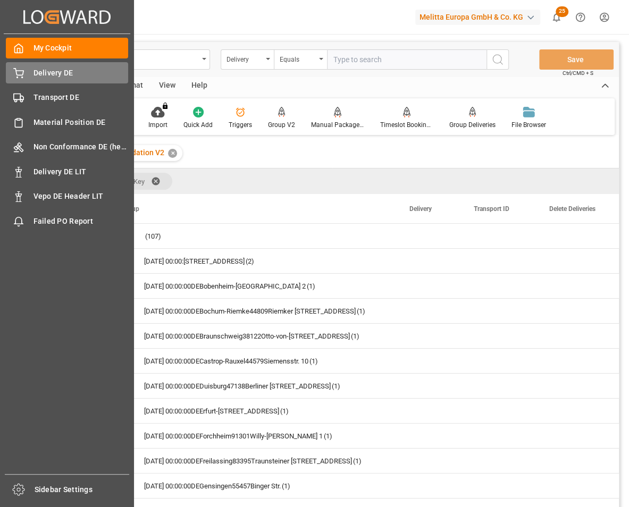
click at [43, 80] on div "Delivery DE Delivery DE" at bounding box center [67, 72] width 122 height 21
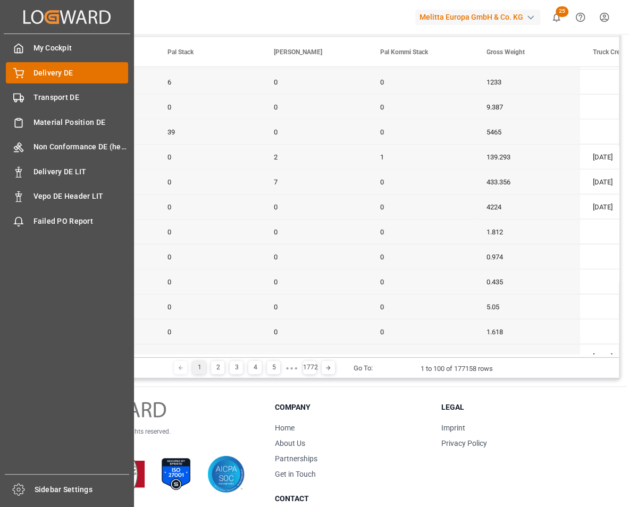
click at [57, 73] on span "Delivery DE" at bounding box center [81, 73] width 95 height 11
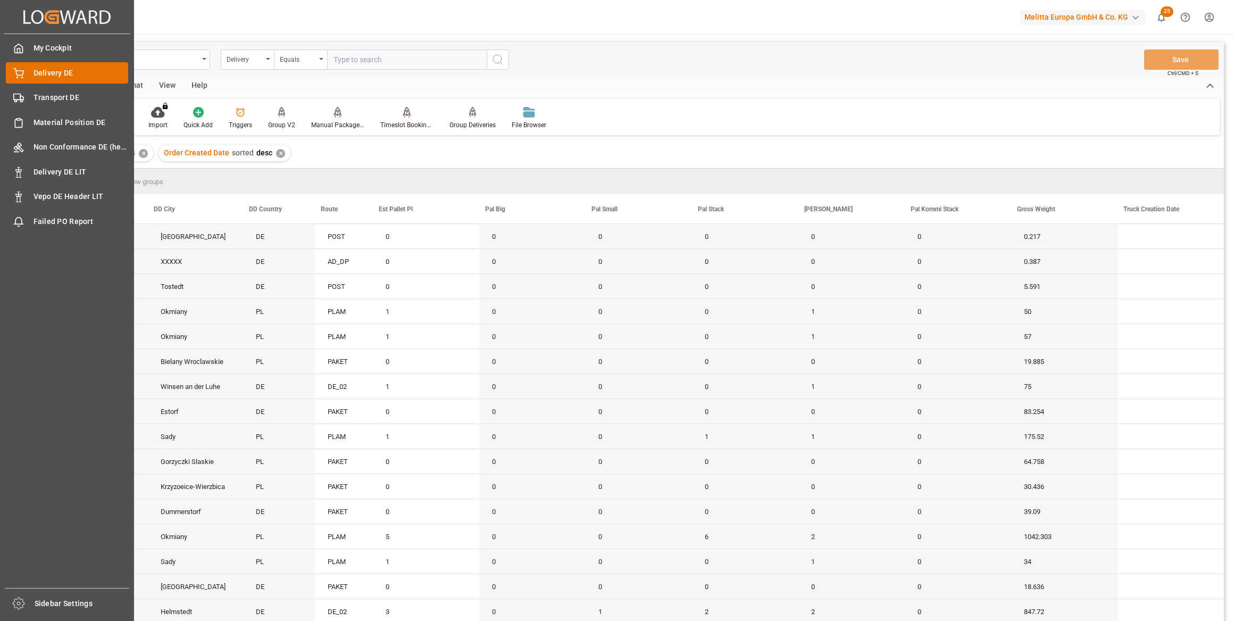
click at [69, 72] on span "Delivery DE" at bounding box center [81, 73] width 95 height 11
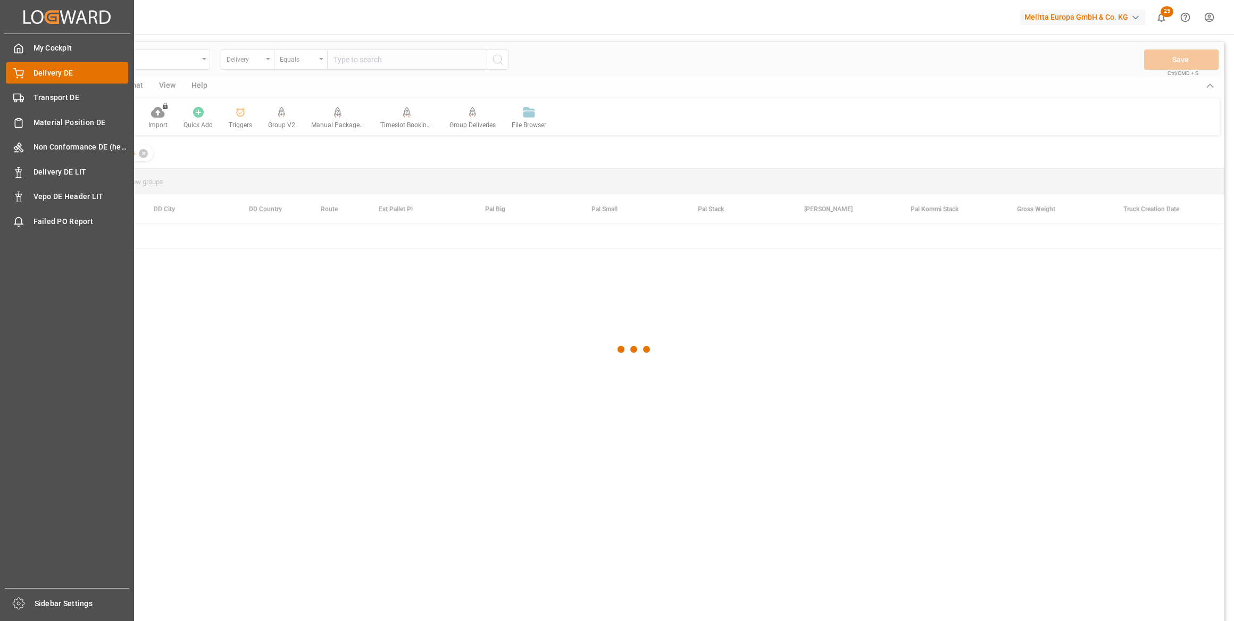
scroll to position [0, 1010]
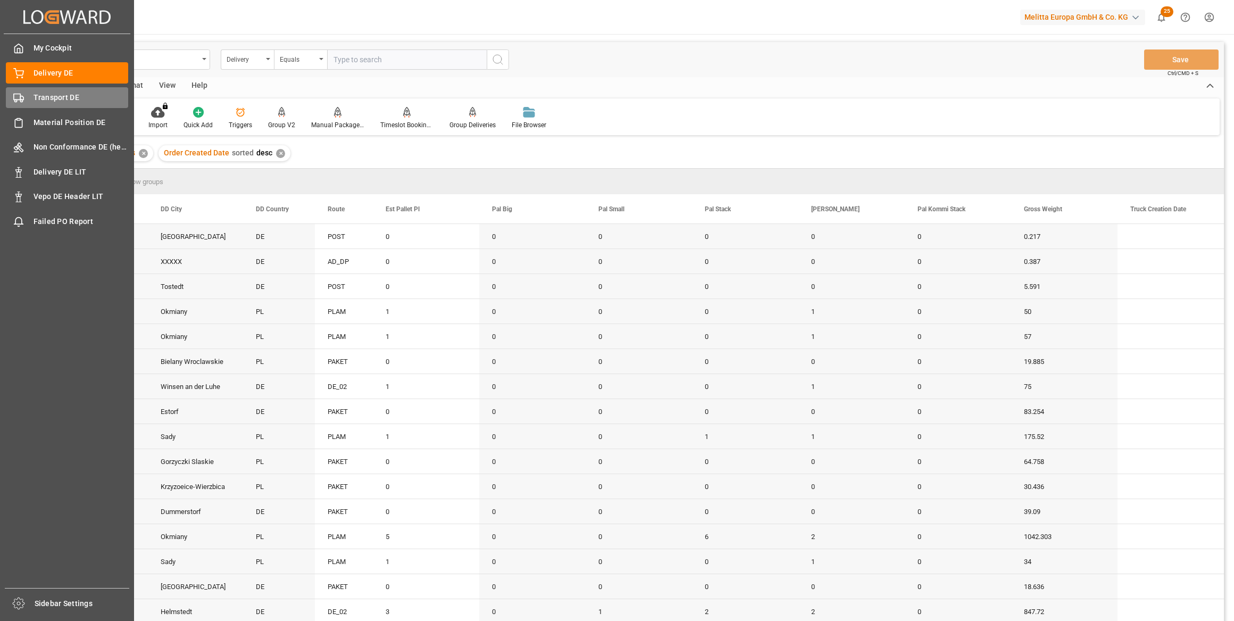
click at [60, 97] on span "Transport DE" at bounding box center [81, 97] width 95 height 11
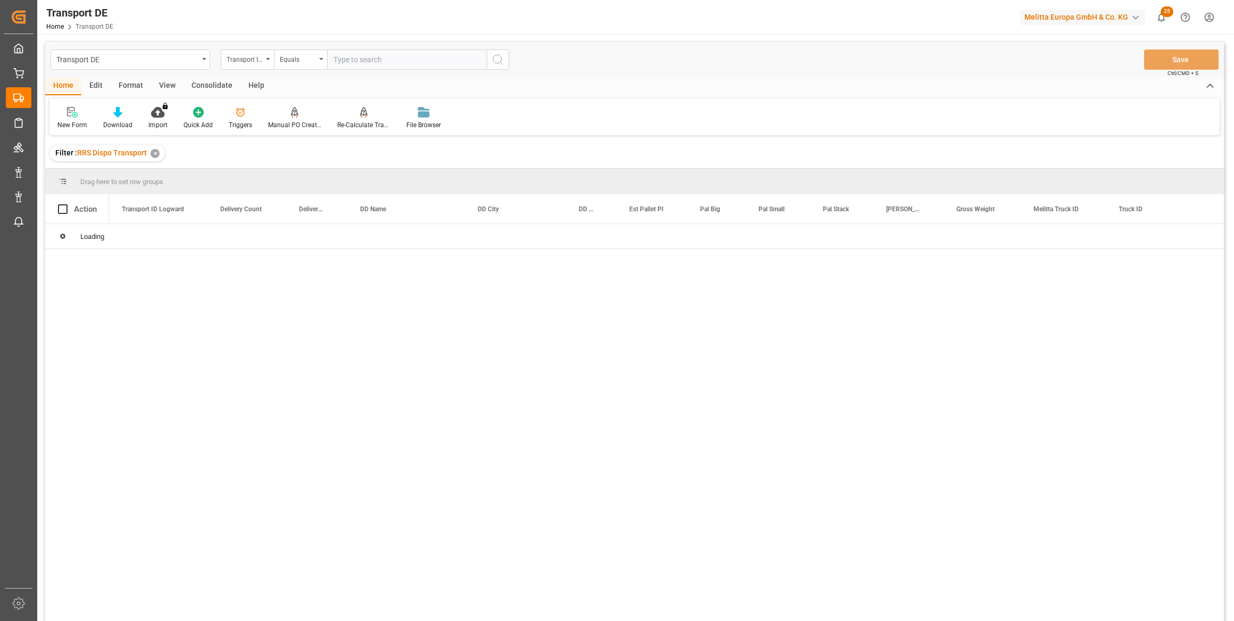
click at [250, 63] on div "Transport ID Logward" at bounding box center [245, 58] width 36 height 12
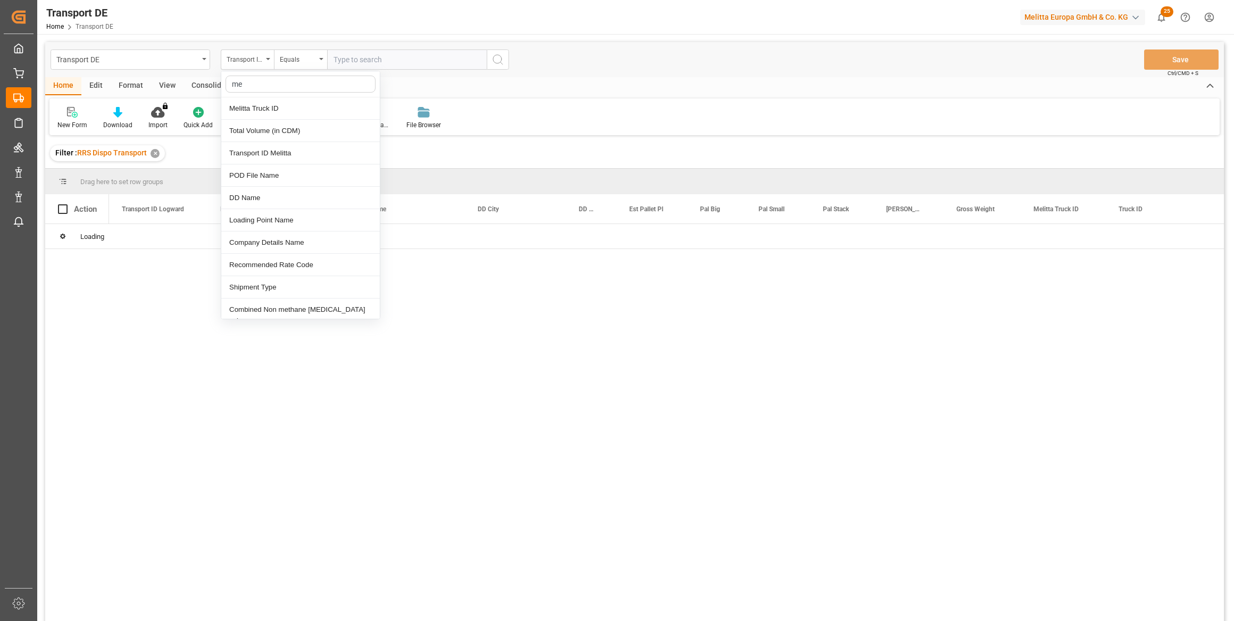
type input "mel"
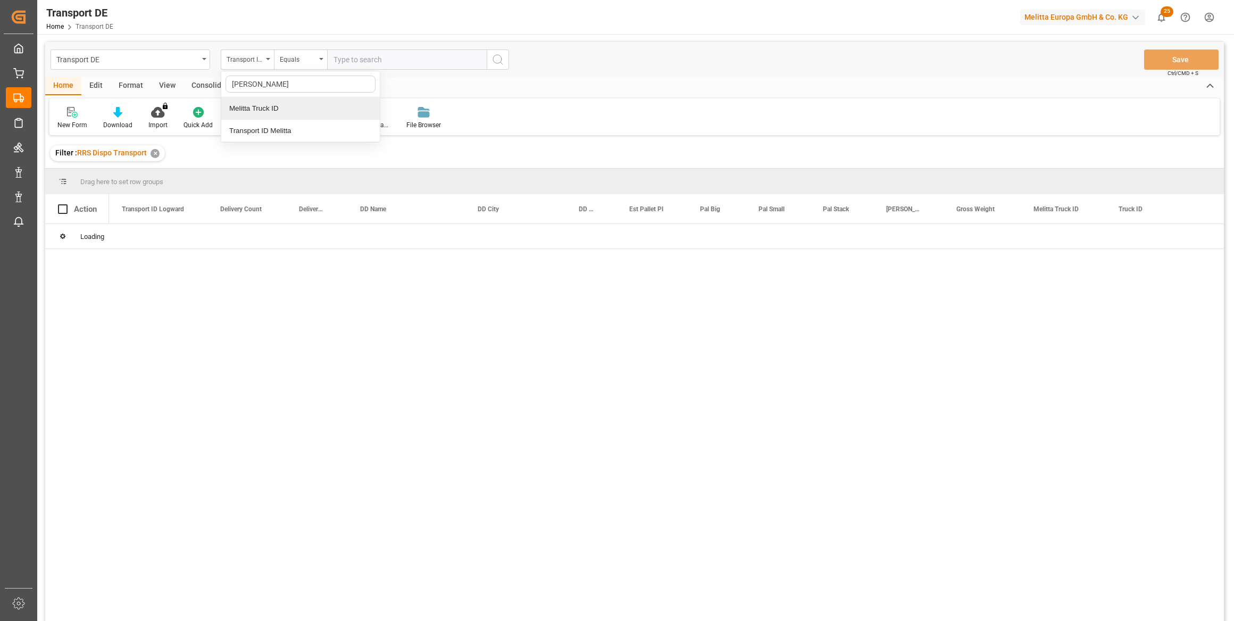
click at [261, 104] on div "Melitta Truck ID" at bounding box center [300, 108] width 158 height 22
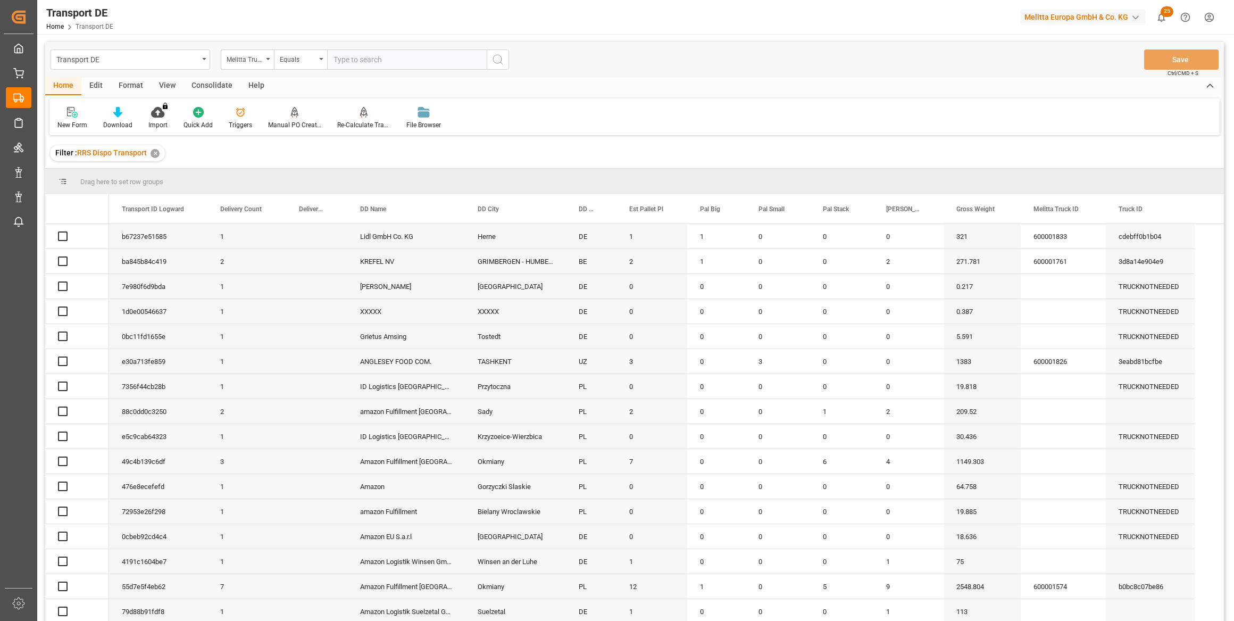
click at [366, 58] on input "text" at bounding box center [407, 59] width 160 height 20
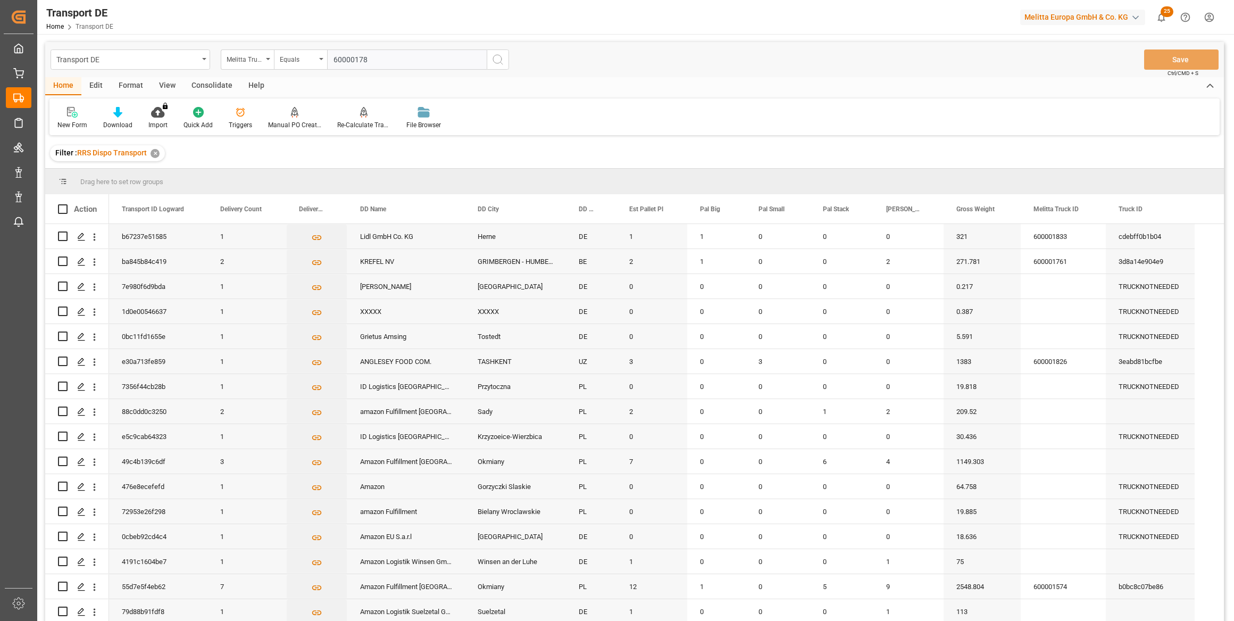
type input "600001782"
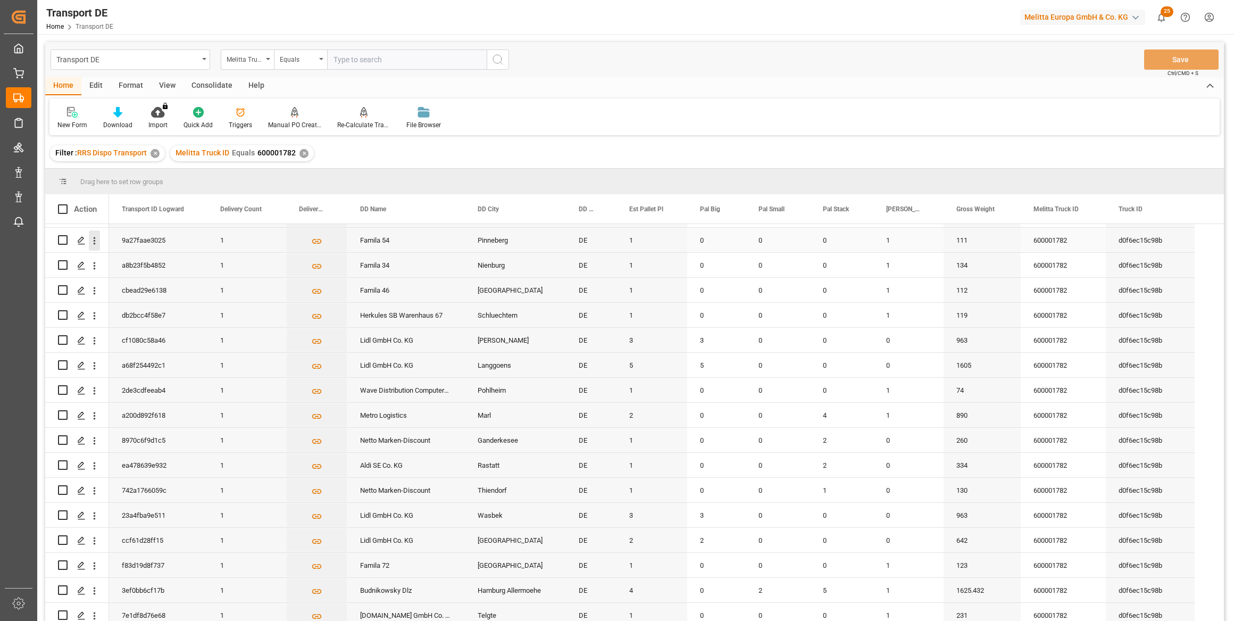
click at [91, 238] on icon "open menu" at bounding box center [94, 240] width 11 height 11
click at [144, 260] on span "Open in new tab" at bounding box center [164, 262] width 97 height 11
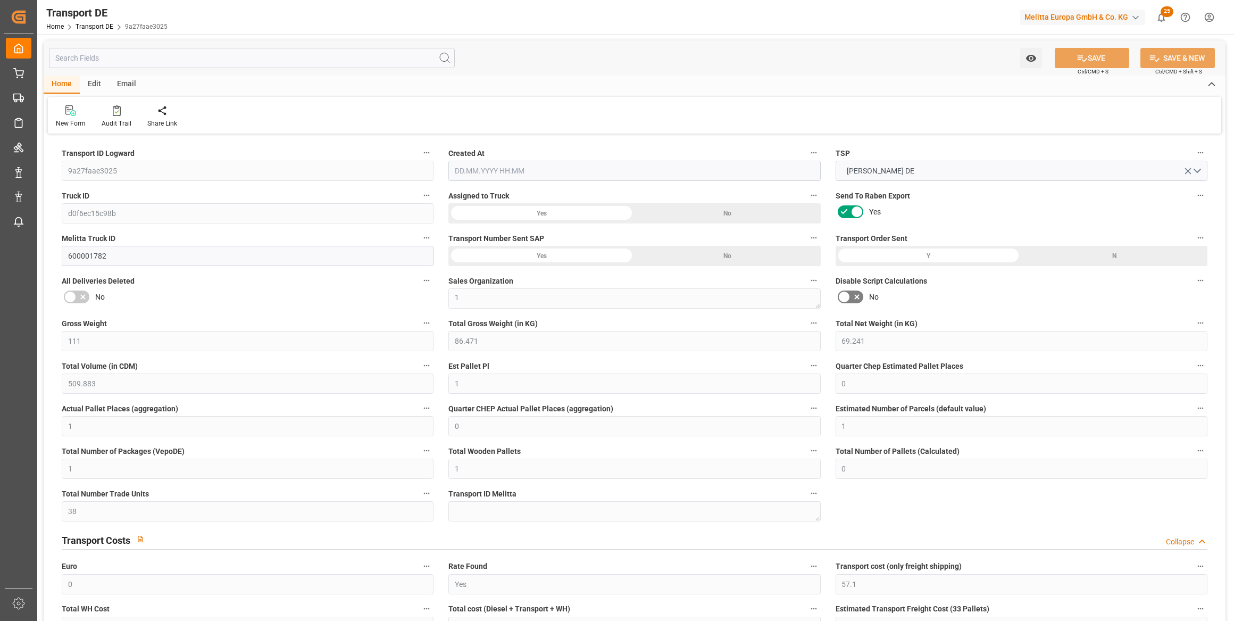
type input "111"
type input "86.471"
type input "69.241"
type input "509.883"
type input "1"
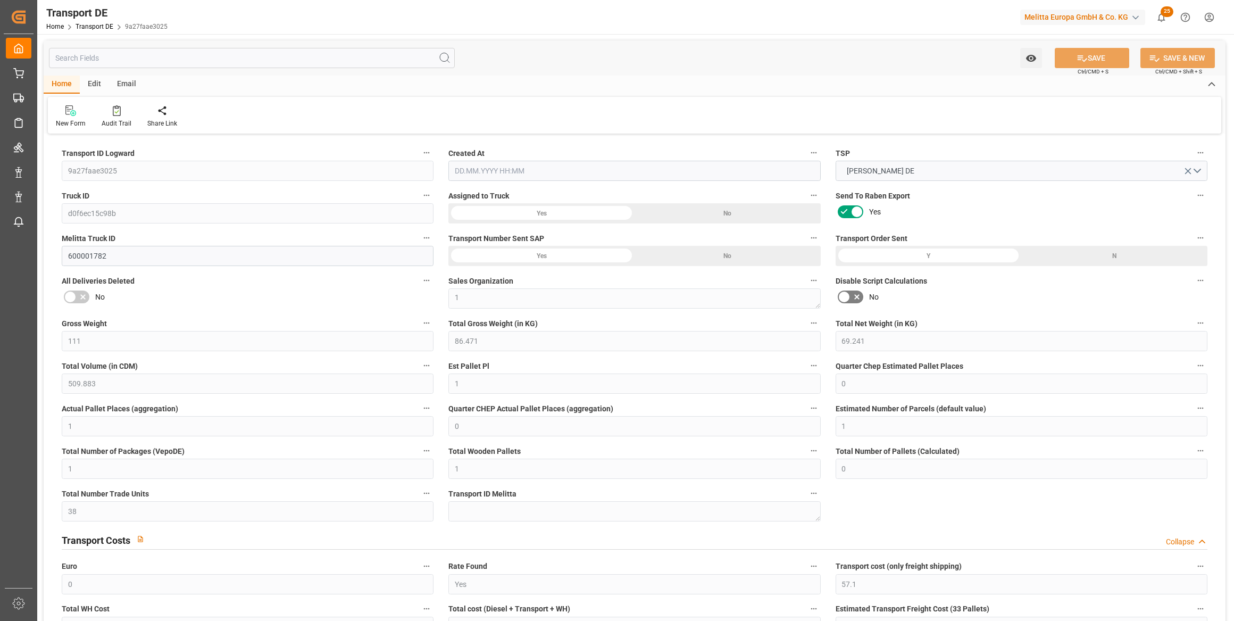
type input "0"
type input "1"
type input "0"
type input "1"
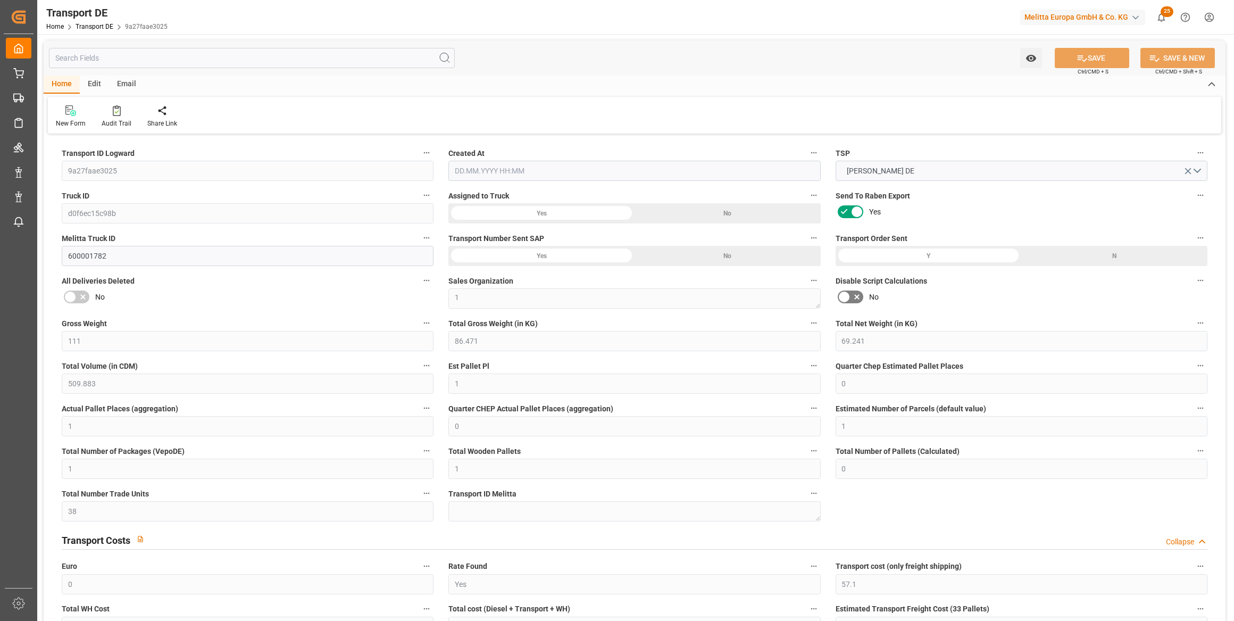
type input "1"
type input "0"
type input "38"
type input "0"
type input "57.1"
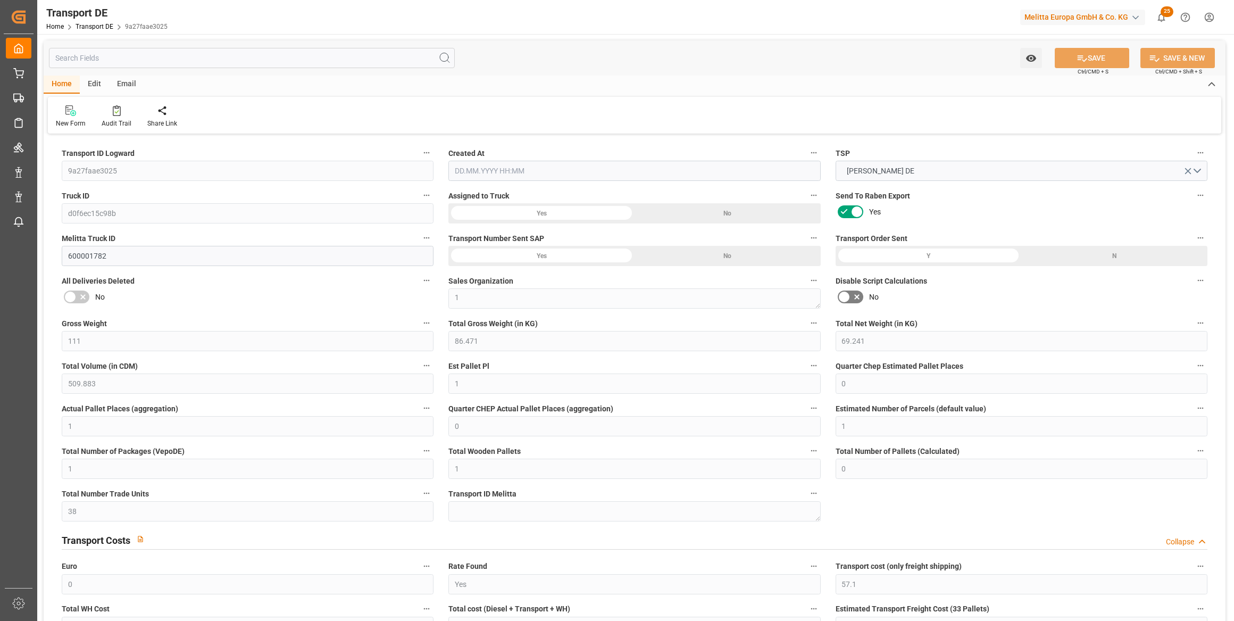
type input "41.964"
type input "57.1"
type input "56.5633"
type input "25"
type input "0"
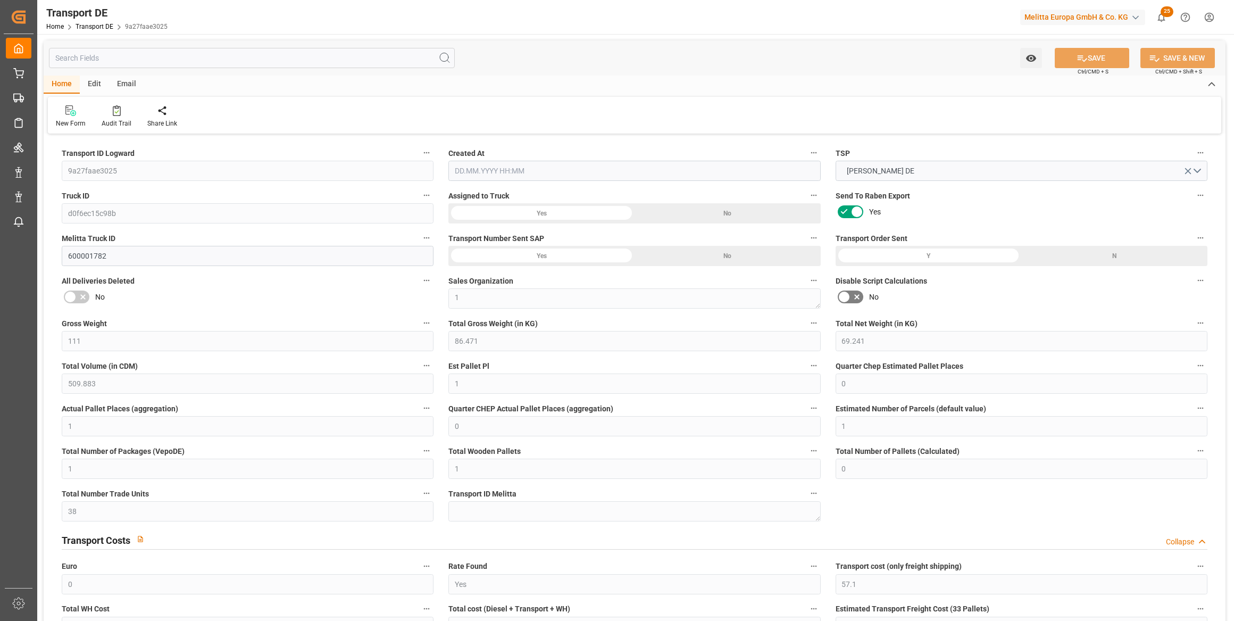
type input "1"
type input "0"
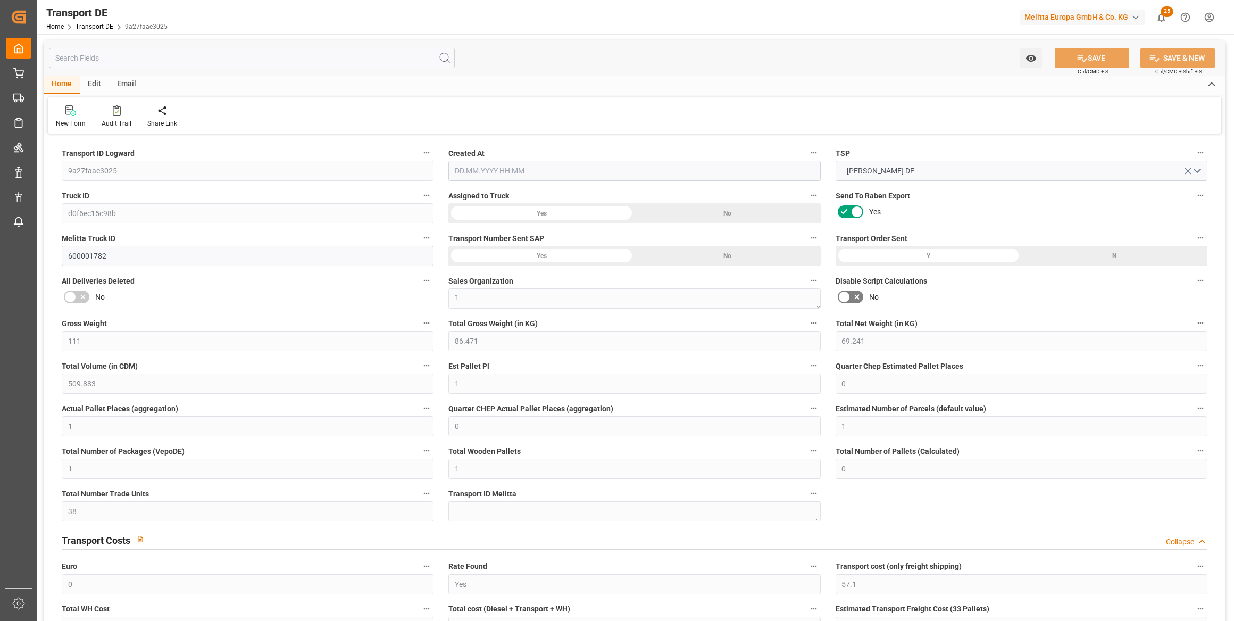
type input "0"
type input "-0.5367"
type input "0"
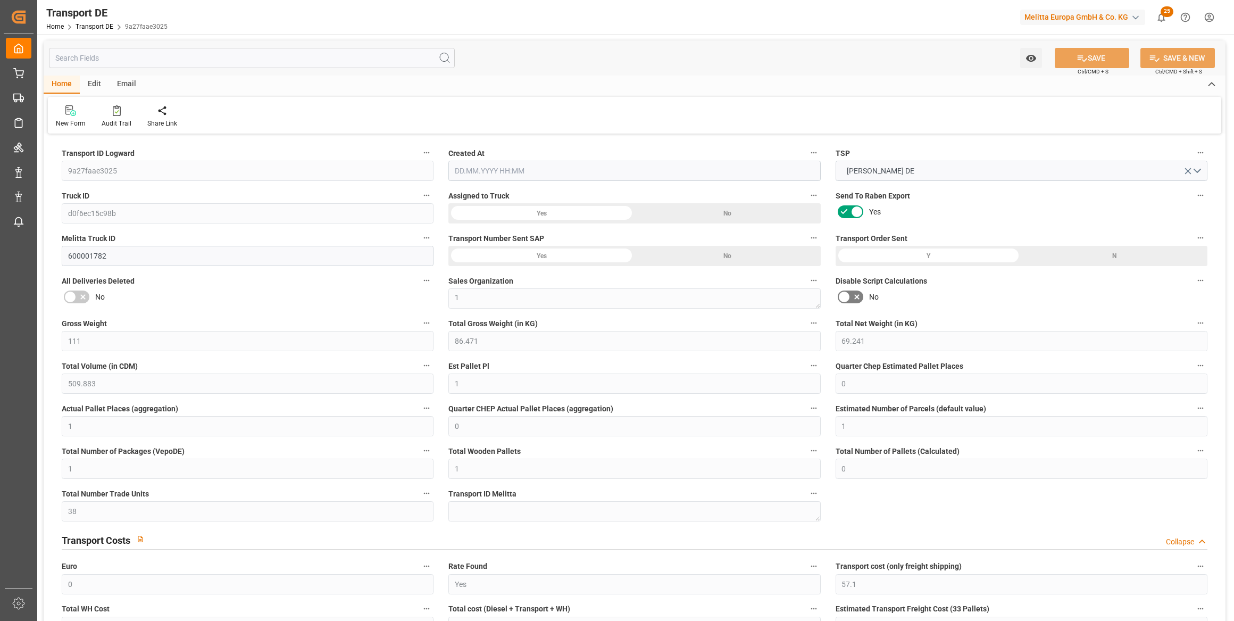
type input "0"
type input "86.471"
type input "4710.8598"
type input "21"
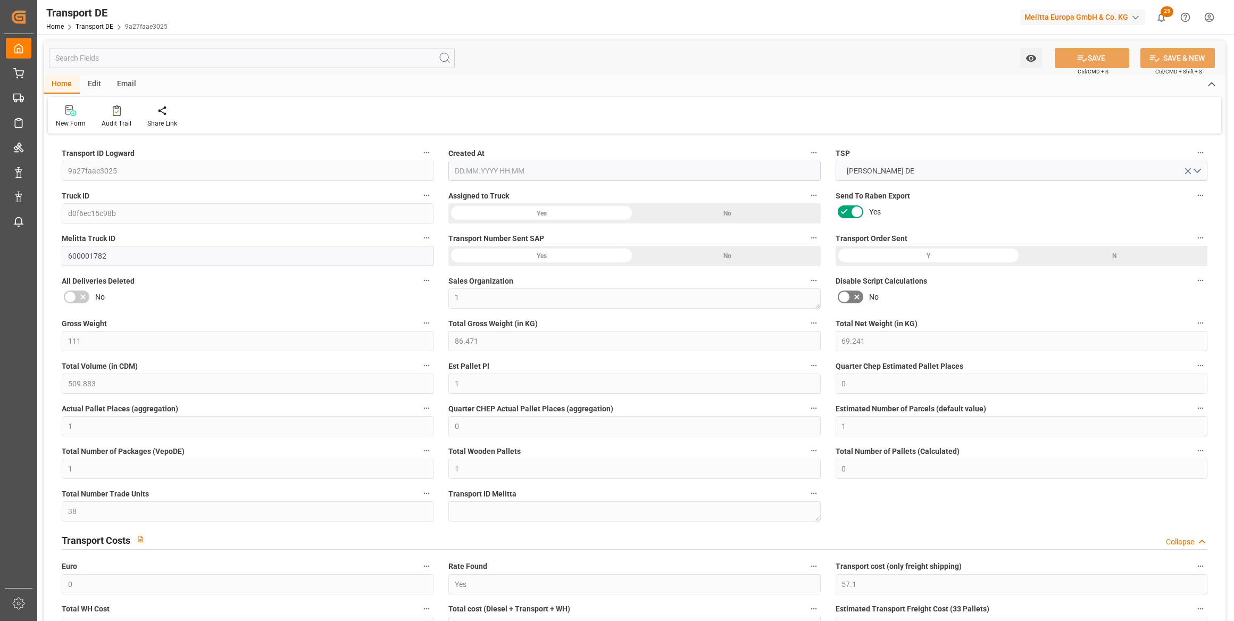
type input "35"
type input "0"
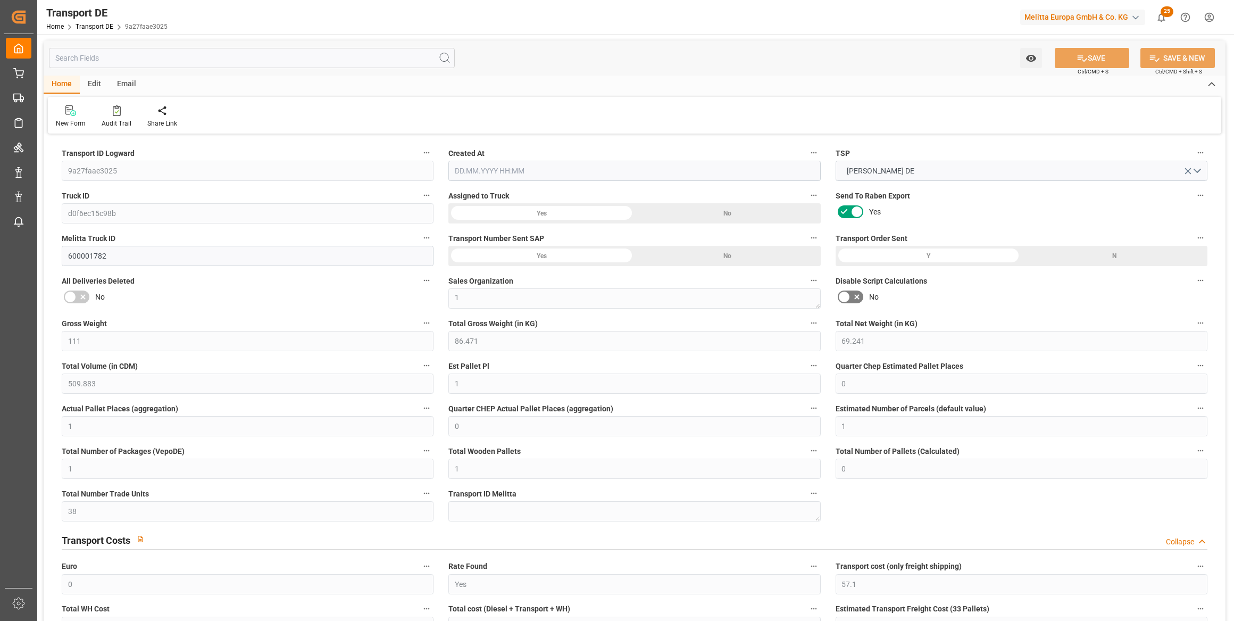
type input "0"
type input "1"
type input "0"
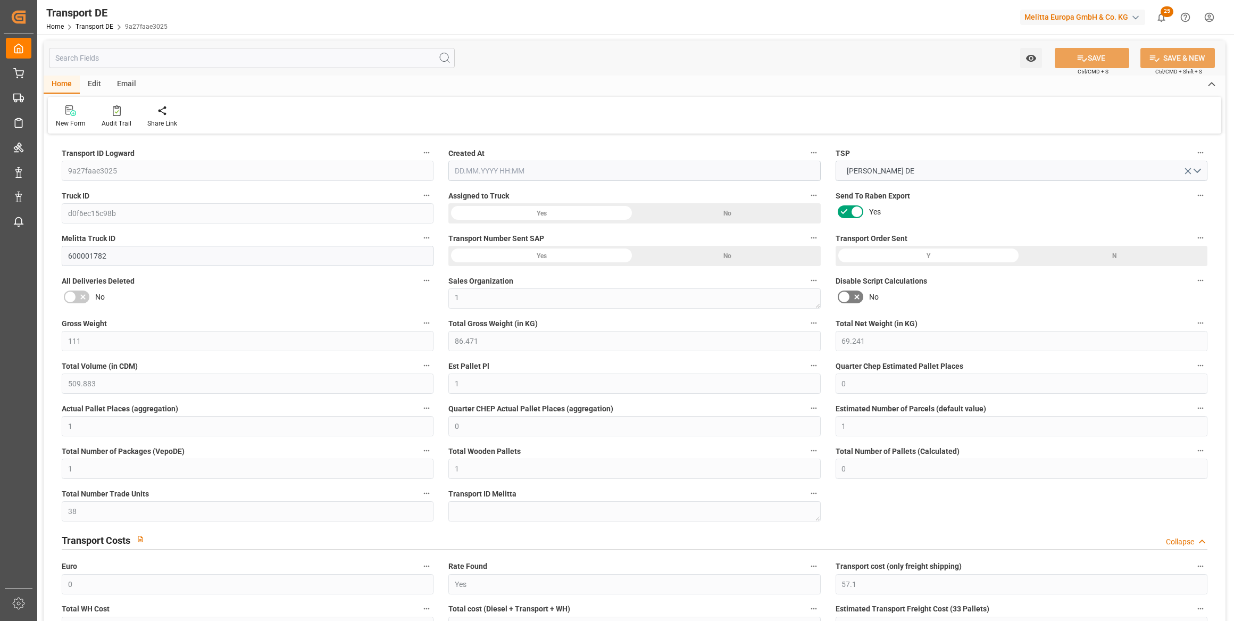
type input "38"
type input "98.5273"
type input "56.5633"
type input "18.08.2025 21:03"
type input "[DATE]"
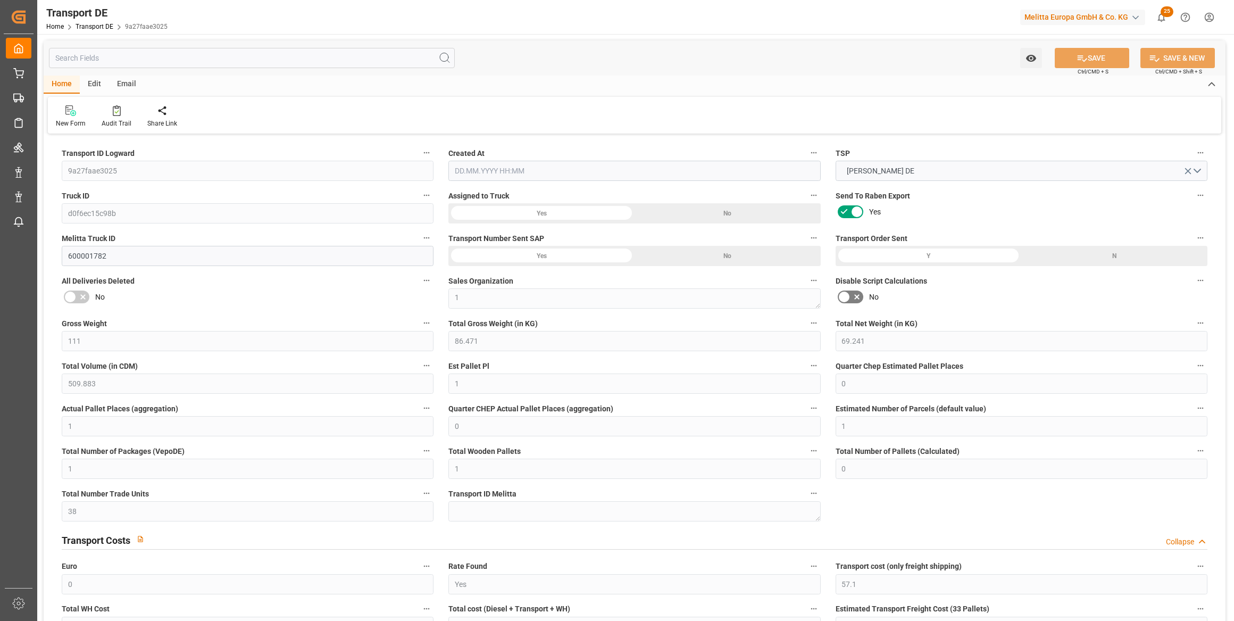
type input "[DATE]"
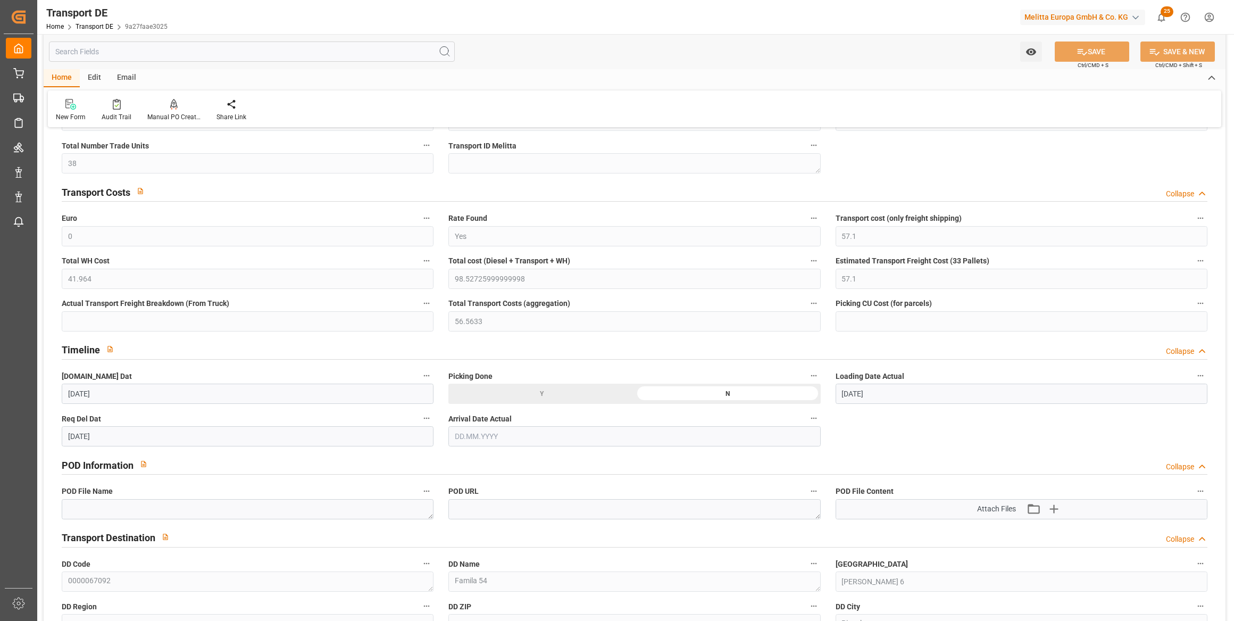
scroll to position [387, 0]
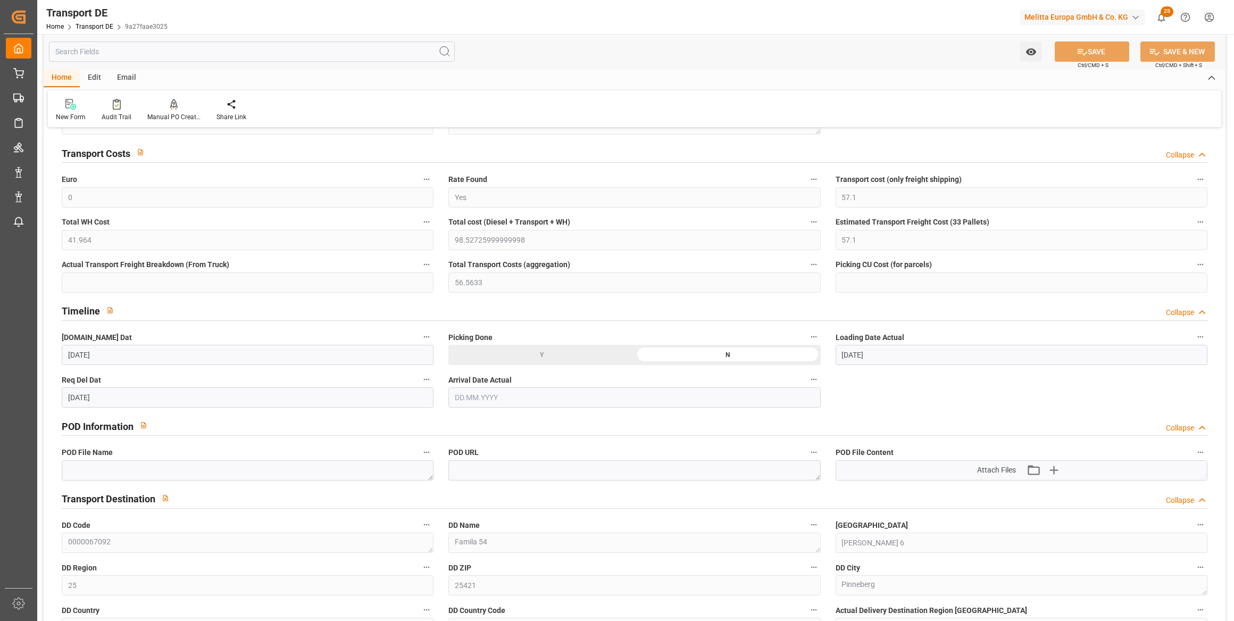
click at [771, 48] on div "Watch Option SAVE Ctrl/CMD + S SAVE & NEW Ctrl/CMD + Shift + S" at bounding box center [635, 51] width 1182 height 35
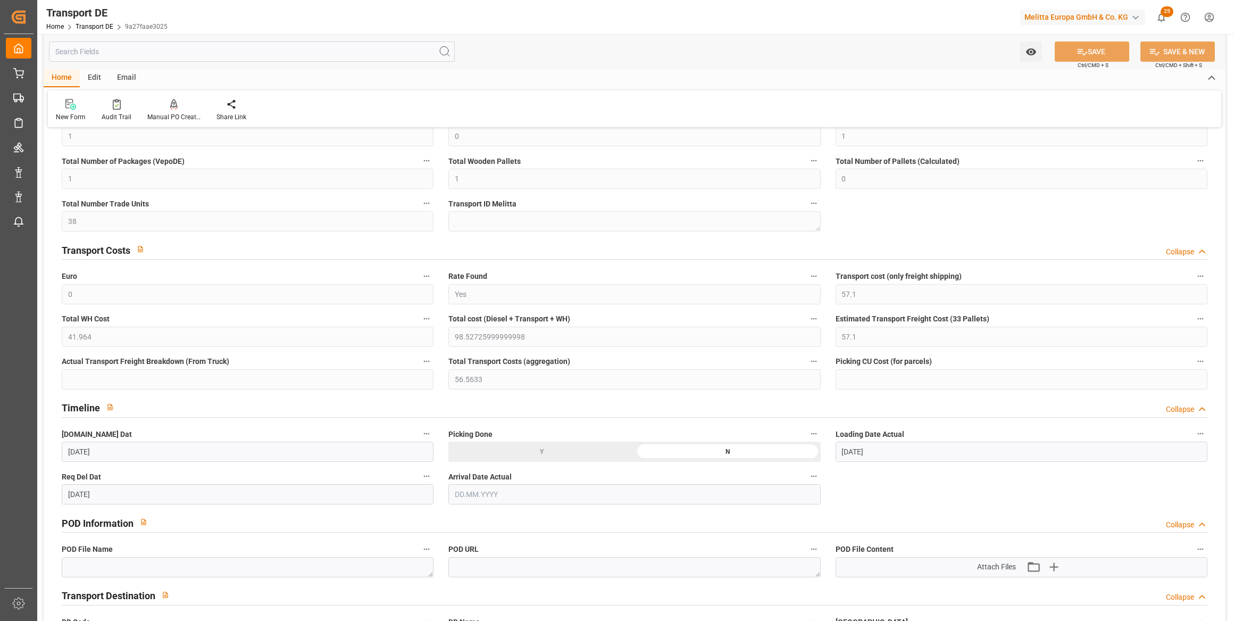
scroll to position [0, 0]
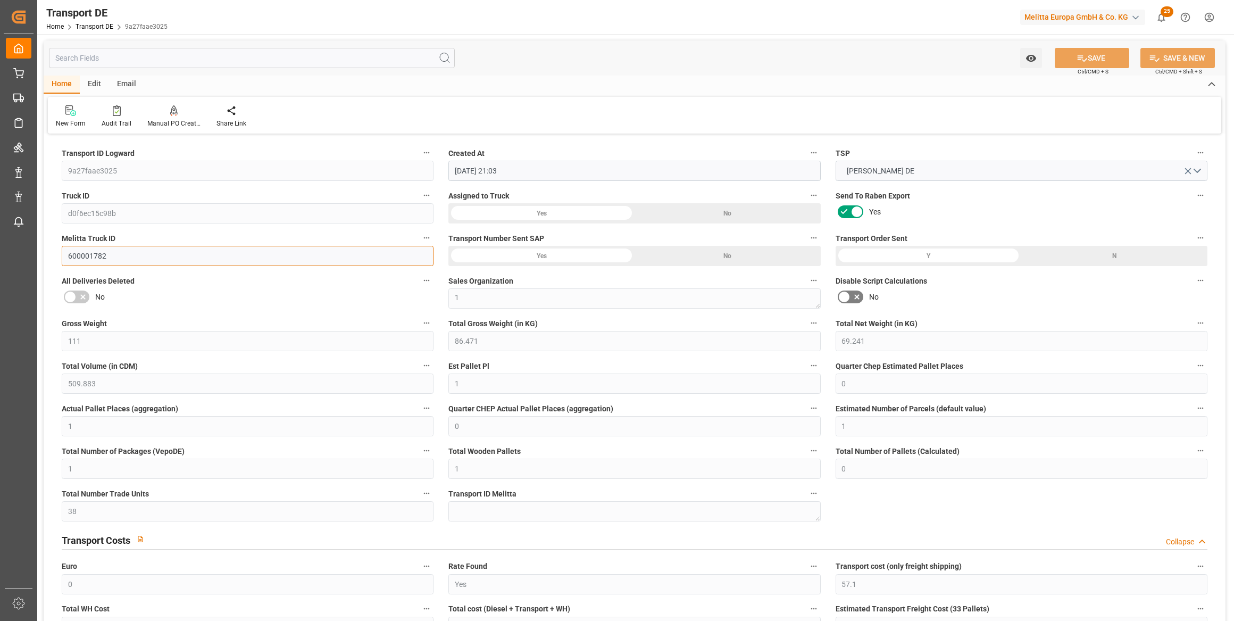
drag, startPoint x: 149, startPoint y: 254, endPoint x: 61, endPoint y: 257, distance: 88.9
click at [61, 257] on div "Melitta Truck ID 600001782" at bounding box center [247, 248] width 387 height 43
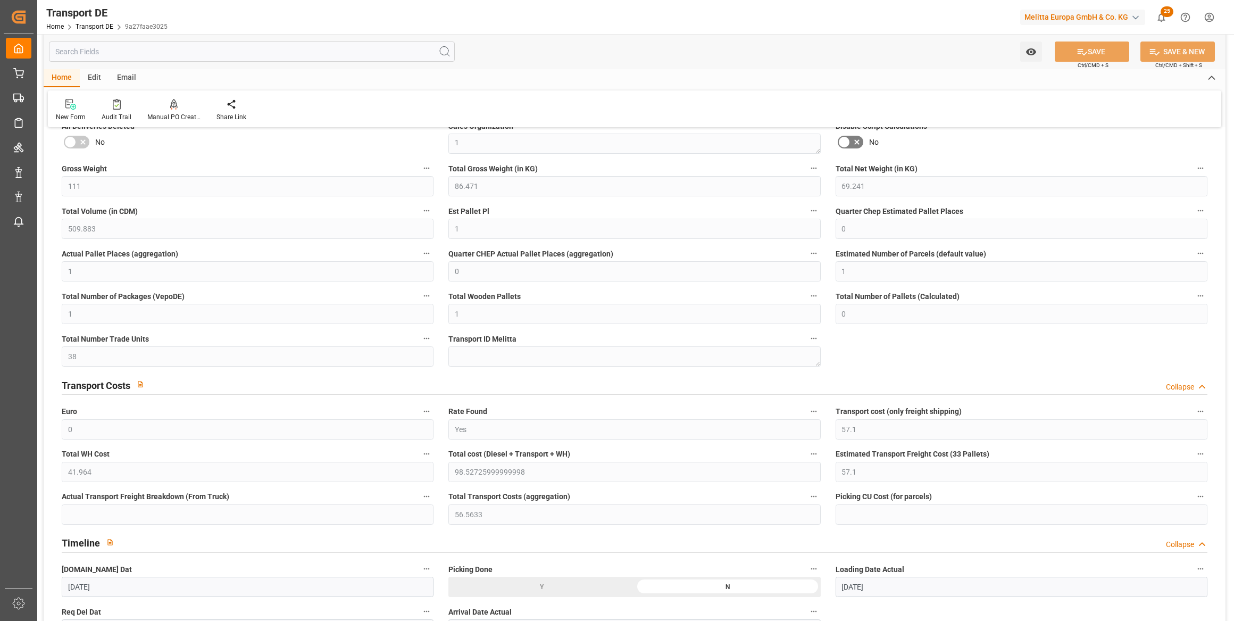
scroll to position [193, 0]
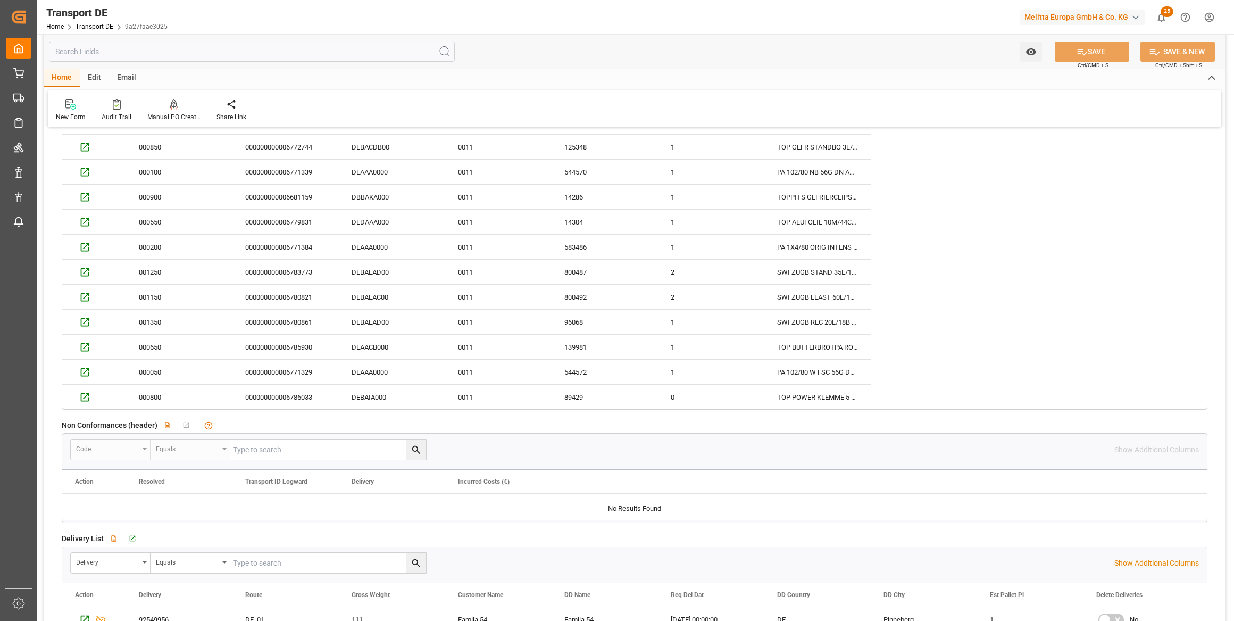
scroll to position [1934, 0]
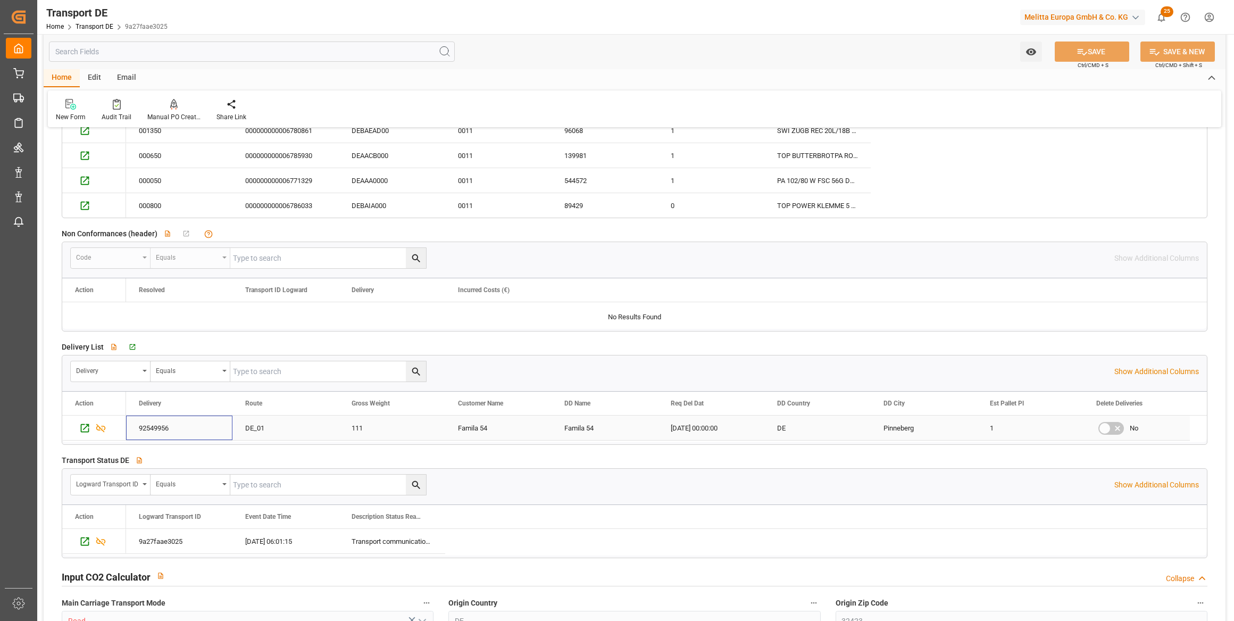
click at [150, 424] on div "92549956" at bounding box center [179, 427] width 106 height 24
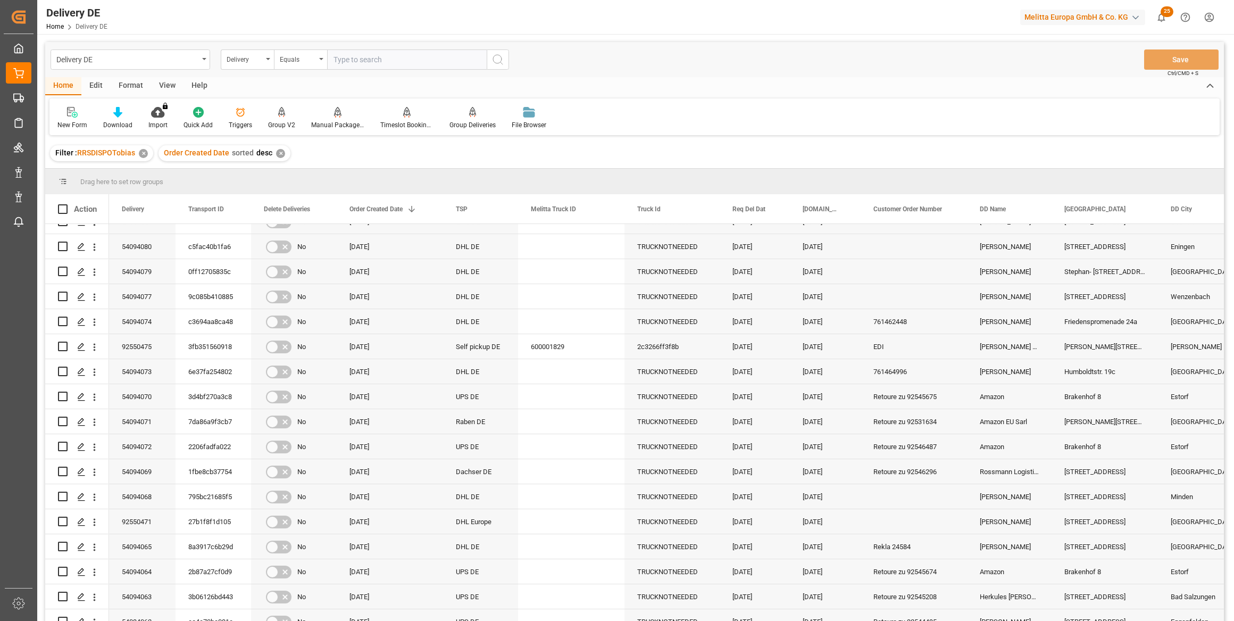
scroll to position [966, 0]
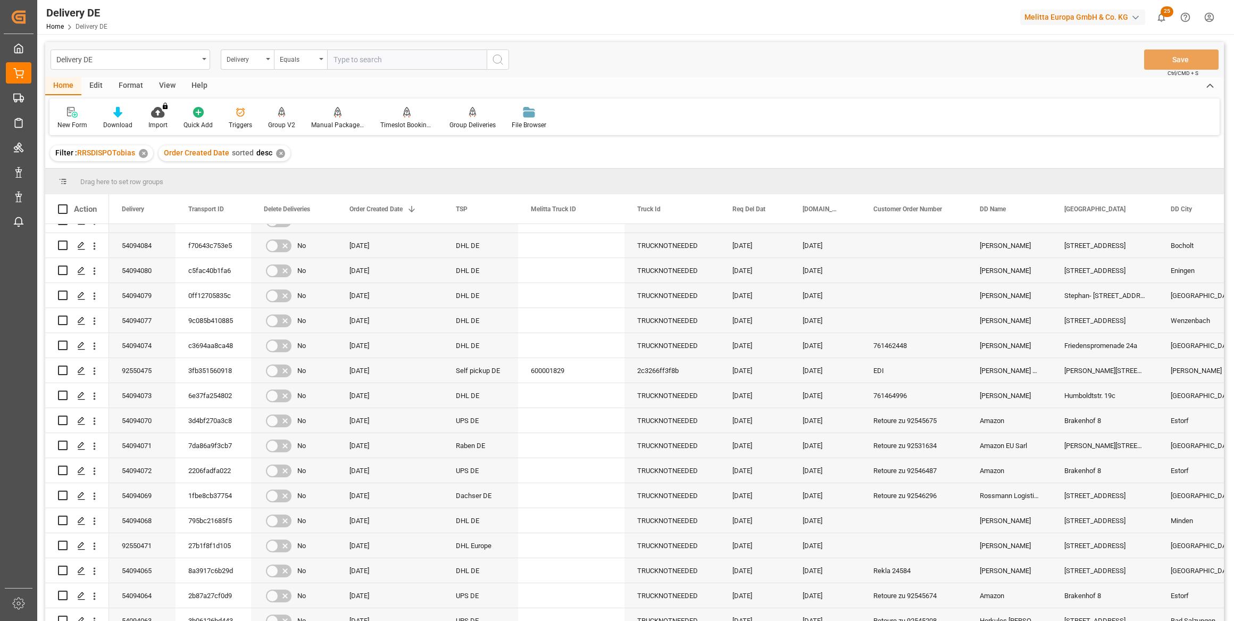
click at [930, 73] on div "Delivery DE Delivery Equals Save Ctrl/CMD + S" at bounding box center [634, 59] width 1179 height 35
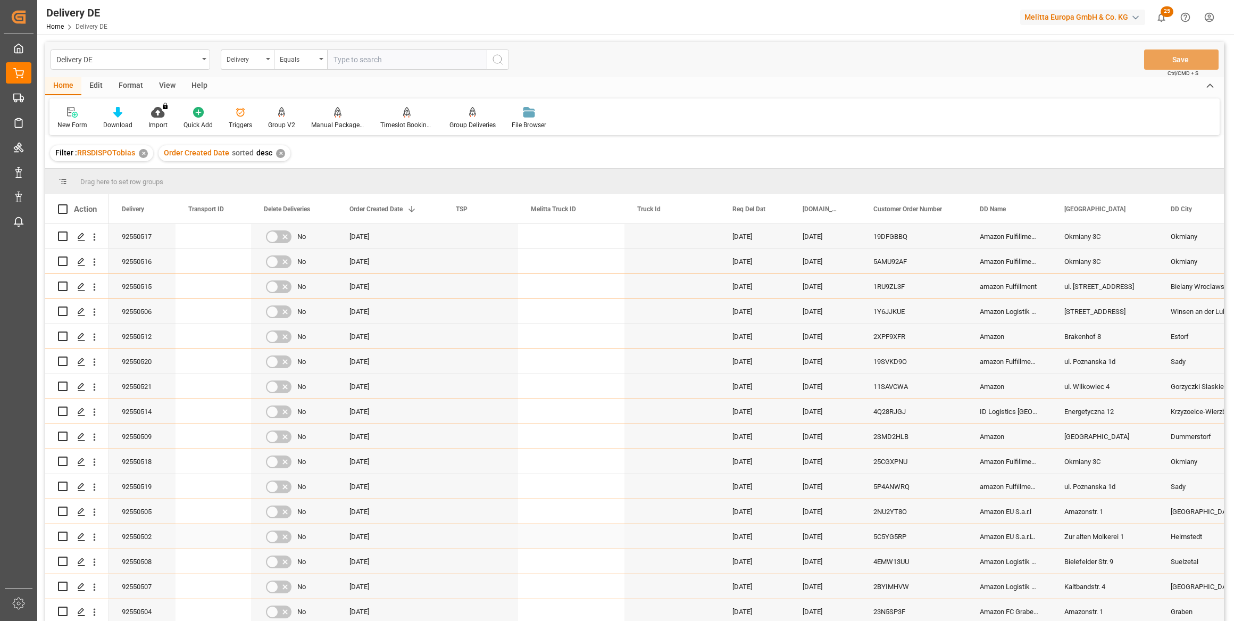
scroll to position [0, 0]
click at [266, 58] on icon "open menu" at bounding box center [268, 59] width 4 height 2
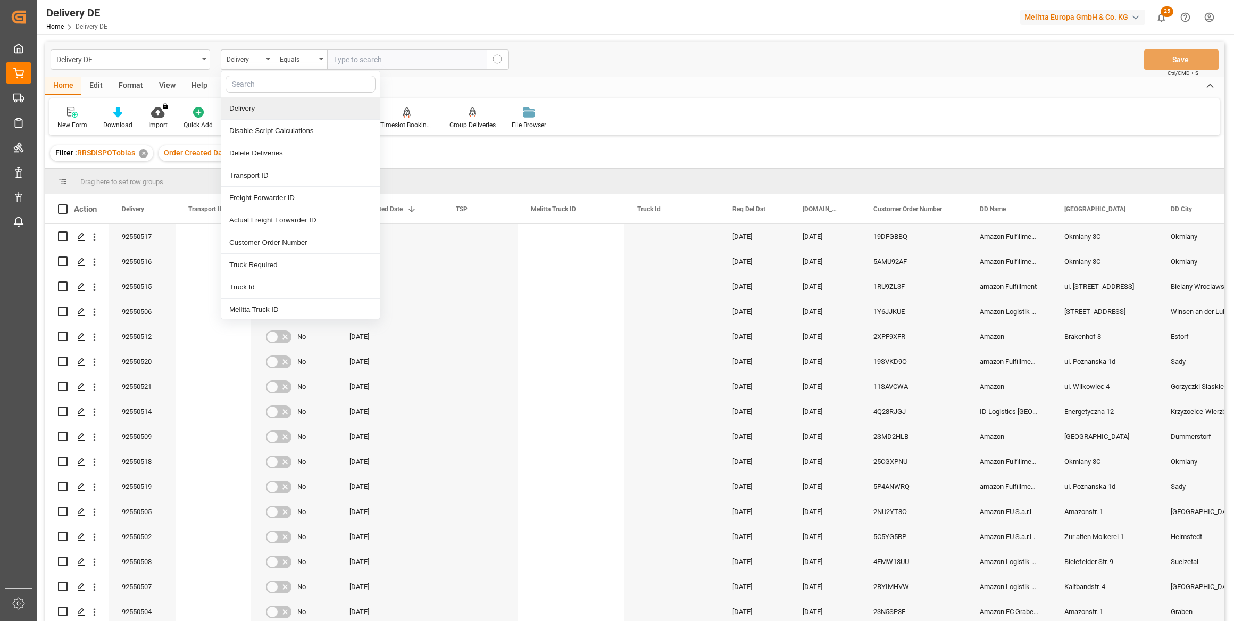
click at [287, 87] on input "text" at bounding box center [301, 84] width 150 height 17
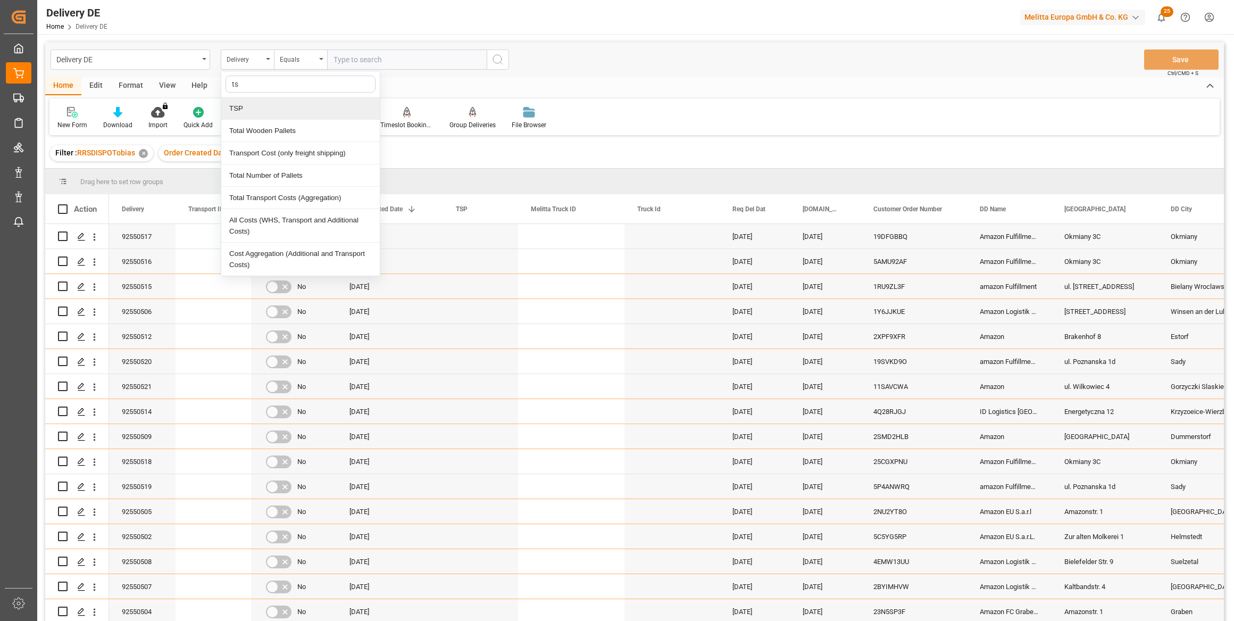
type input "tsp"
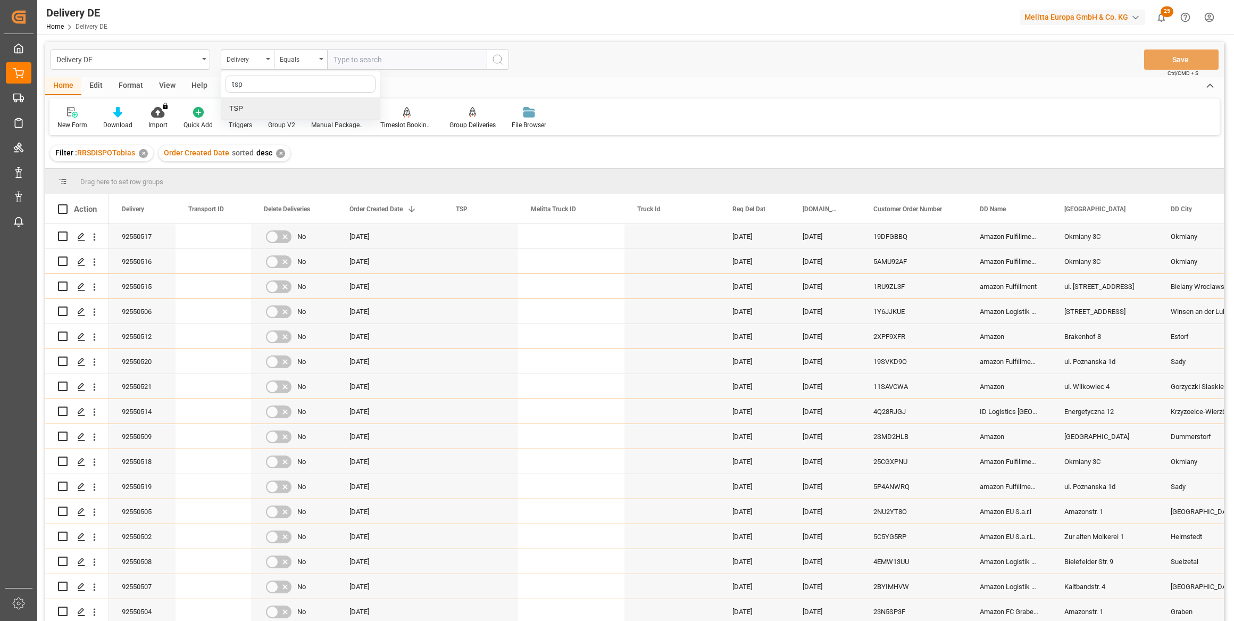
click at [241, 107] on div "TSP" at bounding box center [300, 108] width 158 height 22
click at [363, 53] on input "text" at bounding box center [407, 59] width 160 height 20
type input "Hölkemeier"
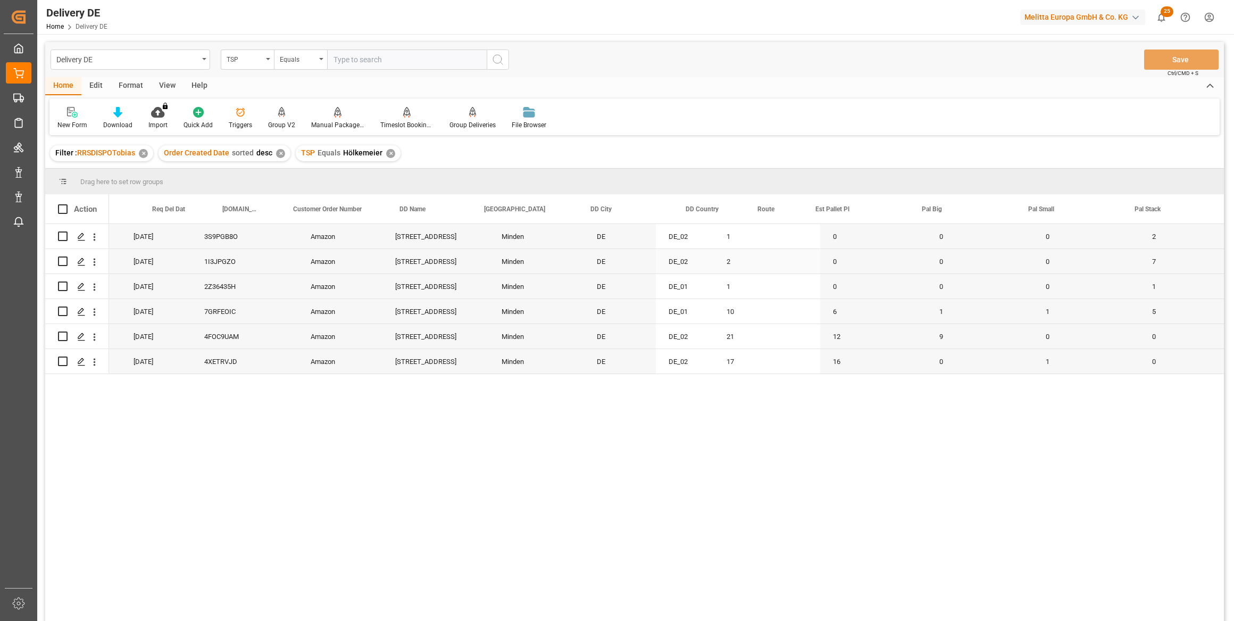
scroll to position [0, 774]
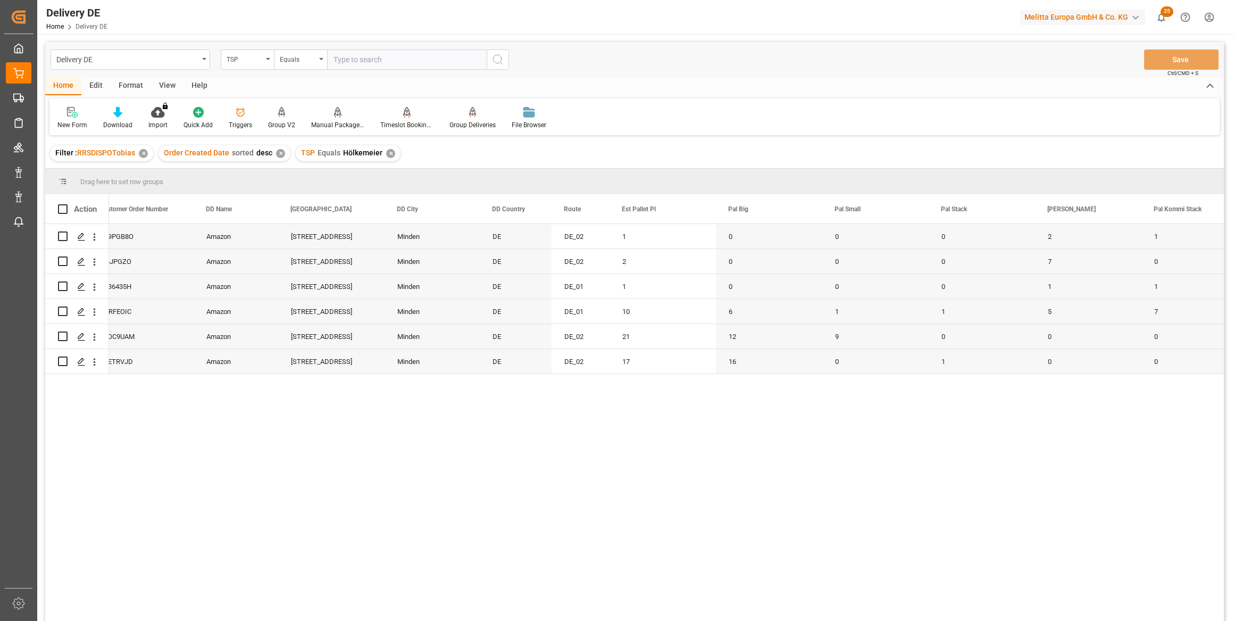
click at [263, 460] on div "[DATE] [DATE] 3S9PGB8O Amazon [STREET_ADDRESS] DE DE_02 1 0 0 0 2 1 139.293 [DA…" at bounding box center [666, 426] width 1115 height 404
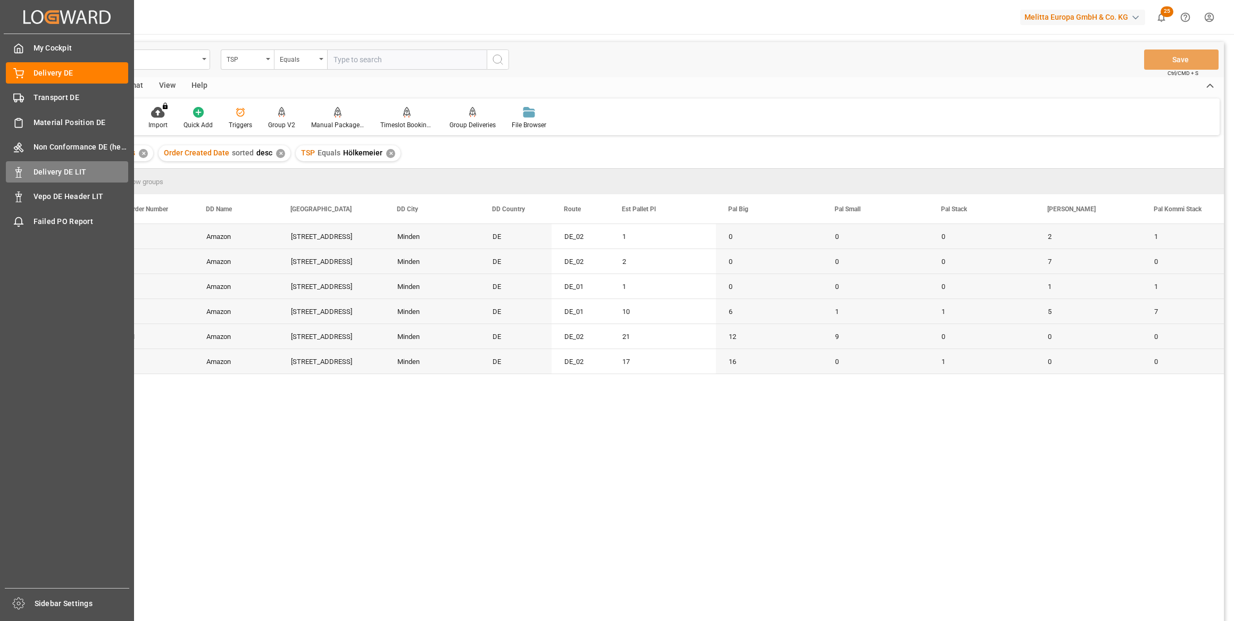
click at [66, 170] on span "Delivery DE LIT" at bounding box center [81, 171] width 95 height 11
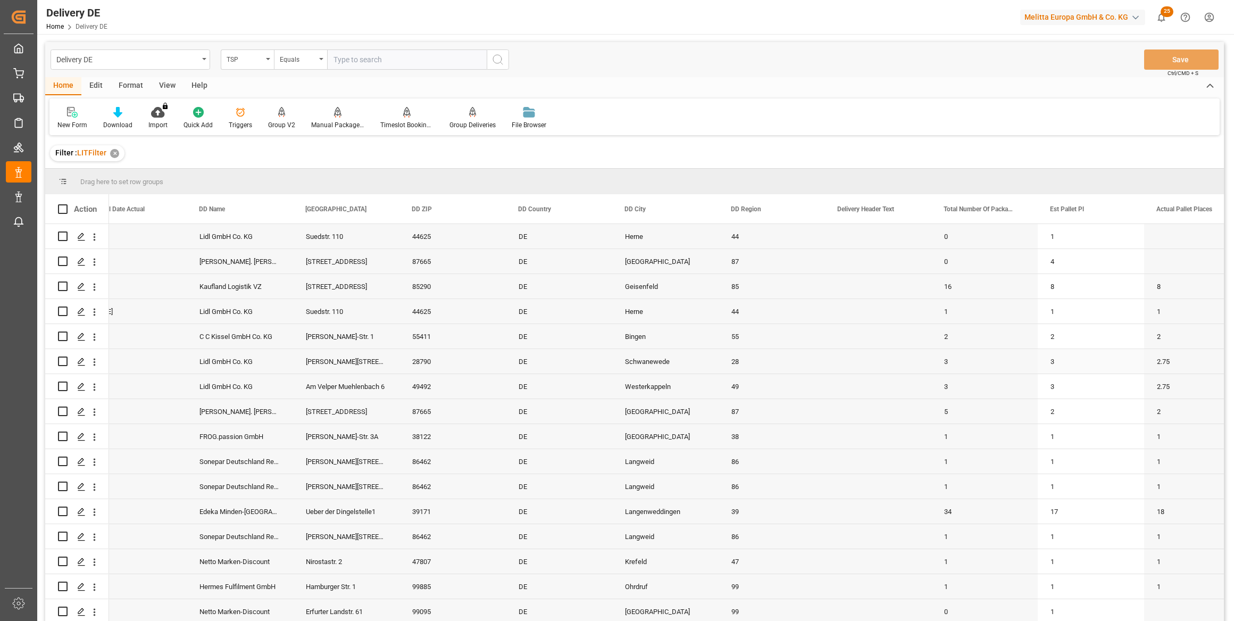
scroll to position [0, 774]
click at [253, 63] on div "TSP" at bounding box center [245, 58] width 36 height 12
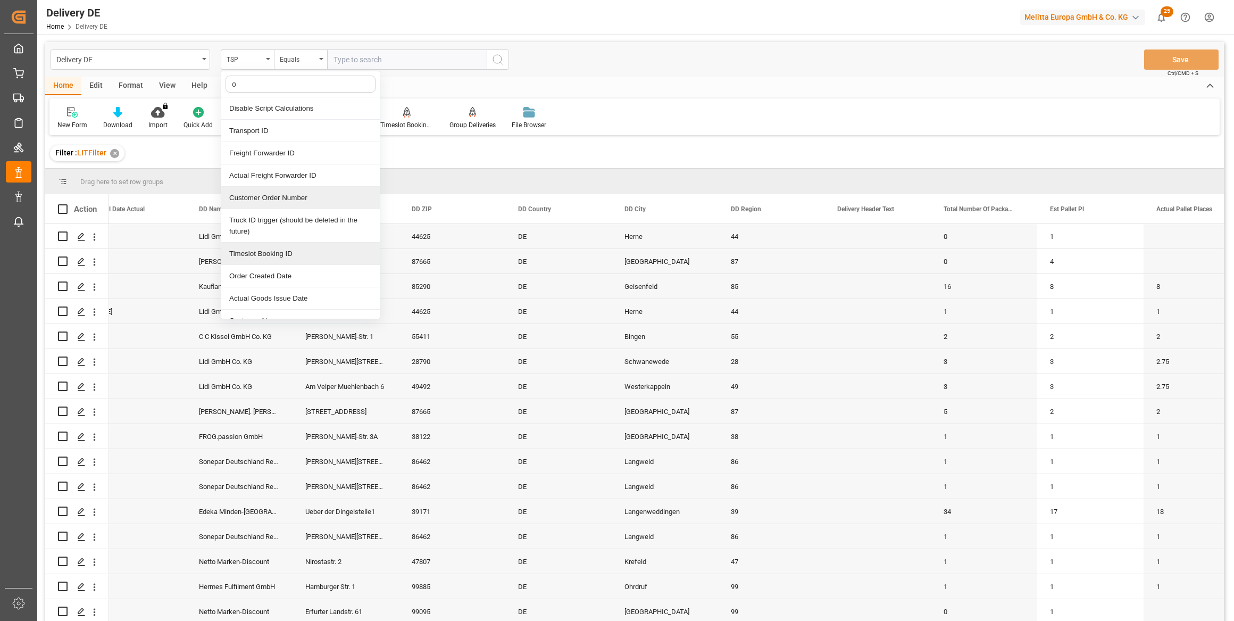
type input "or"
click at [282, 198] on div "Order Created Date" at bounding box center [300, 198] width 158 height 22
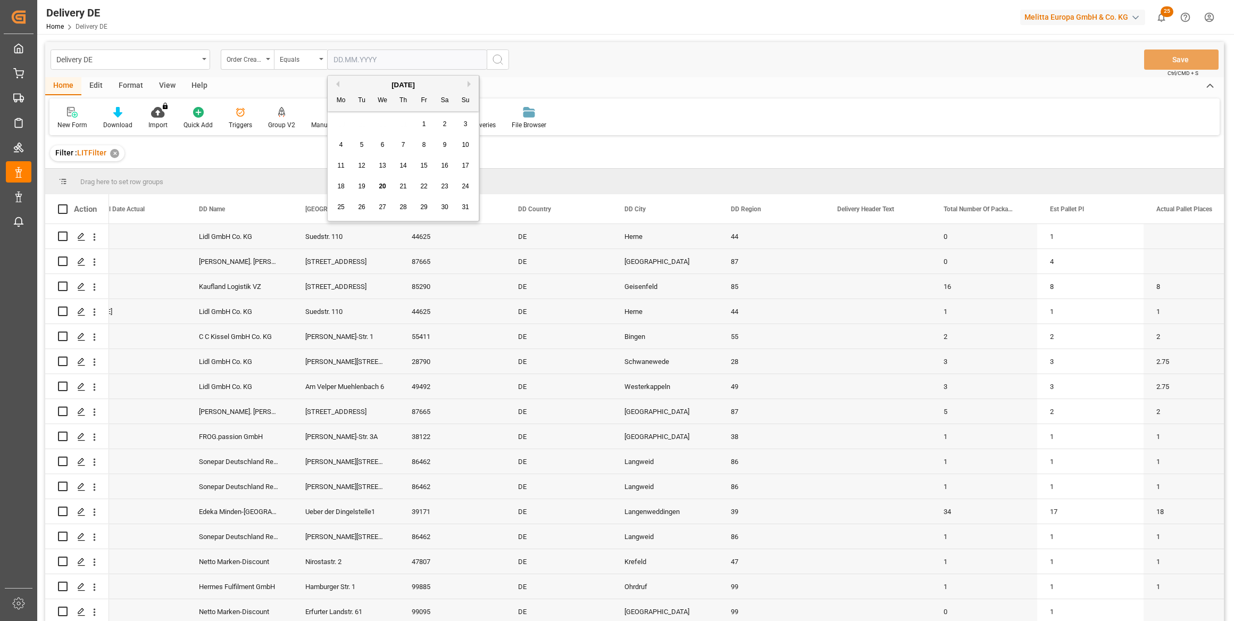
click at [351, 62] on input "text" at bounding box center [407, 59] width 160 height 20
click at [383, 187] on span "20" at bounding box center [382, 185] width 7 height 7
type input "[DATE]"
click at [501, 56] on icon "search button" at bounding box center [497, 59] width 13 height 13
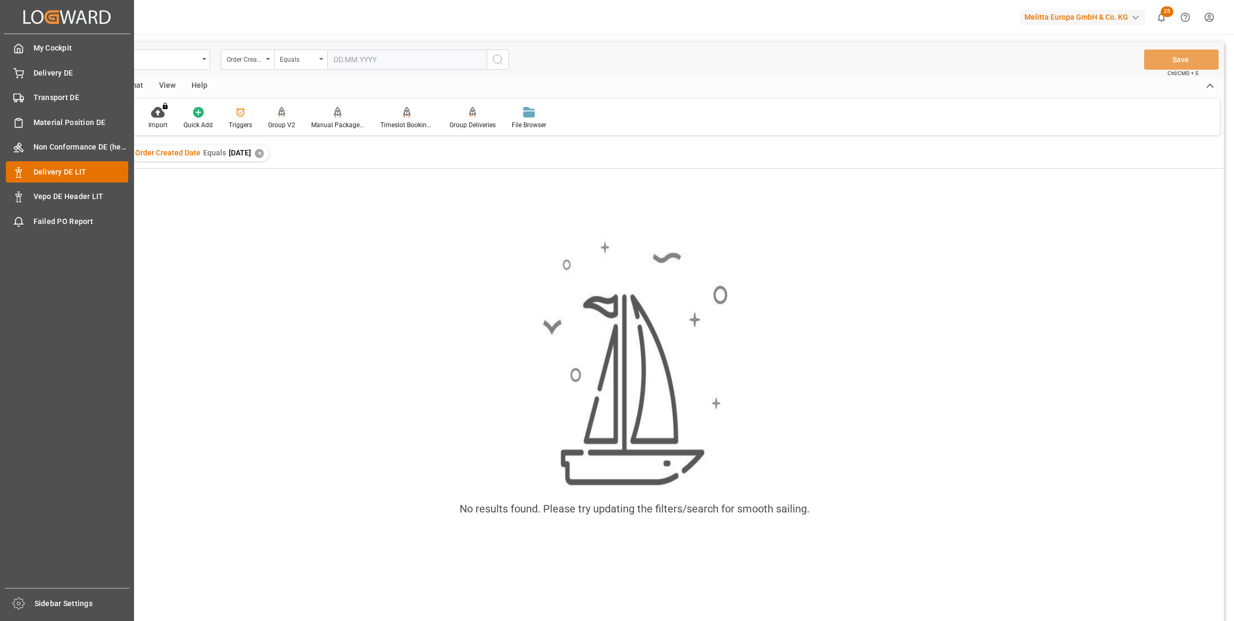
click at [21, 176] on icon at bounding box center [18, 172] width 11 height 11
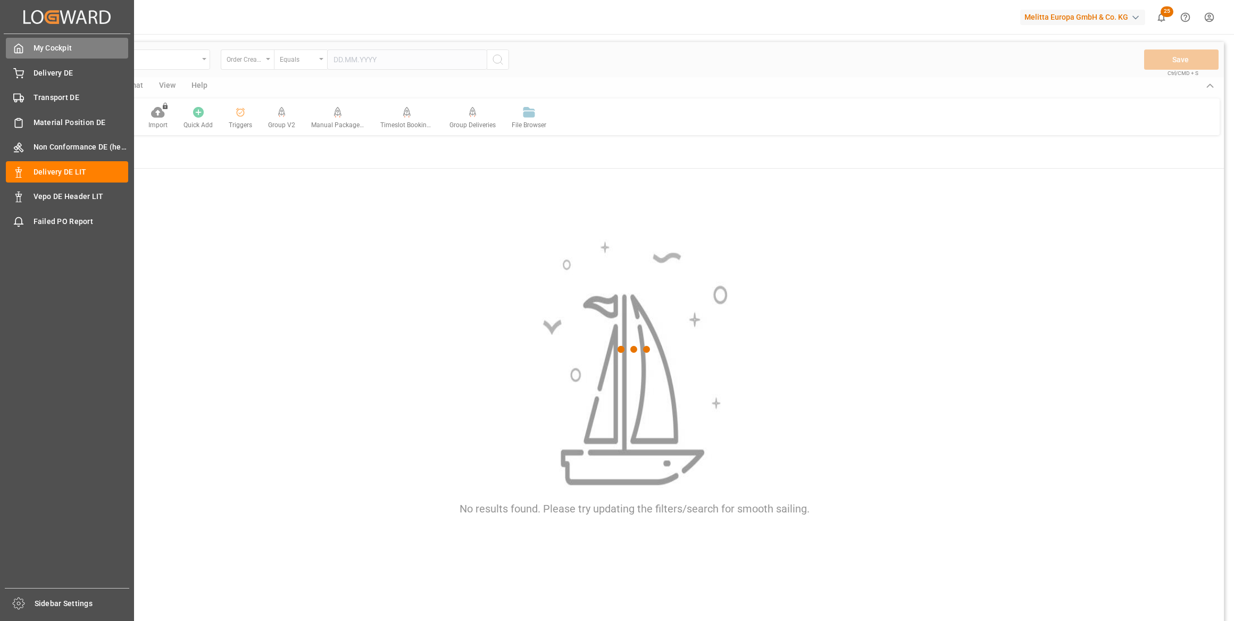
click at [42, 58] on div "My Cockpit My Cockpit" at bounding box center [67, 48] width 122 height 21
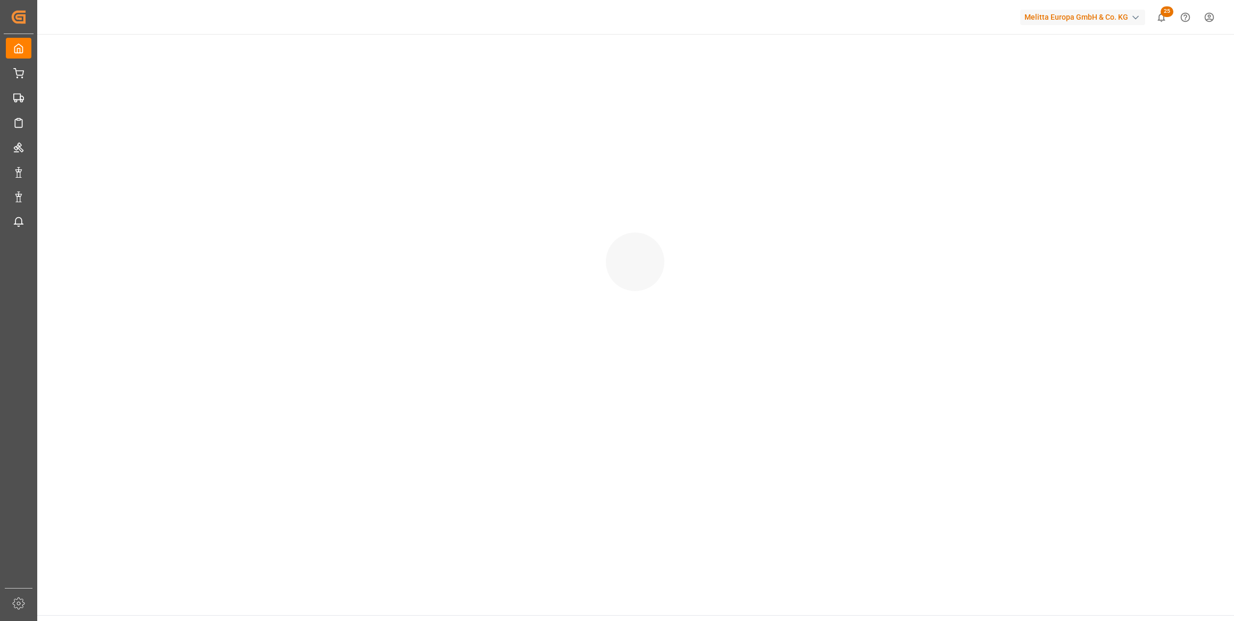
click at [50, 73] on div at bounding box center [635, 251] width 1198 height 435
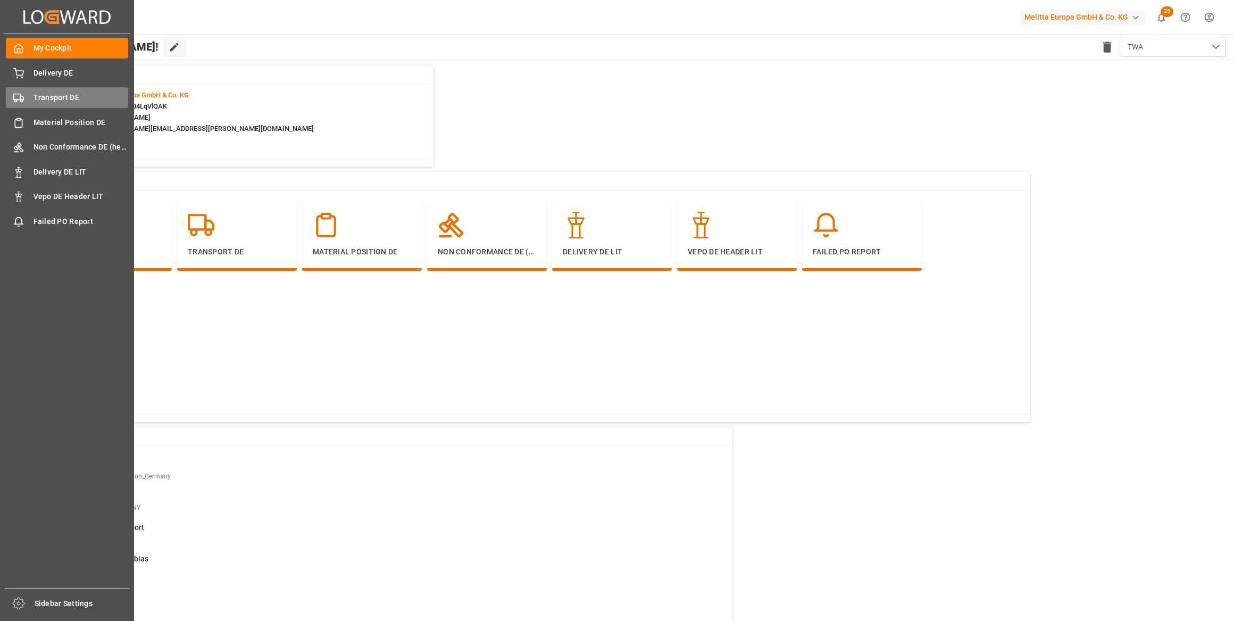
click at [27, 95] on div "Transport DE Transport DE" at bounding box center [67, 97] width 122 height 21
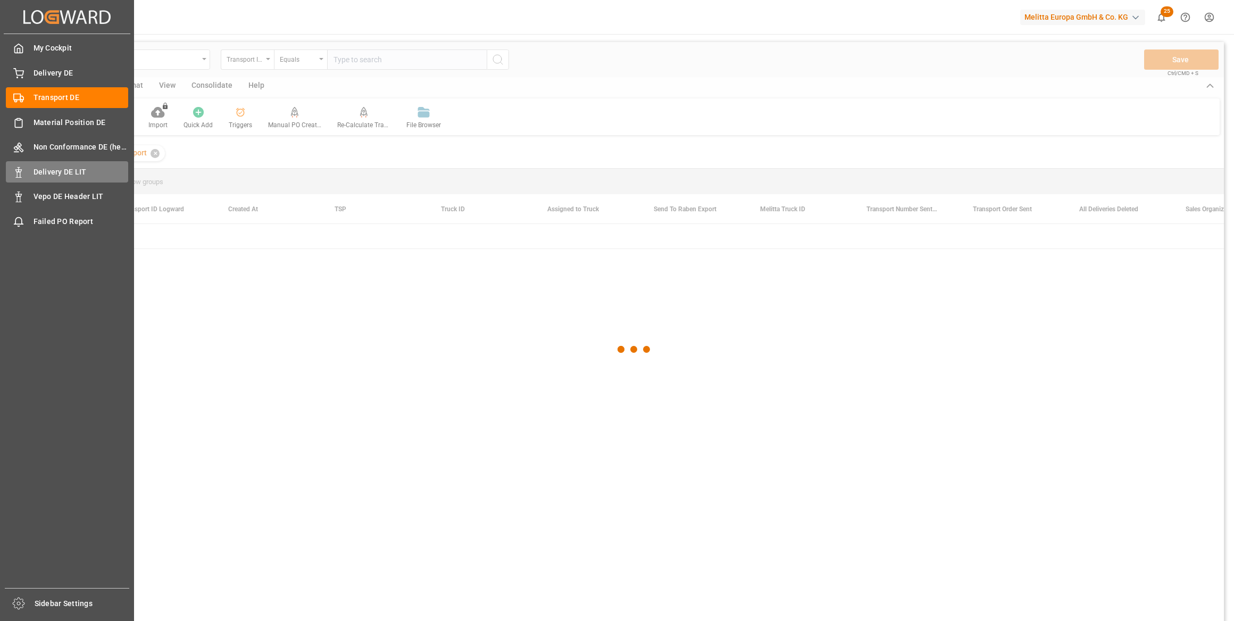
click at [58, 170] on span "Delivery DE LIT" at bounding box center [81, 171] width 95 height 11
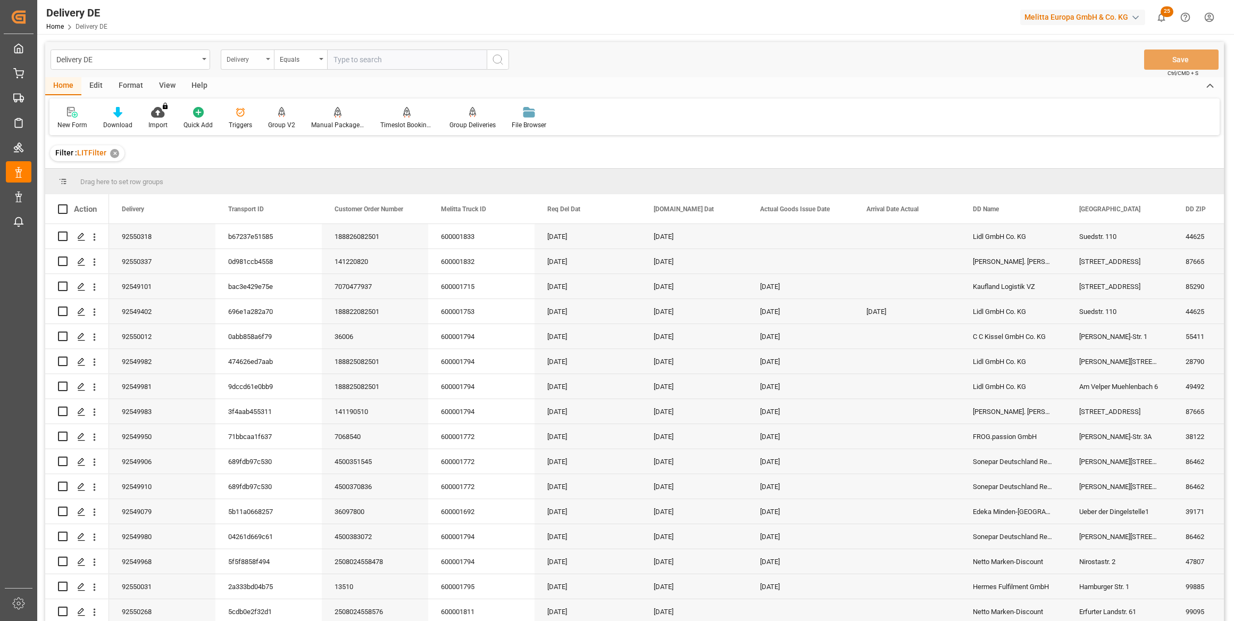
click at [253, 58] on div "Delivery" at bounding box center [245, 58] width 36 height 12
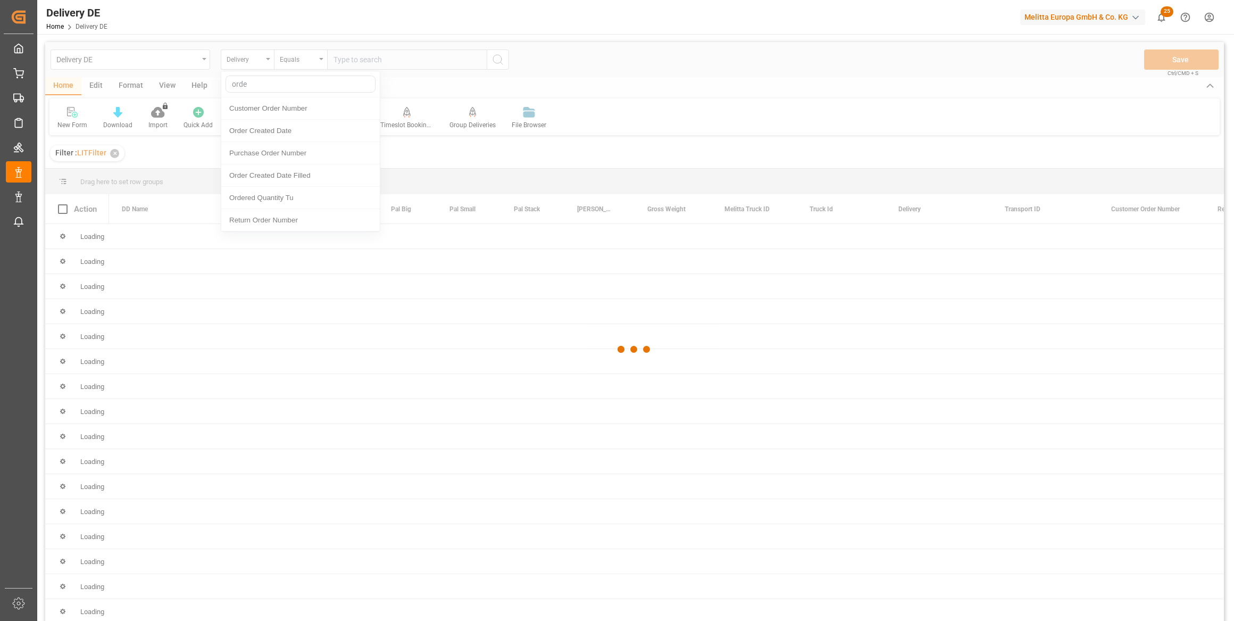
type input "order"
click at [270, 132] on div at bounding box center [634, 349] width 1179 height 614
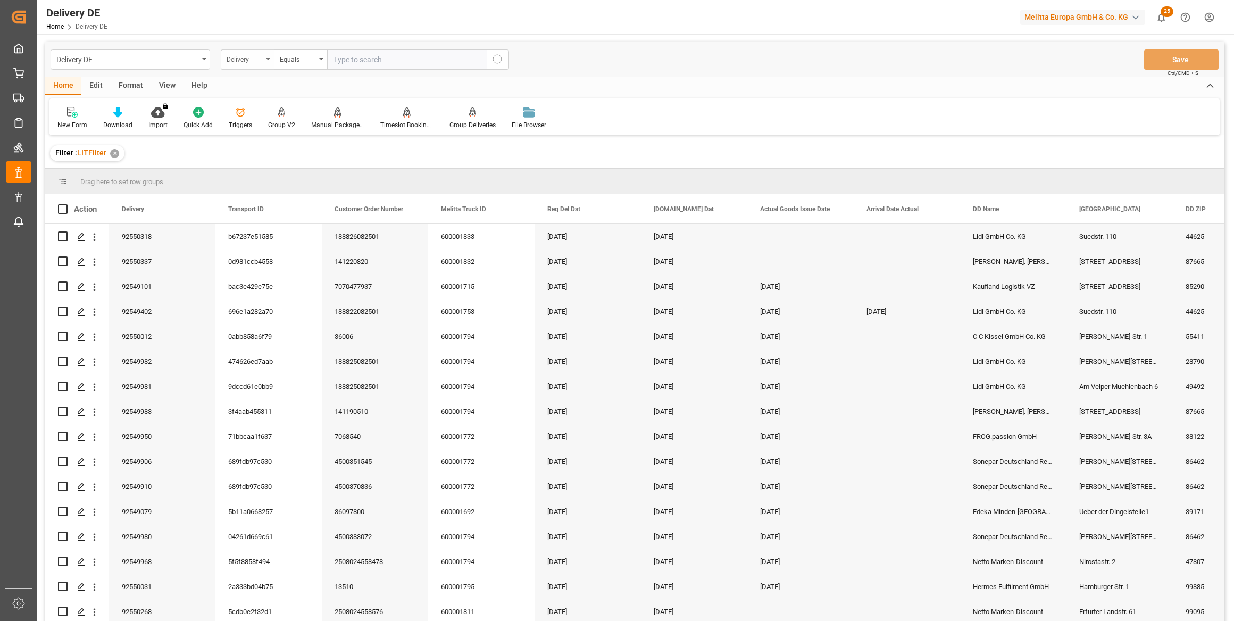
click at [249, 63] on div "Delivery" at bounding box center [245, 58] width 36 height 12
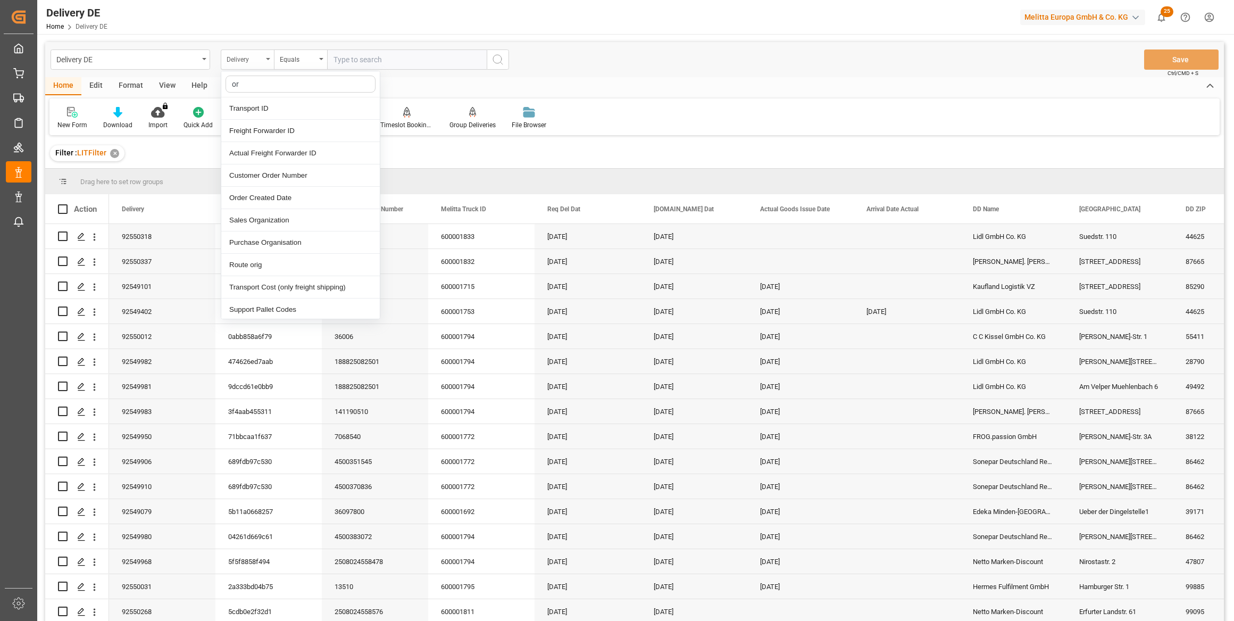
type input "ord"
click at [285, 131] on div "Order Created Date" at bounding box center [300, 131] width 158 height 22
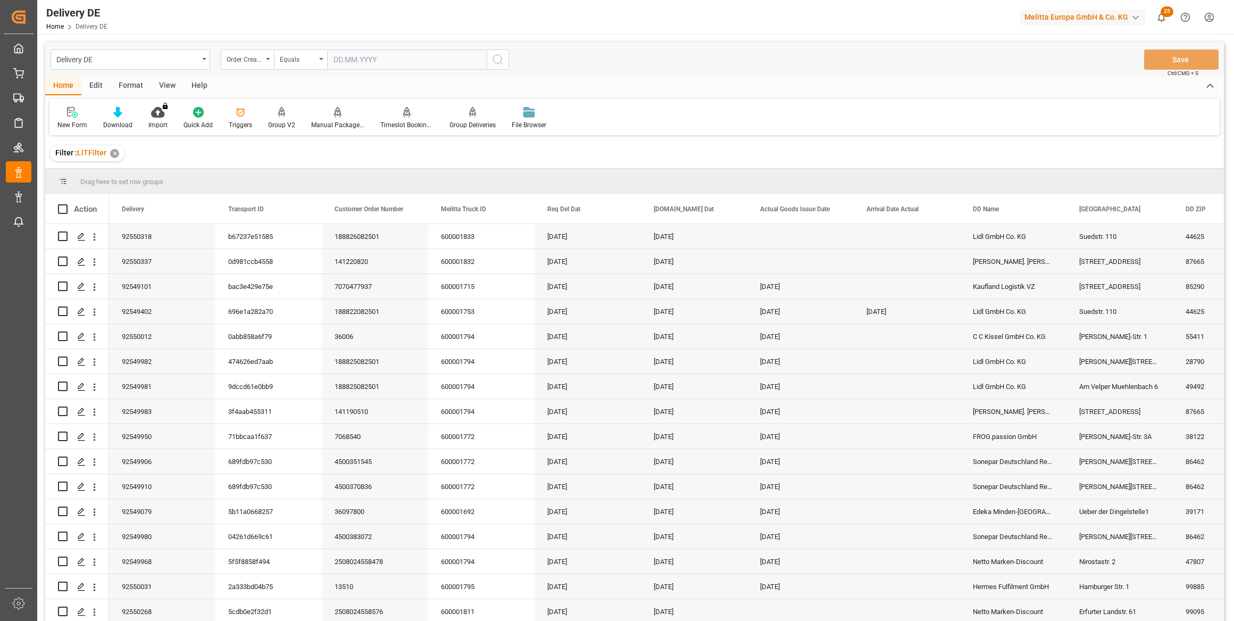
click at [358, 59] on input "text" at bounding box center [407, 59] width 160 height 20
click at [384, 183] on span "20" at bounding box center [382, 185] width 7 height 7
type input "[DATE]"
click at [499, 61] on icon "search button" at bounding box center [497, 59] width 13 height 13
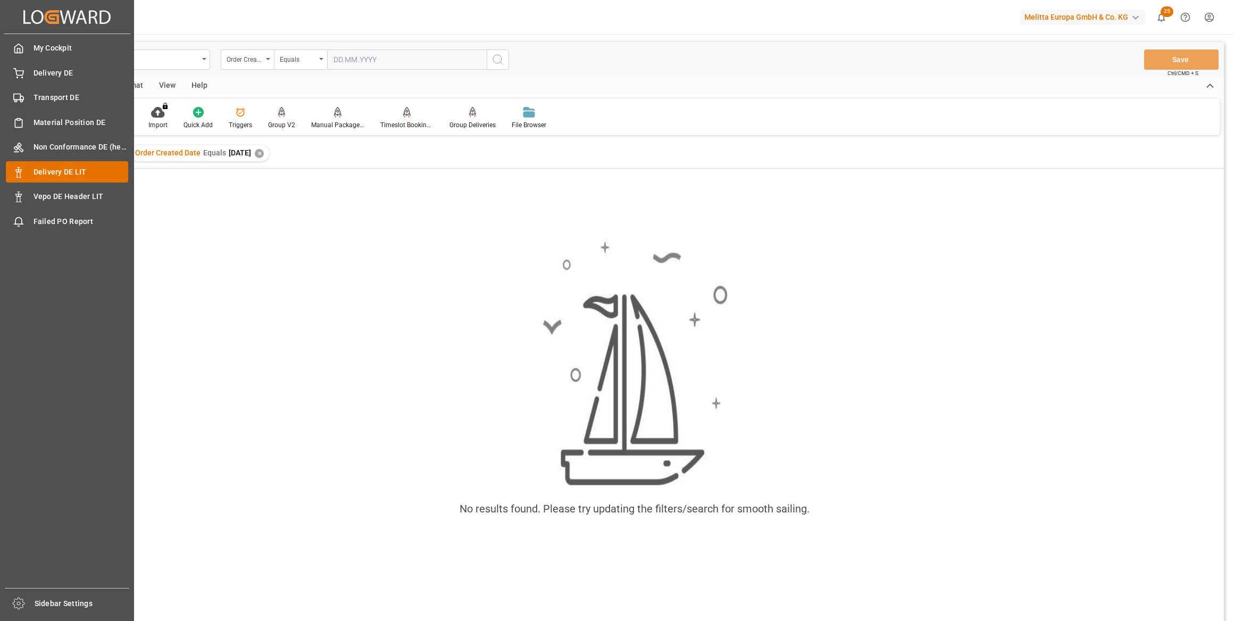
click at [28, 172] on div "Delivery DE LIT Delivery DE LIT" at bounding box center [67, 171] width 122 height 21
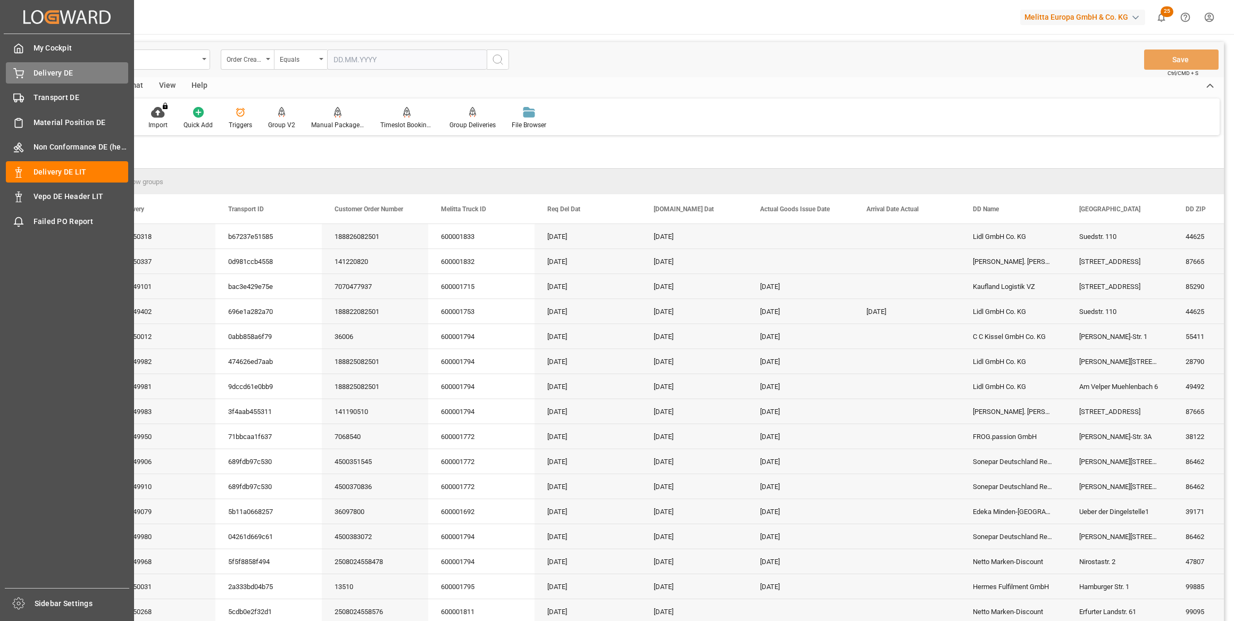
click at [26, 77] on div "Delivery DE Delivery DE" at bounding box center [67, 72] width 122 height 21
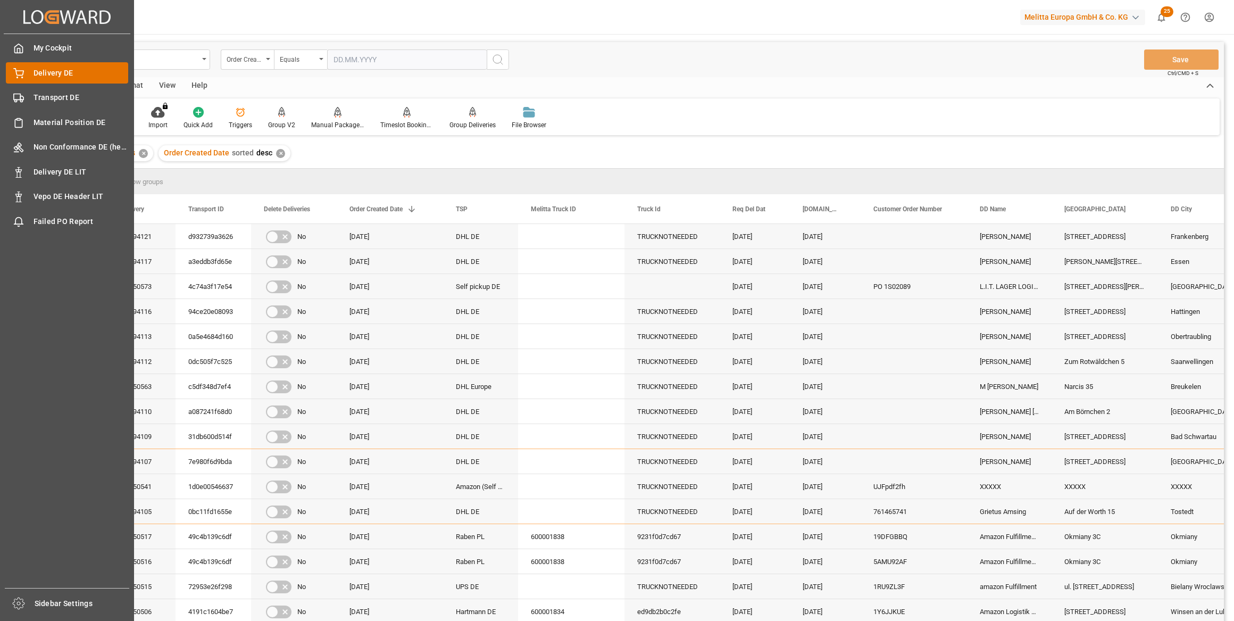
click at [44, 68] on span "Delivery DE" at bounding box center [81, 73] width 95 height 11
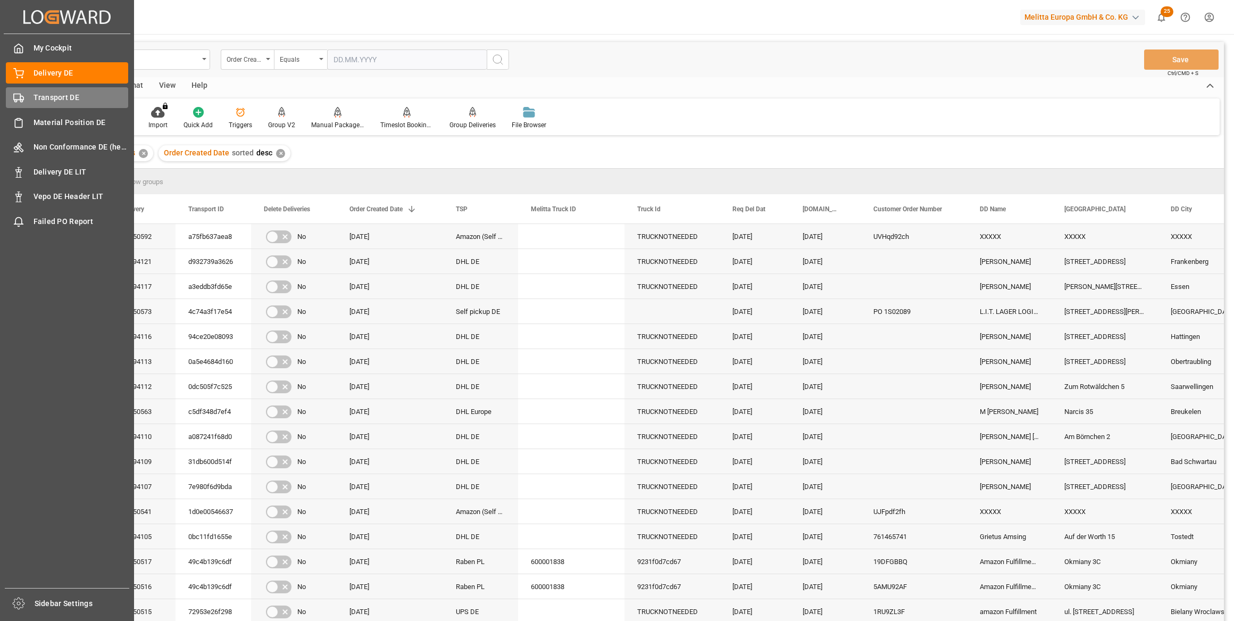
click at [29, 101] on div "Transport DE Transport DE" at bounding box center [67, 97] width 122 height 21
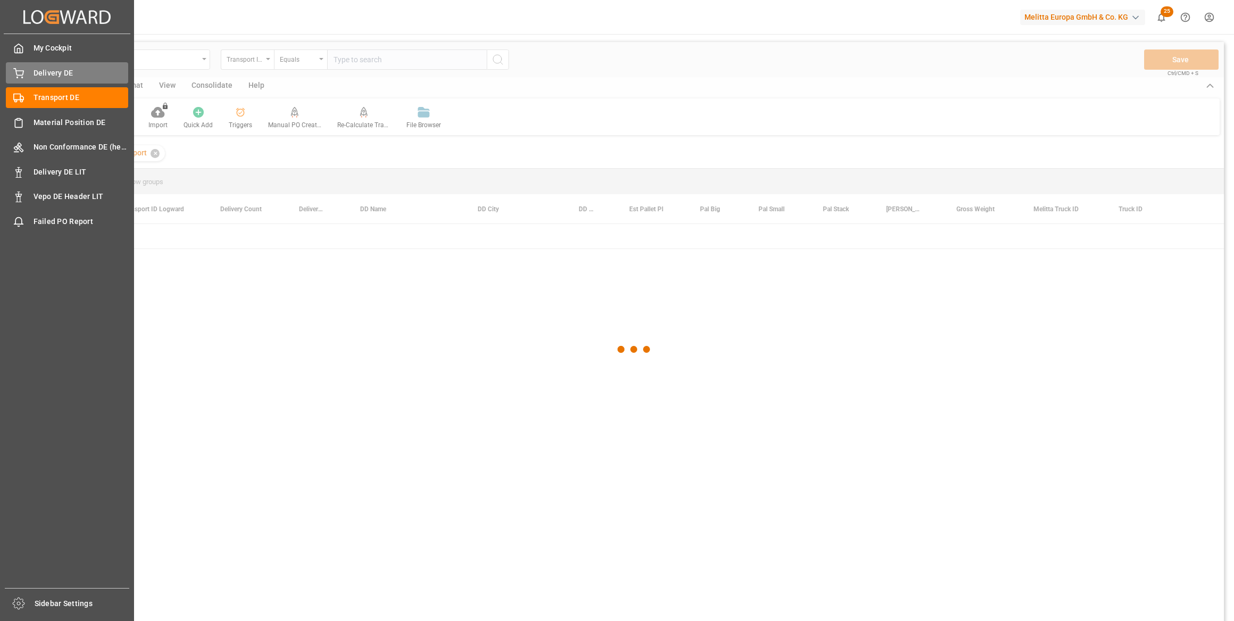
click at [55, 78] on span "Delivery DE" at bounding box center [81, 73] width 95 height 11
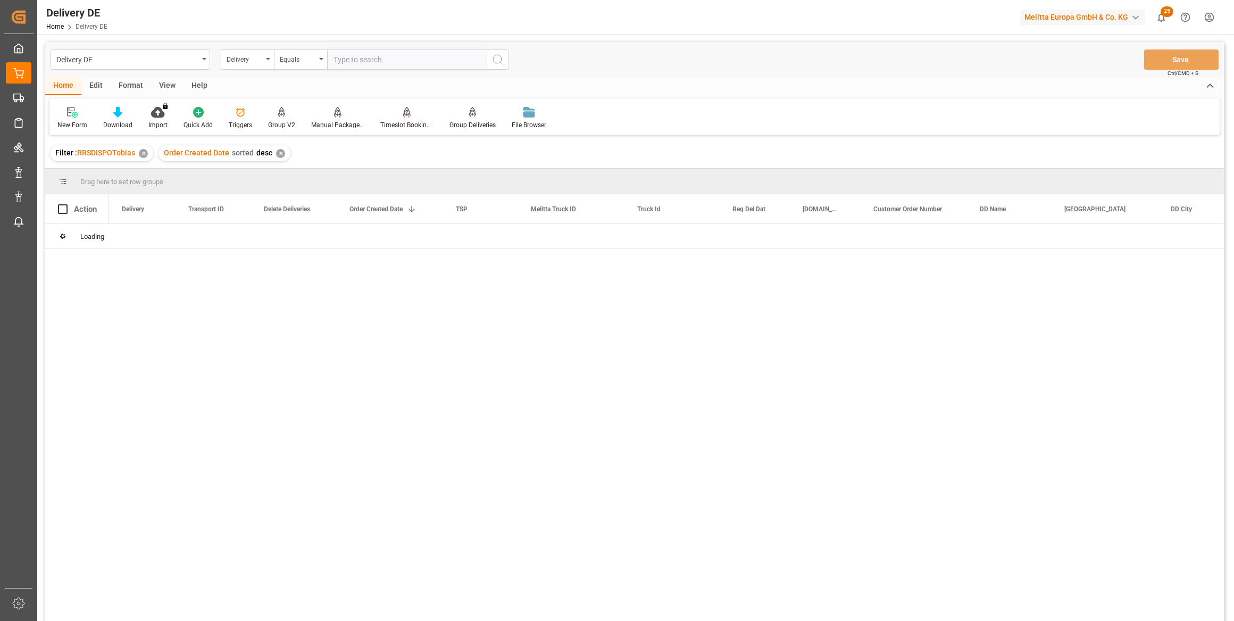
click at [389, 62] on input "text" at bounding box center [407, 59] width 160 height 20
paste input "92548745"
type input "92548745"
click at [498, 59] on icon "search button" at bounding box center [497, 59] width 13 height 13
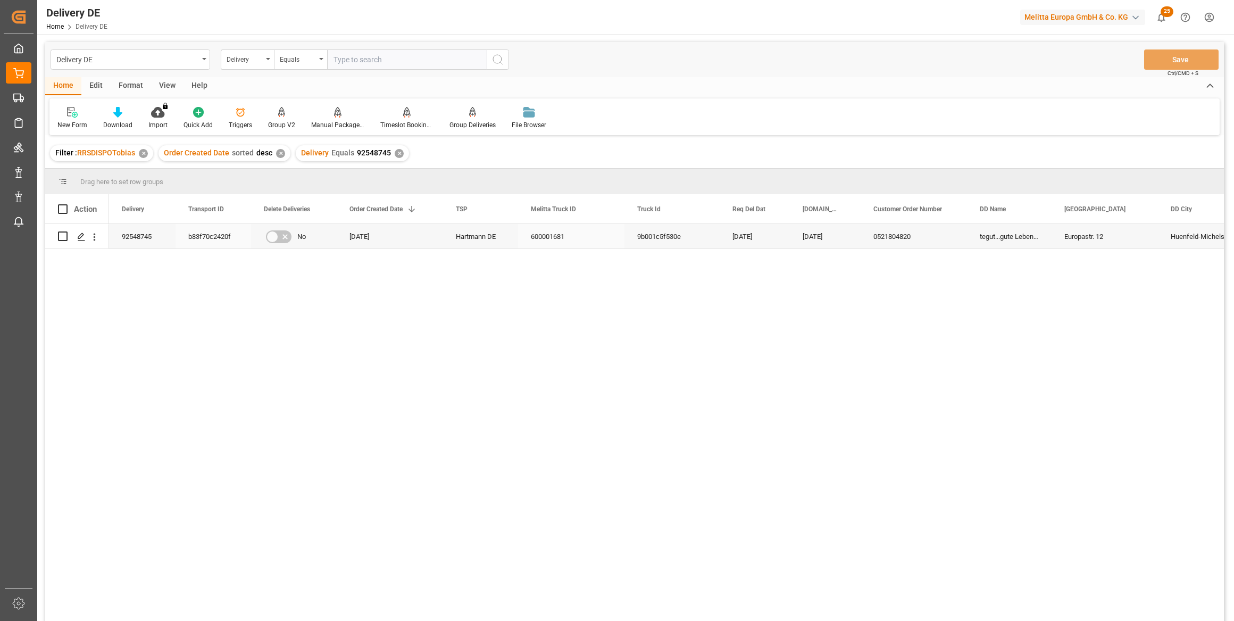
click at [219, 236] on div "b83f70c2420f" at bounding box center [214, 236] width 76 height 24
